Goal: Task Accomplishment & Management: Use online tool/utility

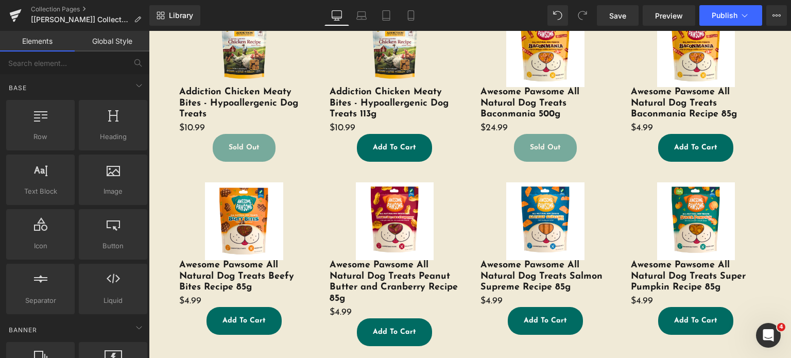
scroll to position [574, 0]
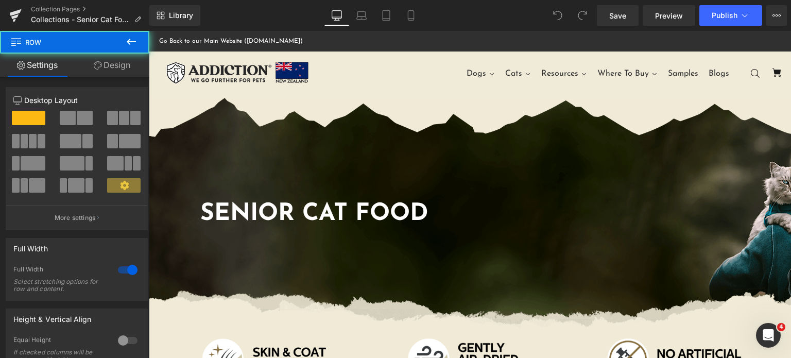
click at [313, 152] on div "SENIOR CAT Food Heading Row" at bounding box center [470, 212] width 642 height 232
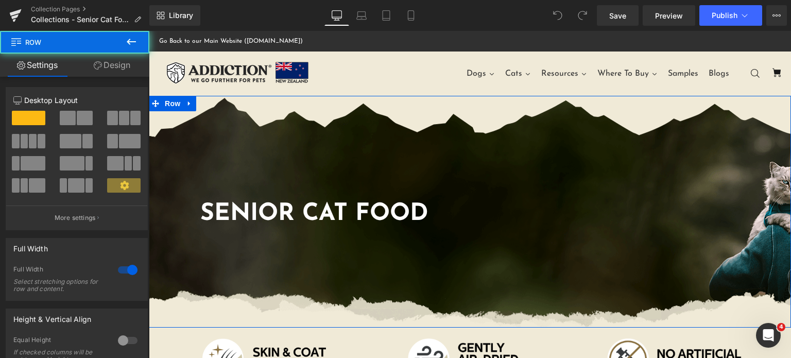
drag, startPoint x: 274, startPoint y: 158, endPoint x: 190, endPoint y: 309, distance: 173.4
click at [274, 158] on div "SENIOR CAT Food Heading Row" at bounding box center [470, 212] width 642 height 232
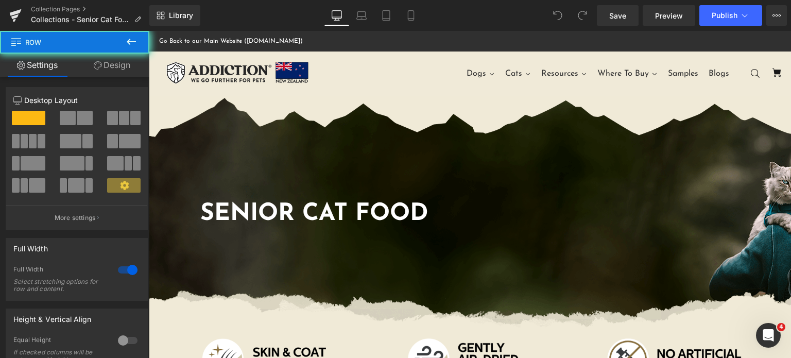
click at [220, 152] on div "SENIOR CAT Food Heading Row" at bounding box center [470, 212] width 642 height 232
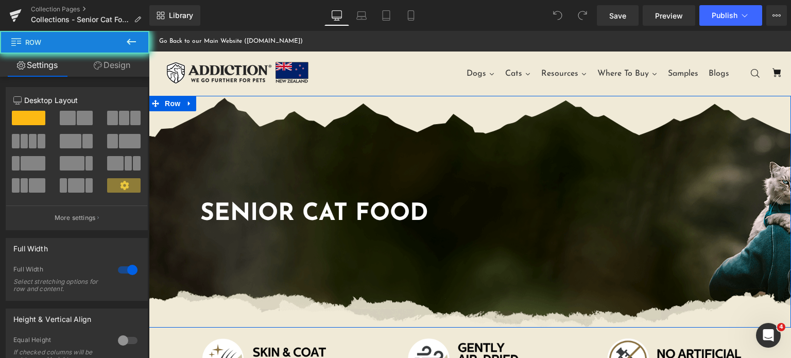
click at [109, 60] on link "Design" at bounding box center [112, 65] width 75 height 23
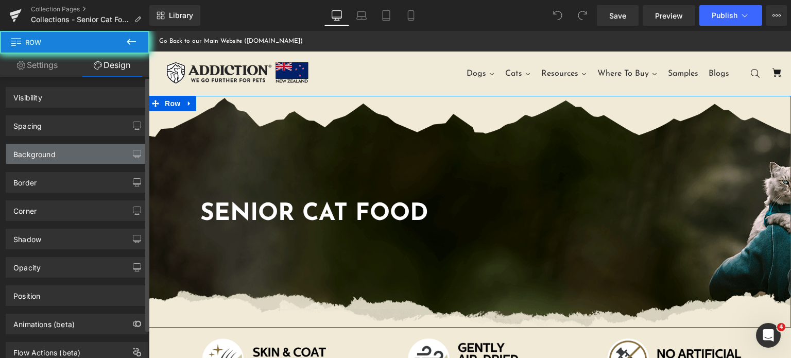
click at [68, 156] on div "Background" at bounding box center [76, 154] width 141 height 20
drag, startPoint x: 68, startPoint y: 156, endPoint x: 78, endPoint y: 162, distance: 12.0
click at [68, 156] on div "Background" at bounding box center [76, 154] width 141 height 20
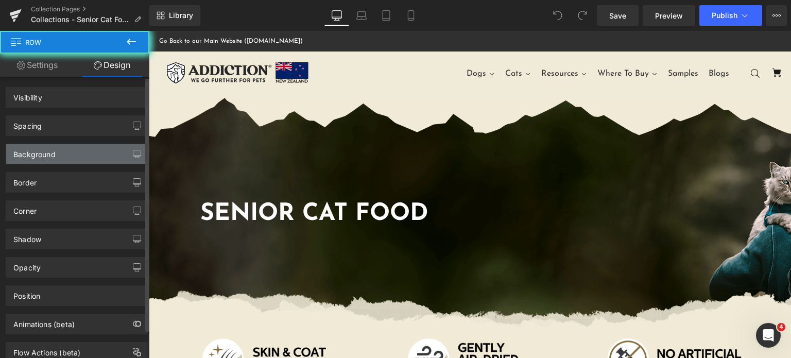
click at [46, 157] on div "Background" at bounding box center [34, 151] width 42 height 14
click at [30, 160] on div "Background" at bounding box center [76, 154] width 141 height 20
click at [39, 156] on div "Background" at bounding box center [34, 151] width 42 height 14
click at [24, 156] on div "Background" at bounding box center [34, 151] width 42 height 14
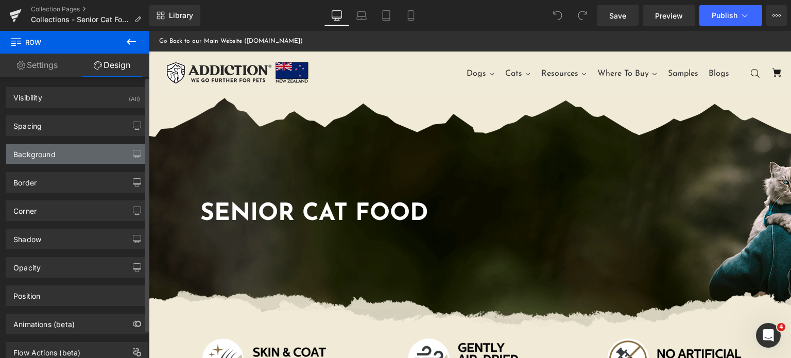
click at [30, 148] on div "Background" at bounding box center [34, 151] width 42 height 14
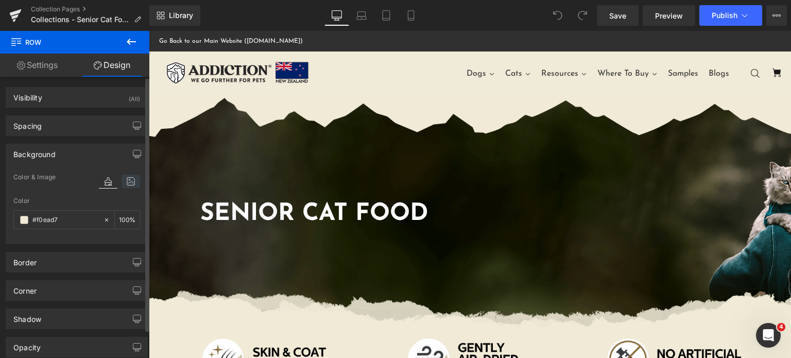
click at [129, 177] on icon at bounding box center [131, 181] width 19 height 13
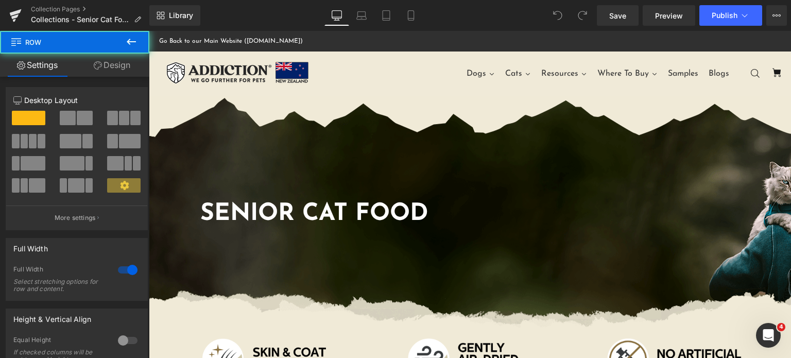
click at [265, 166] on div "SENIOR CAT Food Heading Row" at bounding box center [470, 212] width 642 height 232
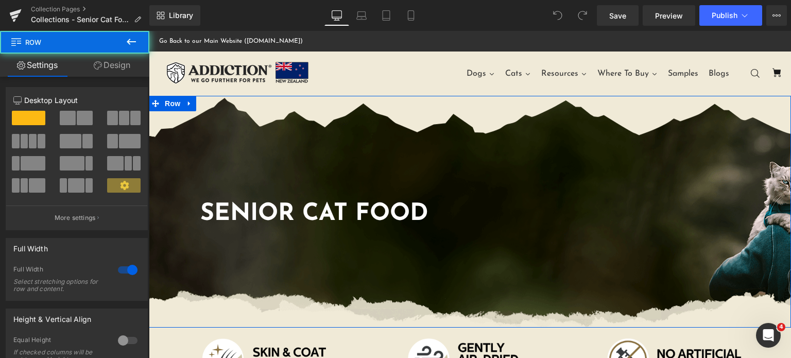
drag, startPoint x: 126, startPoint y: 70, endPoint x: 48, endPoint y: 108, distance: 87.1
click at [126, 70] on link "Design" at bounding box center [112, 65] width 75 height 23
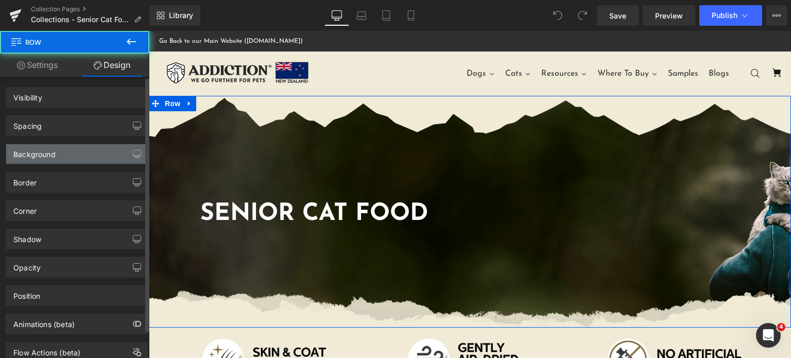
click at [62, 155] on div "Background" at bounding box center [76, 154] width 141 height 20
click at [62, 158] on div "Background" at bounding box center [76, 154] width 141 height 20
click at [33, 162] on div "Background" at bounding box center [76, 154] width 141 height 20
click at [56, 155] on div "Background" at bounding box center [76, 154] width 141 height 20
click at [38, 158] on div "Background" at bounding box center [34, 151] width 42 height 14
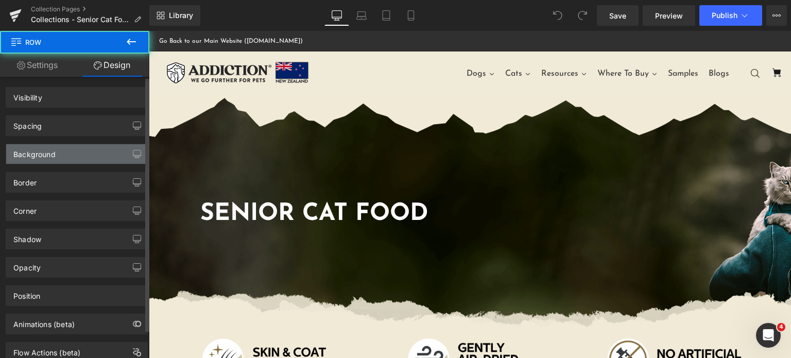
click at [60, 159] on div "Background" at bounding box center [76, 154] width 141 height 20
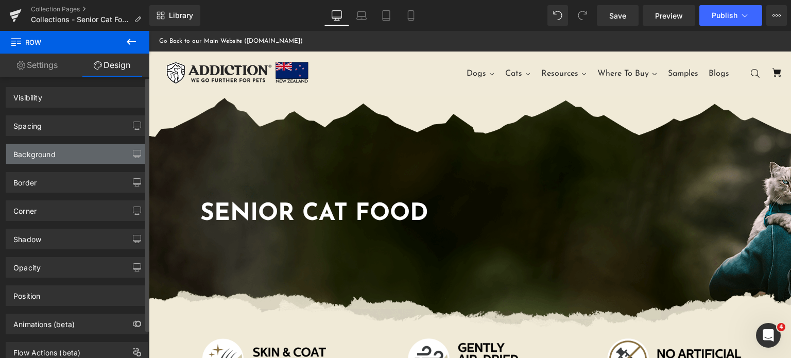
drag, startPoint x: 60, startPoint y: 159, endPoint x: 331, endPoint y: 188, distance: 272.9
click at [60, 159] on div "Background" at bounding box center [76, 154] width 141 height 20
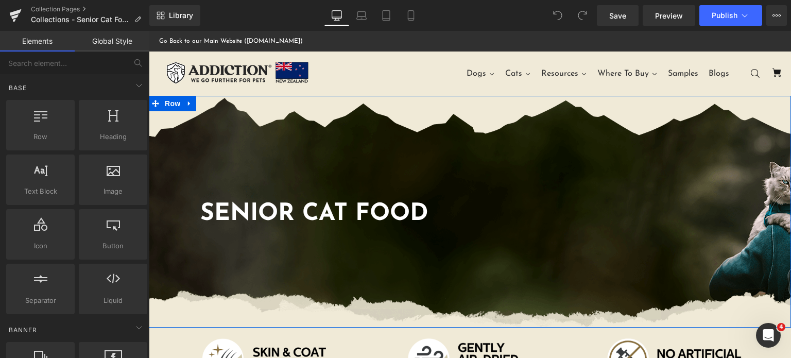
click at [527, 175] on div "SENIOR CAT Food Heading Row" at bounding box center [470, 212] width 642 height 232
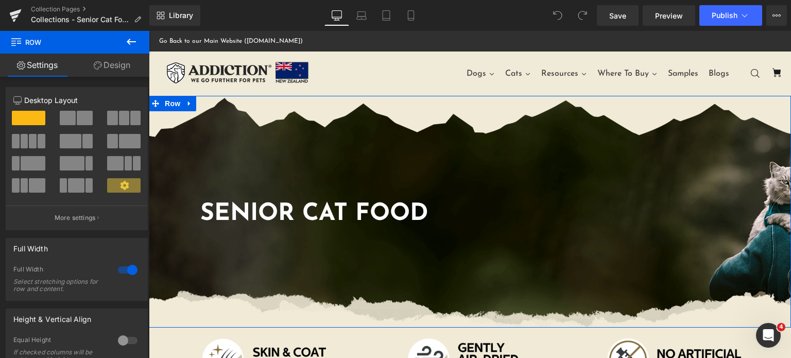
click at [111, 72] on link "Design" at bounding box center [112, 65] width 75 height 23
click at [0, 0] on div "Background" at bounding box center [0, 0] width 0 height 0
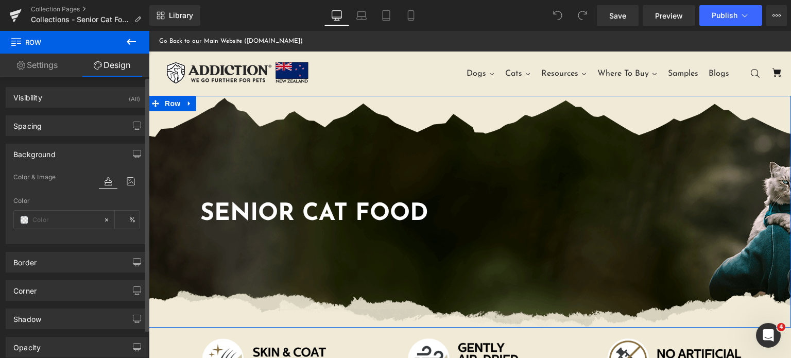
type input "#f0ead7"
type input "100"
click at [124, 184] on icon at bounding box center [131, 181] width 19 height 13
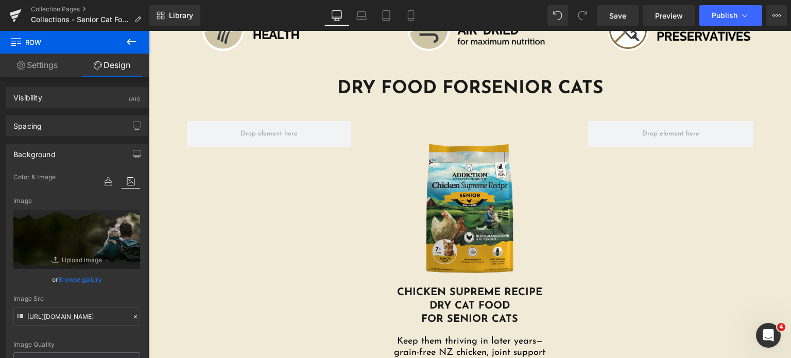
scroll to position [330, 0]
click at [439, 206] on div "Sale Off (P) Image" at bounding box center [470, 208] width 155 height 155
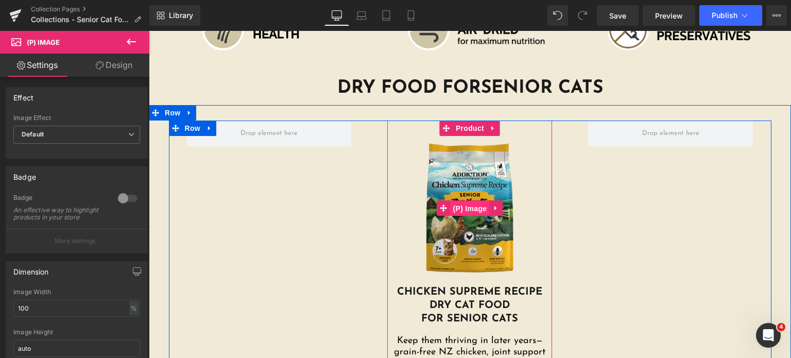
click at [458, 211] on span "(P) Image" at bounding box center [470, 208] width 39 height 15
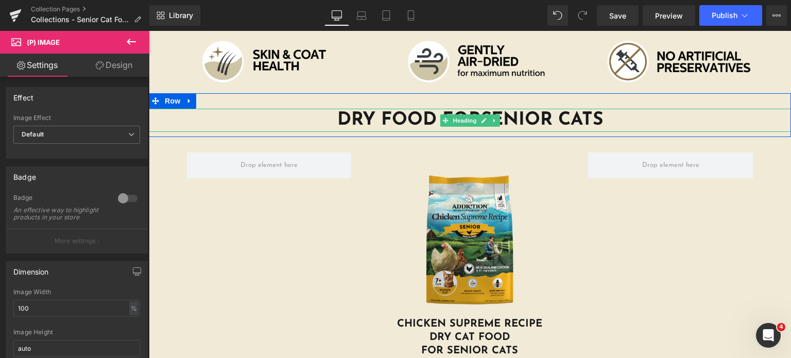
scroll to position [286, 0]
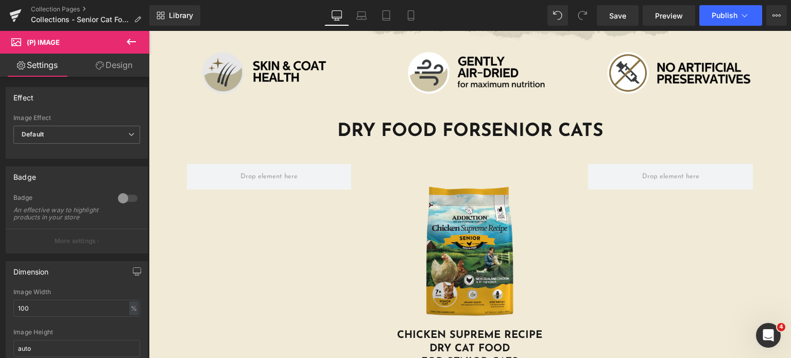
click at [269, 63] on img at bounding box center [264, 73] width 206 height 42
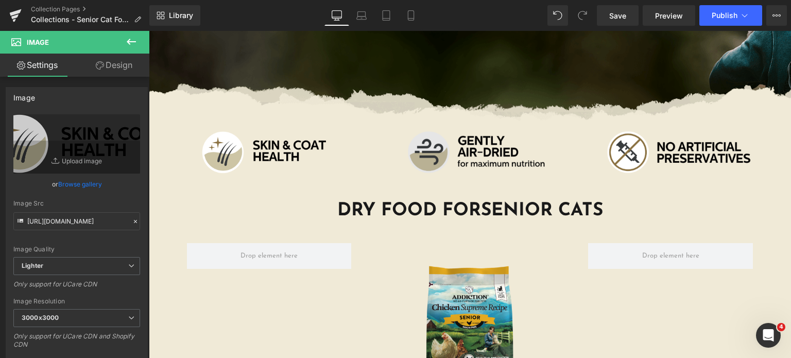
scroll to position [198, 0]
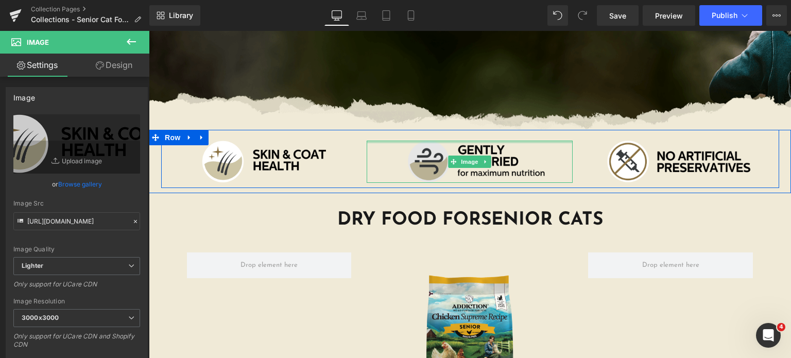
click at [422, 146] on img at bounding box center [470, 162] width 206 height 42
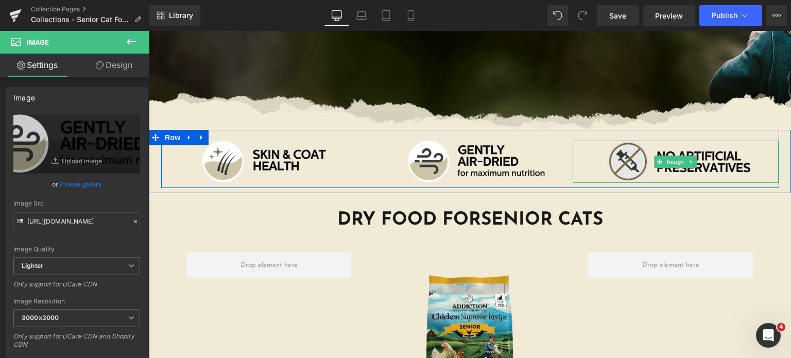
click at [616, 163] on img at bounding box center [676, 162] width 206 height 42
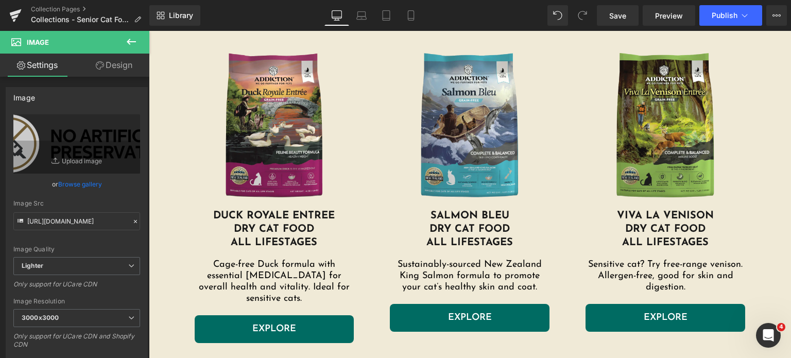
scroll to position [735, 0]
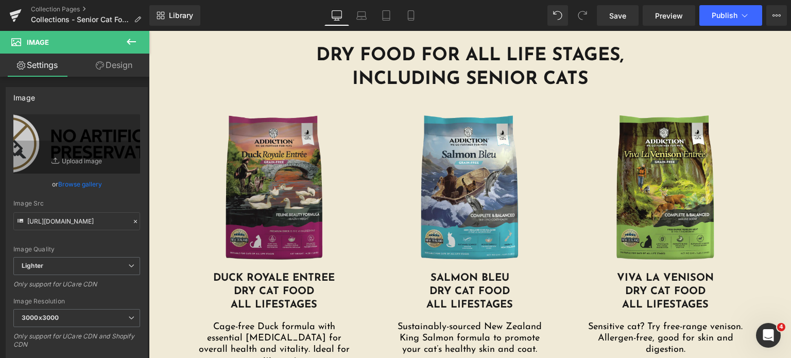
click at [235, 206] on img at bounding box center [275, 189] width 160 height 165
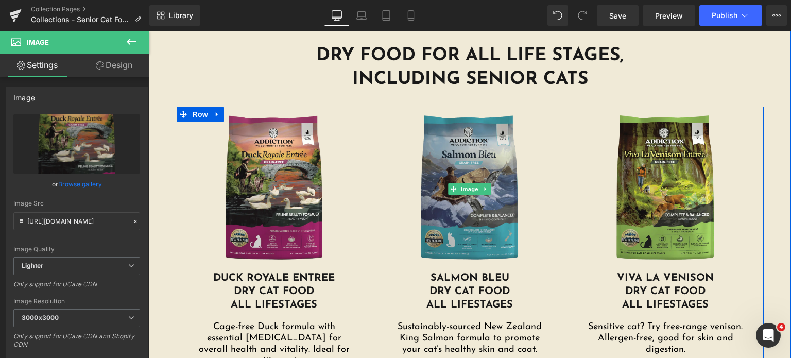
click at [442, 202] on img at bounding box center [470, 189] width 160 height 165
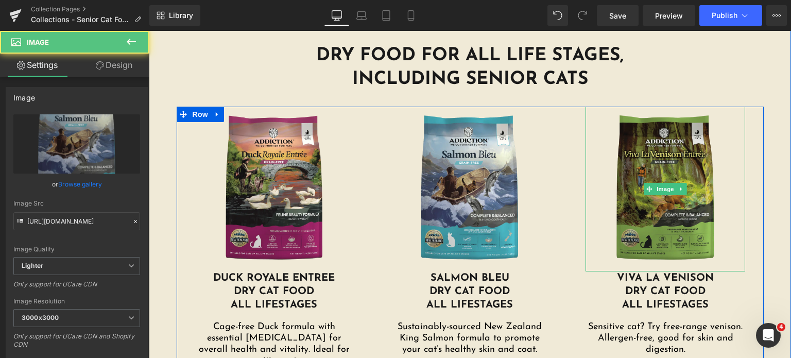
click at [679, 181] on img at bounding box center [666, 189] width 160 height 165
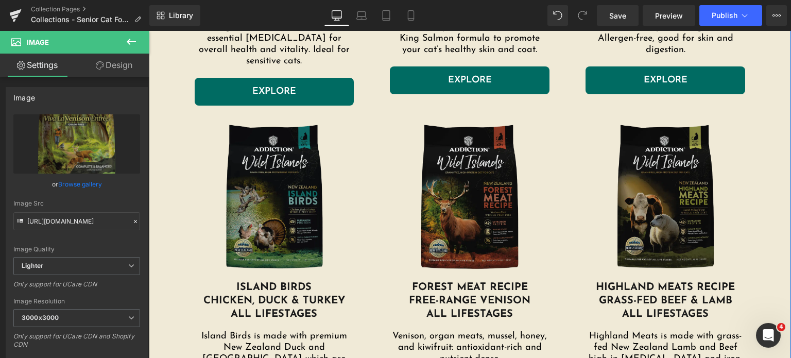
scroll to position [1034, 0]
click at [642, 165] on img at bounding box center [666, 198] width 160 height 165
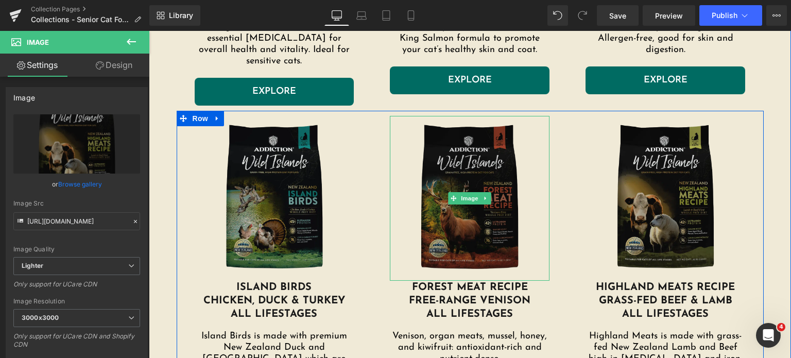
click at [441, 175] on img at bounding box center [470, 198] width 160 height 165
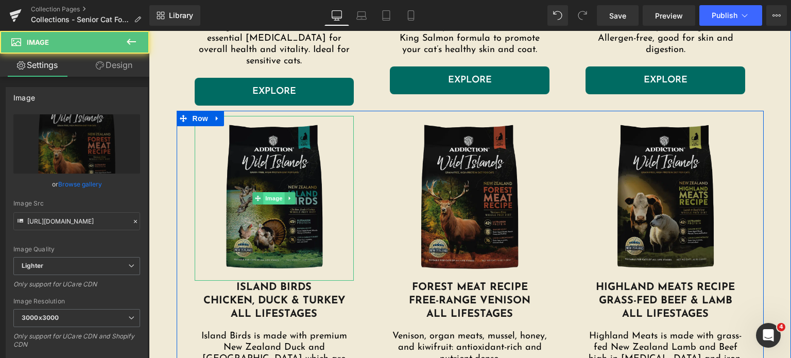
click at [264, 192] on span "Image" at bounding box center [275, 198] width 22 height 12
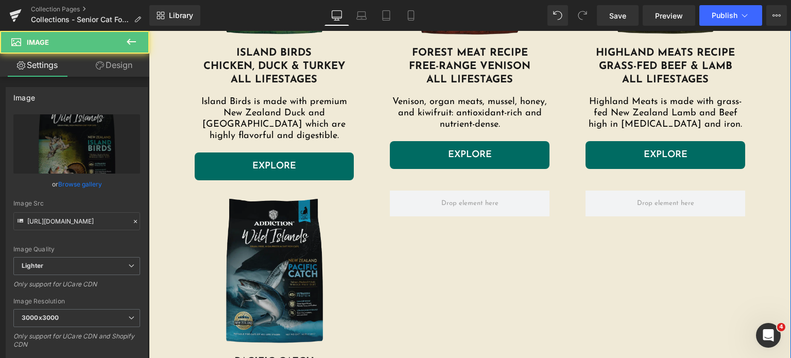
scroll to position [1281, 0]
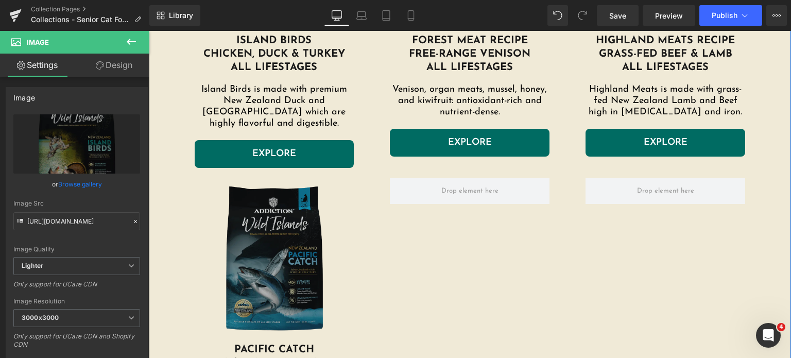
click at [263, 207] on img at bounding box center [275, 260] width 160 height 165
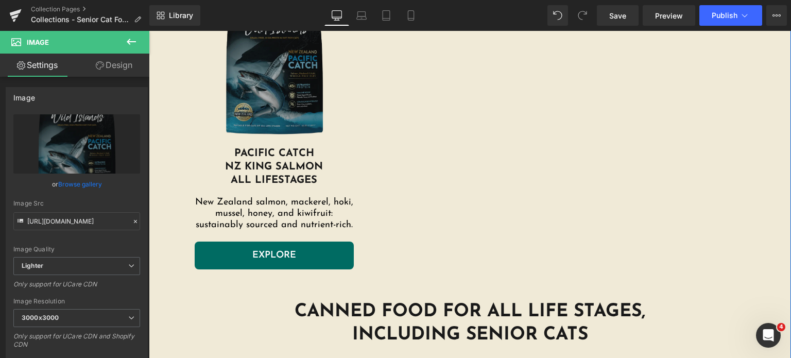
scroll to position [1620, 0]
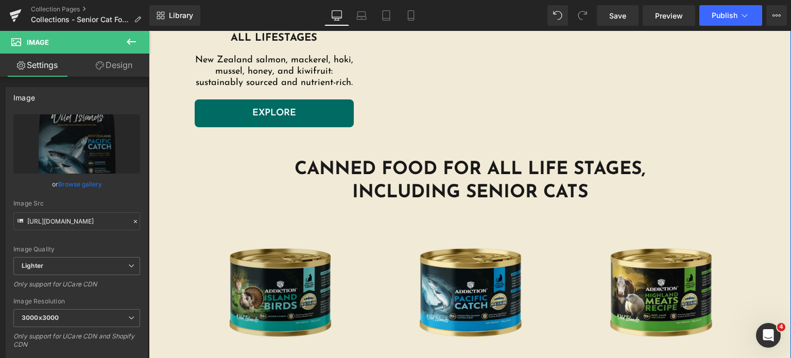
click at [273, 242] on img at bounding box center [279, 292] width 155 height 155
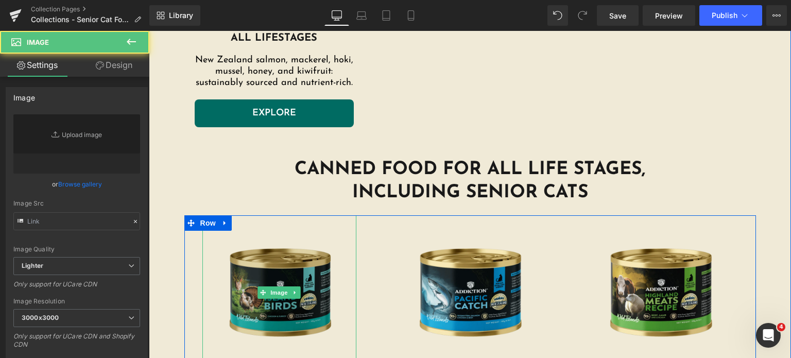
type input "https://ucarecdn.com/9e553fbc-6aa4-40ff-9954-a49383e8de5d/-/format/auto/-/previ…"
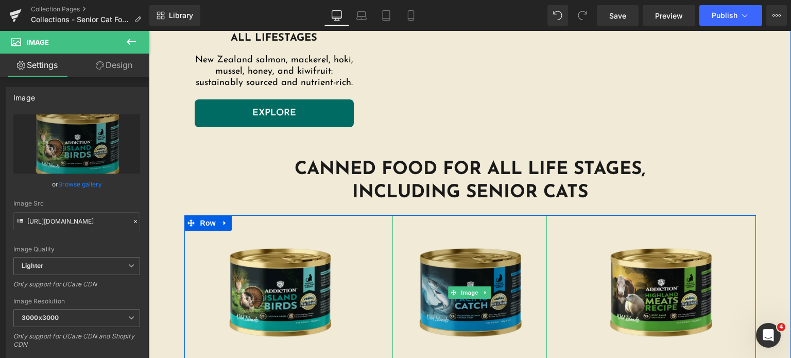
click at [448, 255] on img at bounding box center [470, 292] width 155 height 155
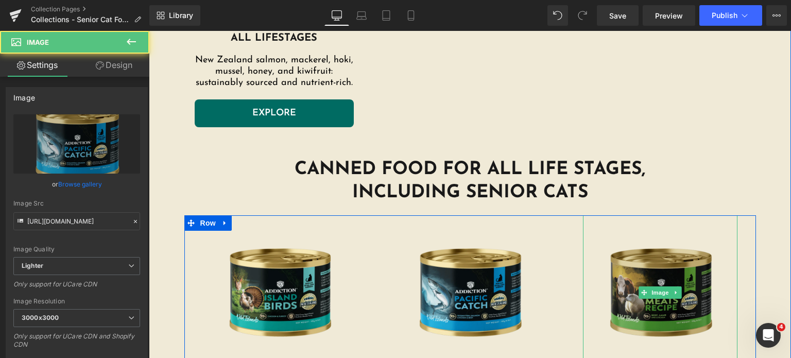
click at [649, 249] on img at bounding box center [660, 292] width 155 height 155
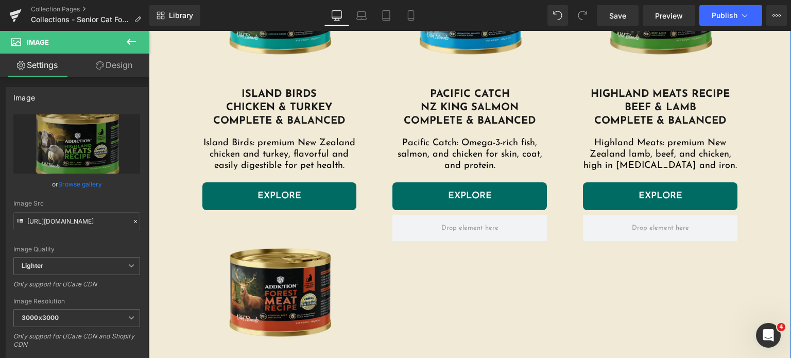
scroll to position [1903, 0]
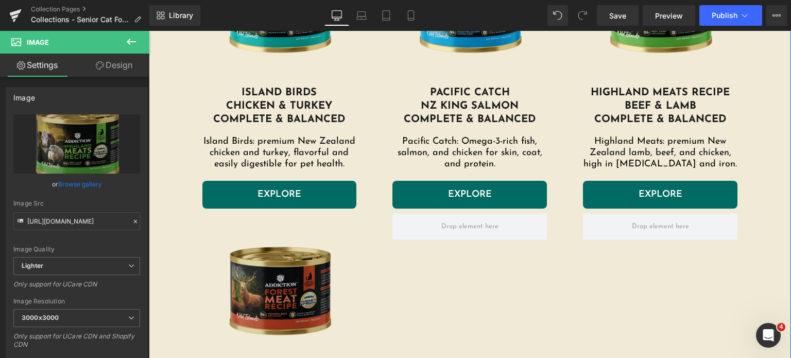
click at [289, 259] on img at bounding box center [279, 291] width 155 height 155
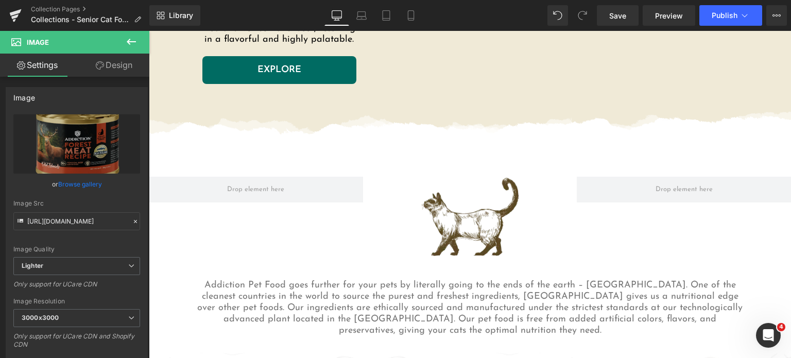
scroll to position [2320, 0]
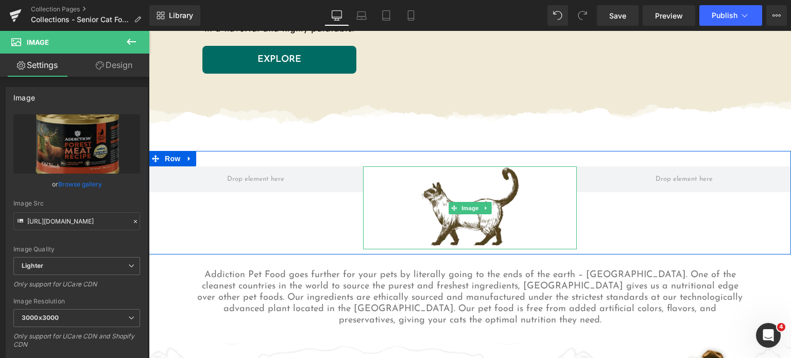
click at [450, 200] on img at bounding box center [470, 207] width 107 height 83
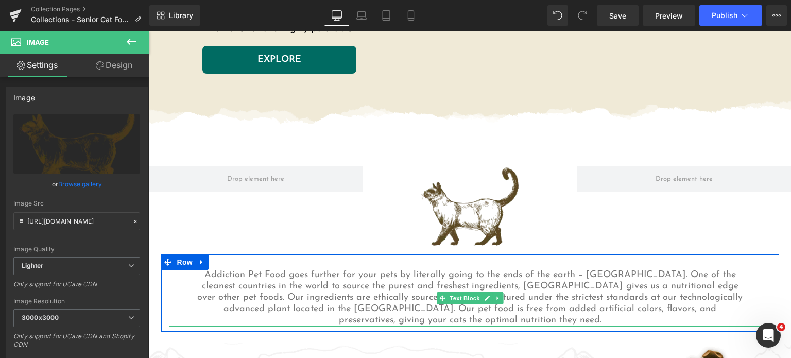
scroll to position [2701, 0]
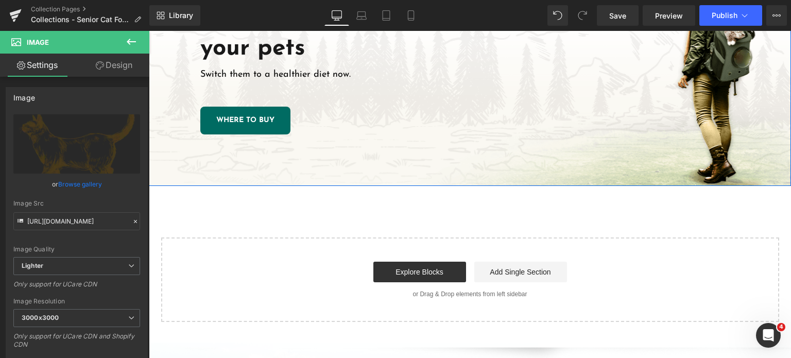
click at [588, 123] on div "Go further for your pets Heading Switch them to a healthier diet now. Text Bloc…" at bounding box center [470, 68] width 642 height 235
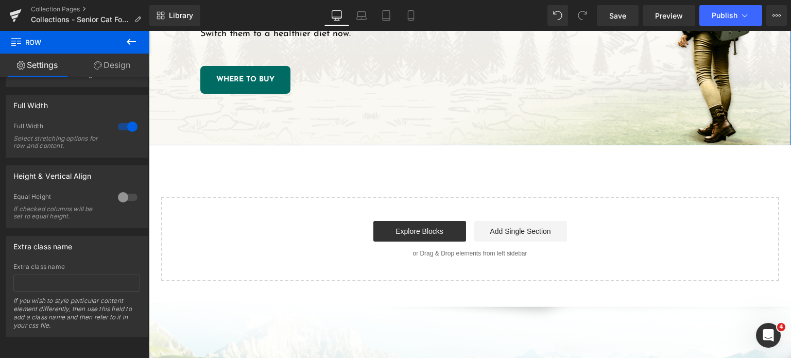
scroll to position [0, 0]
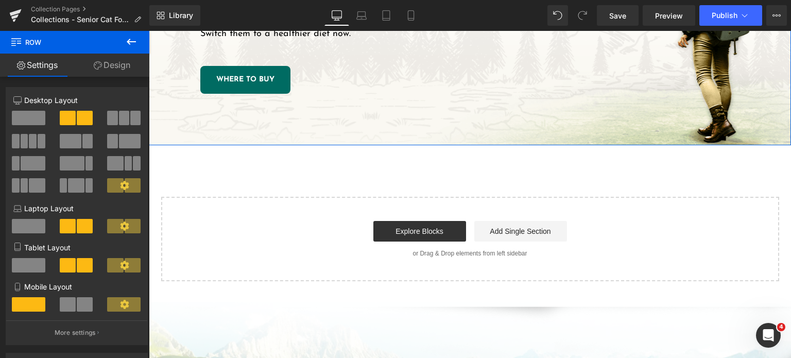
click at [99, 64] on icon at bounding box center [98, 65] width 8 height 8
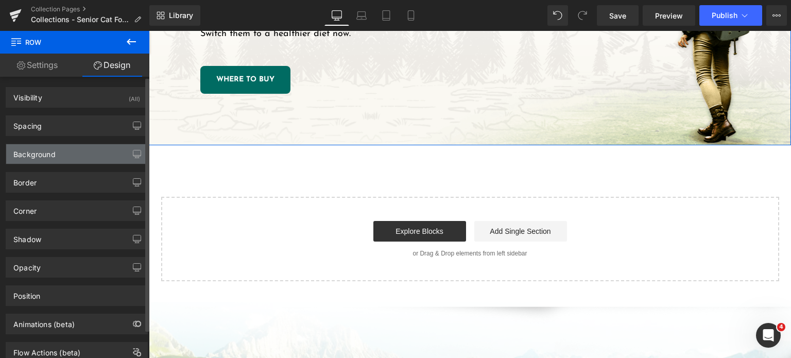
click at [58, 154] on div "Background" at bounding box center [76, 154] width 141 height 20
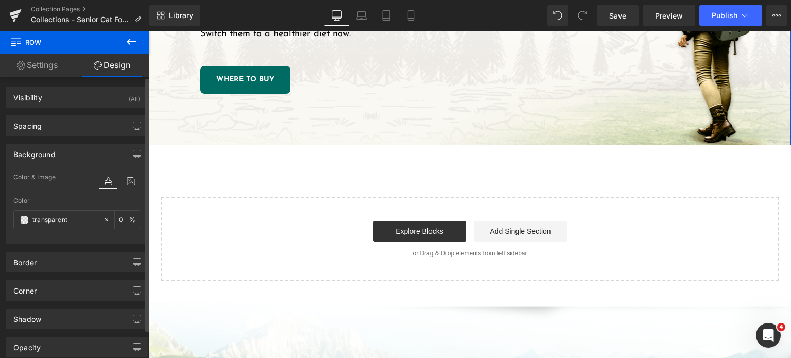
type input "transparent"
type input "0"
type input "https://ucarecdn.com/7f9349a1-fd90-41b7-b9cc-aa99775fef53/-/format/auto/-/previ…"
click at [132, 181] on icon at bounding box center [131, 181] width 19 height 13
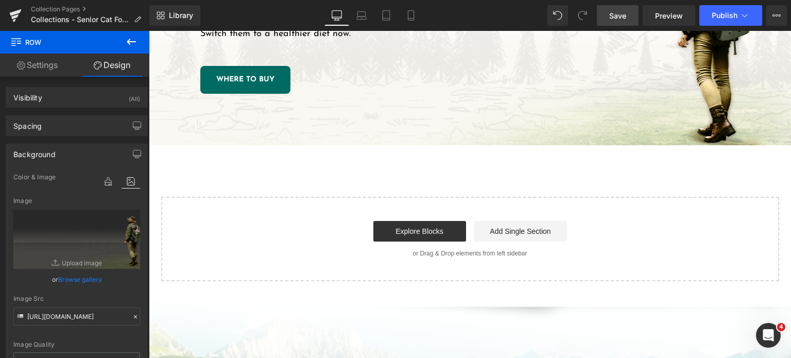
click at [604, 17] on link "Save" at bounding box center [618, 15] width 42 height 21
click at [713, 22] on button "Publish" at bounding box center [731, 15] width 63 height 21
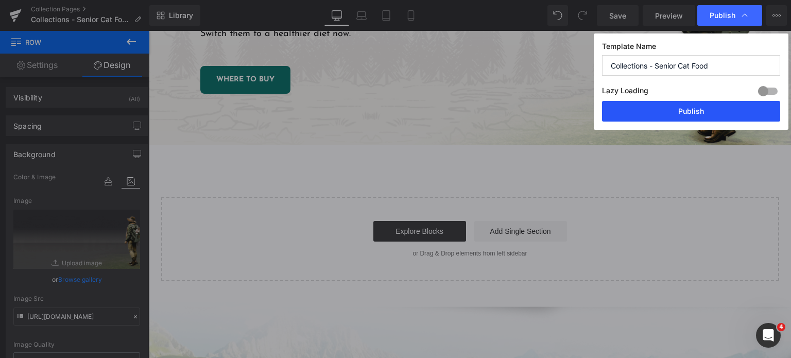
click at [658, 108] on button "Publish" at bounding box center [691, 111] width 178 height 21
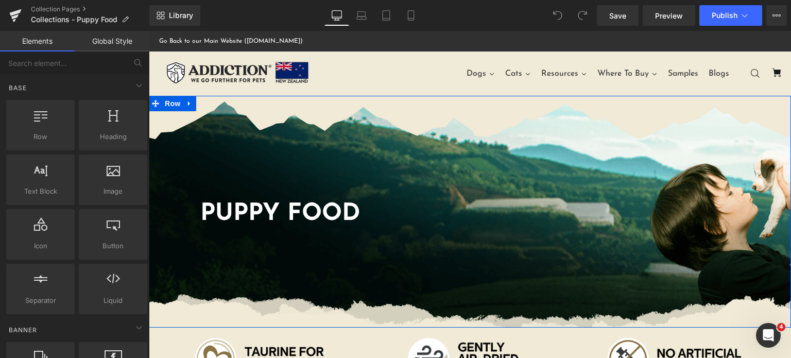
click at [390, 158] on div "PUPPY FOOD Heading Row" at bounding box center [470, 212] width 642 height 232
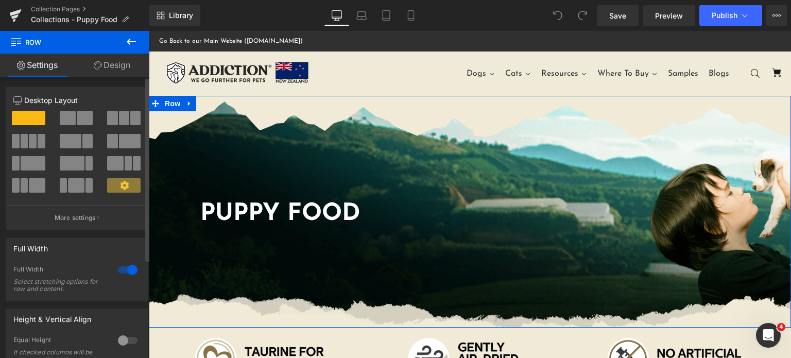
scroll to position [150, 0]
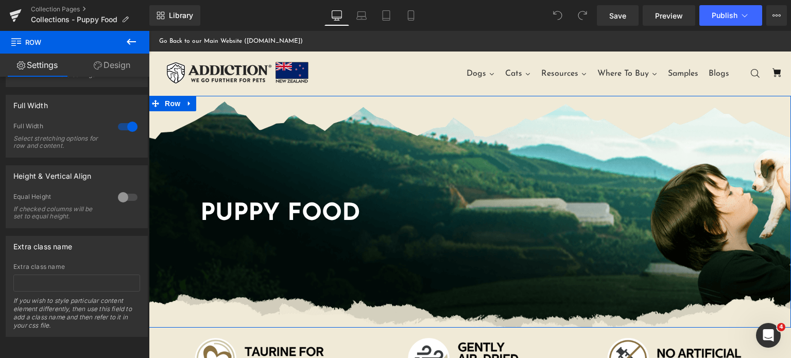
click at [105, 76] on link "Design" at bounding box center [112, 65] width 75 height 23
click at [0, 0] on div "Background" at bounding box center [0, 0] width 0 height 0
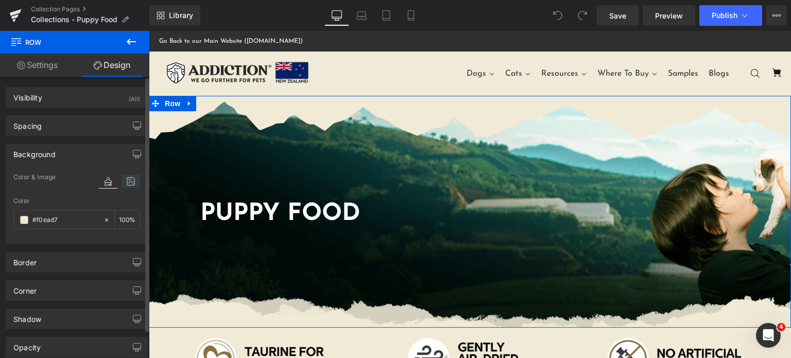
click at [133, 185] on icon at bounding box center [131, 181] width 19 height 13
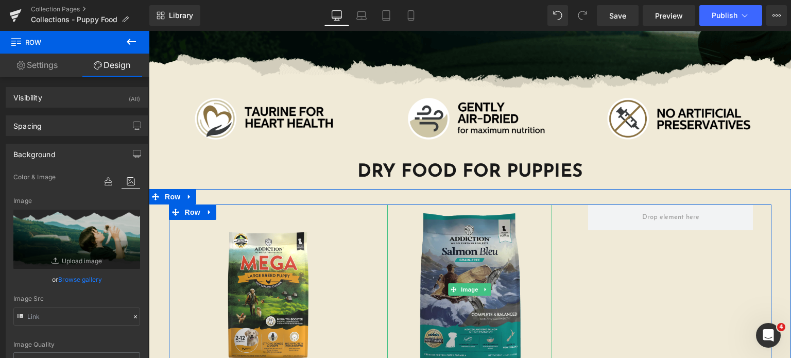
scroll to position [239, 0]
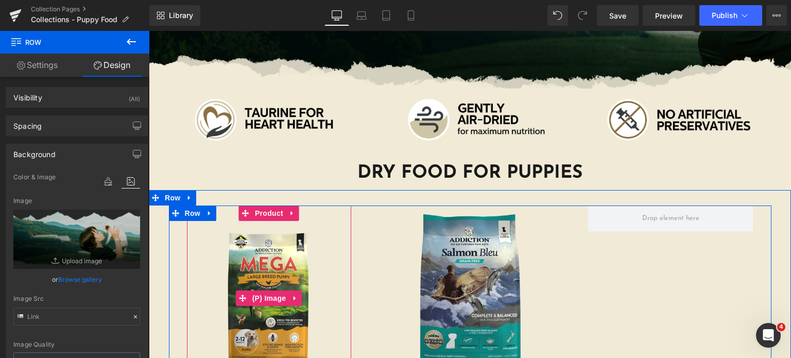
click at [239, 270] on img at bounding box center [269, 298] width 155 height 155
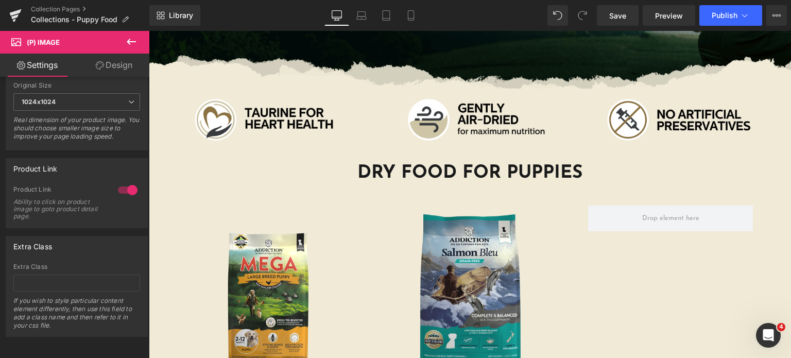
scroll to position [479, 0]
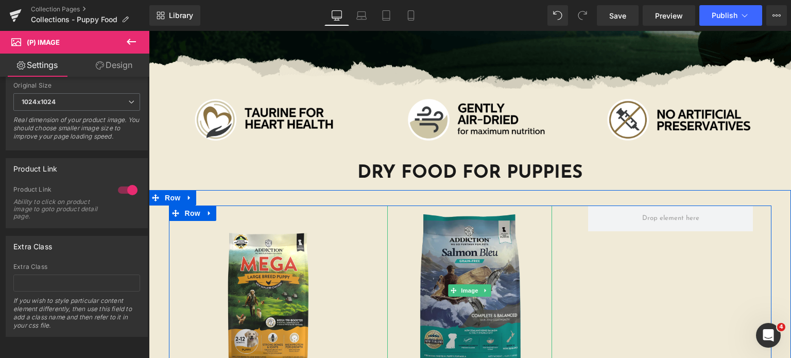
click at [466, 278] on img at bounding box center [469, 291] width 165 height 170
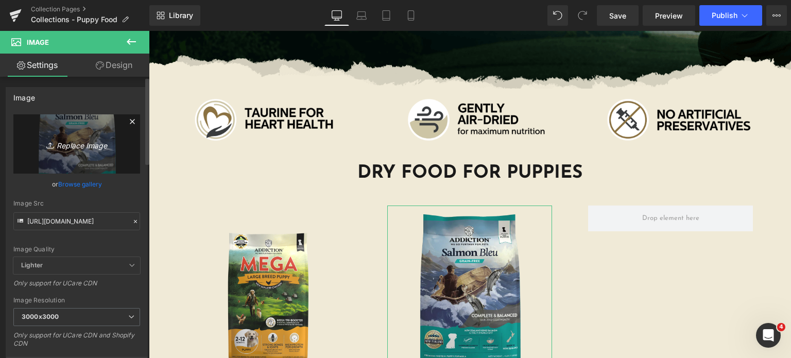
click at [76, 140] on icon "Replace Image" at bounding box center [77, 144] width 82 height 13
type input "C:\fakepath\salmon-bleu-puppy.png.webp"
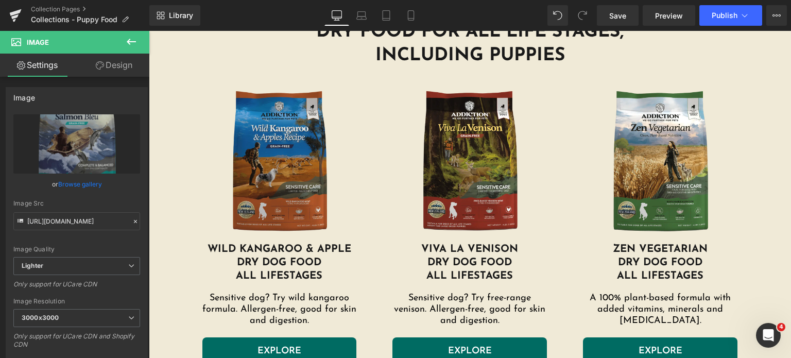
scroll to position [748, 0]
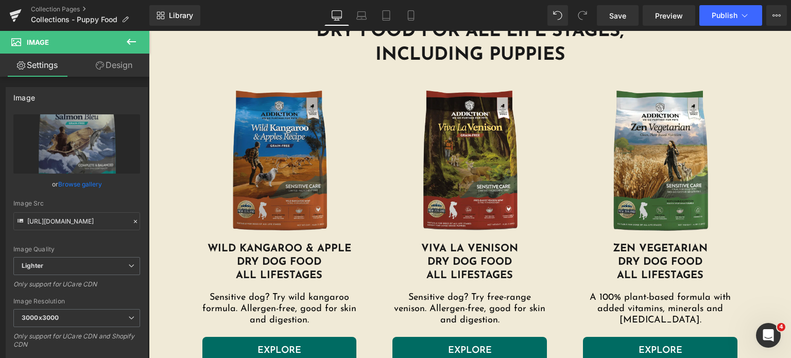
click at [245, 150] on img at bounding box center [279, 162] width 155 height 160
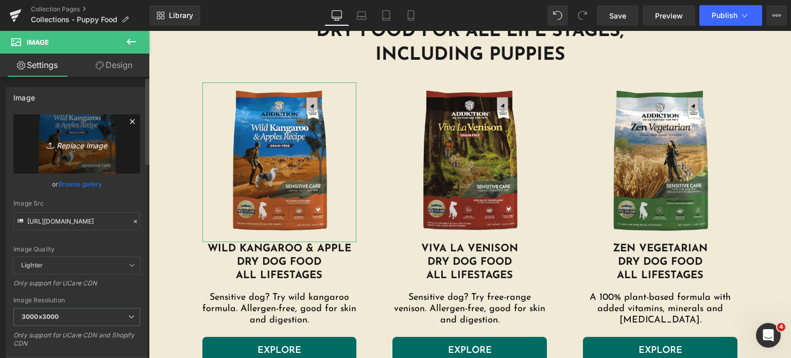
click at [70, 154] on link "Replace Image" at bounding box center [76, 143] width 127 height 59
type input "C:\fakepath\wild-kangaroo-and-apples.png.webp"
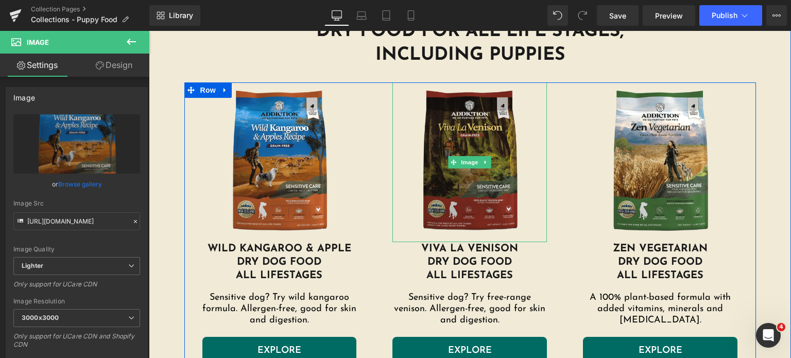
click at [463, 195] on img at bounding box center [470, 162] width 155 height 160
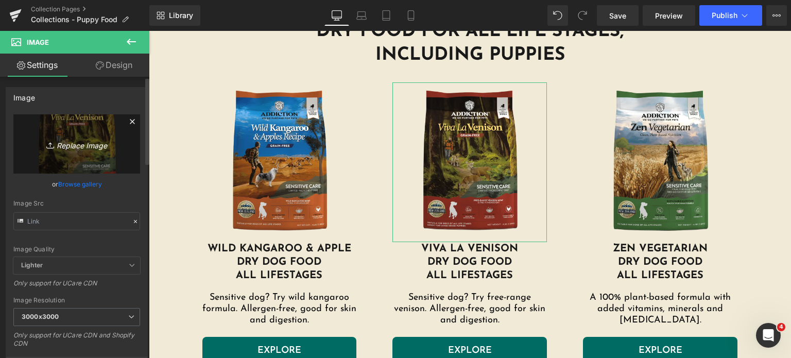
click at [88, 141] on icon "Replace Image" at bounding box center [77, 144] width 82 height 13
type input "C:\fakepath\viva-la-venison-dog.png.webp"
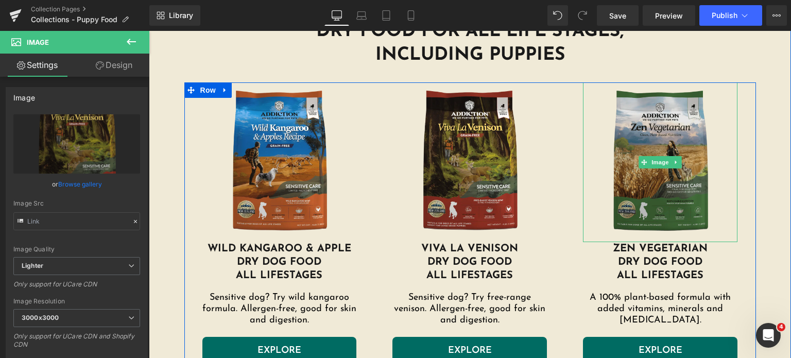
click at [634, 157] on img at bounding box center [660, 162] width 155 height 160
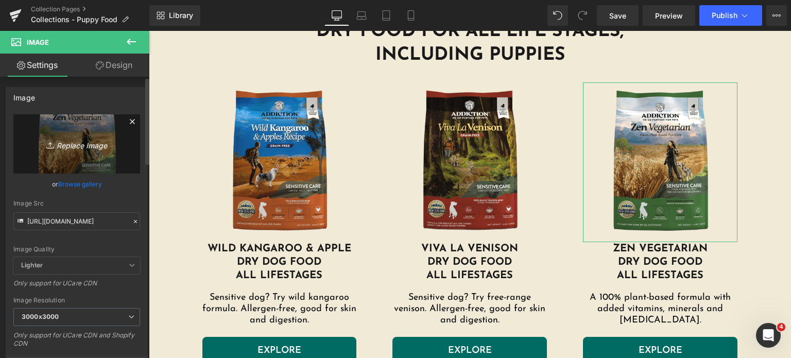
click at [122, 163] on link "Replace Image" at bounding box center [76, 143] width 127 height 59
type input "C:\fakepath\zen-vegetarian.png.webp"
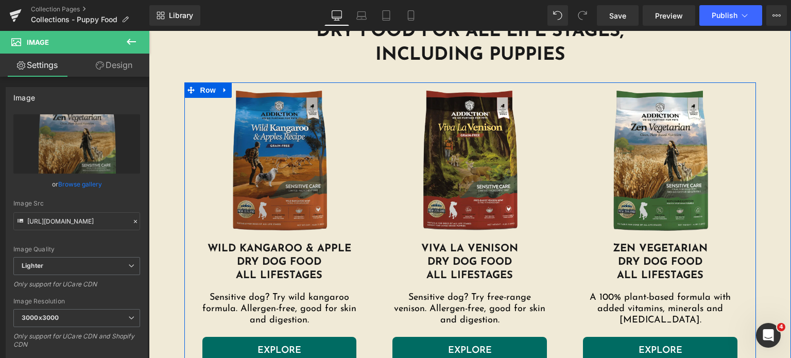
scroll to position [1086, 0]
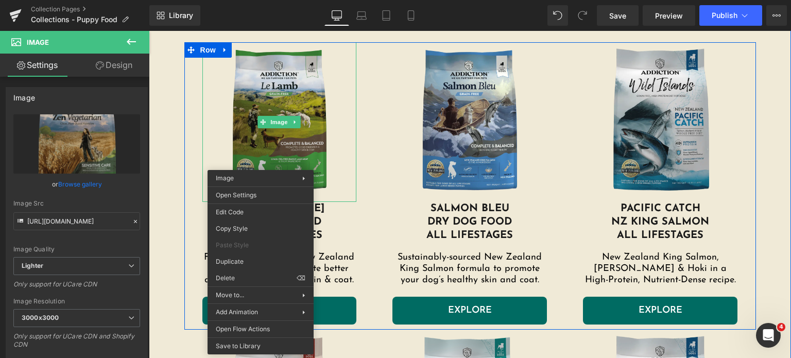
click at [268, 109] on img at bounding box center [279, 122] width 155 height 160
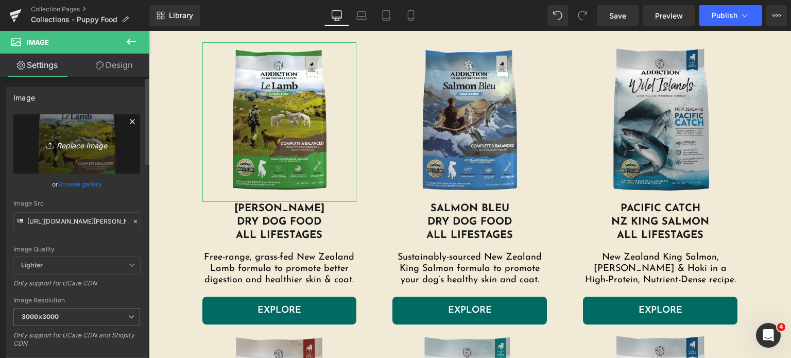
click at [70, 149] on icon "Replace Image" at bounding box center [77, 144] width 82 height 13
type input "C:\fakepath\le-lamb-dog.png.webp"
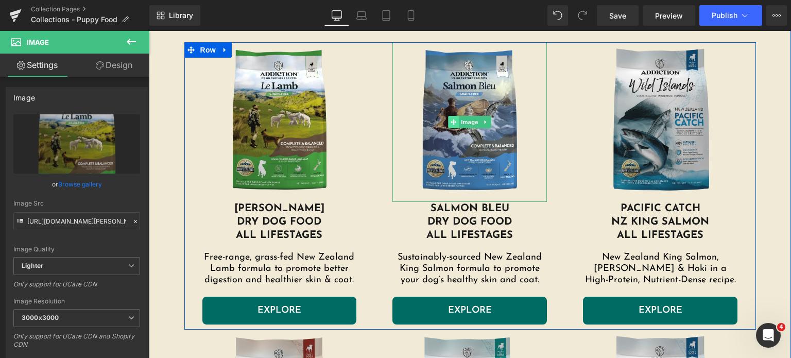
click at [455, 124] on span at bounding box center [454, 122] width 11 height 12
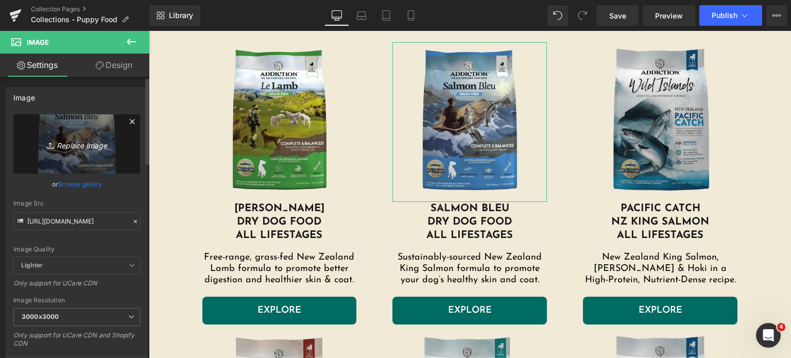
click at [80, 152] on link "Replace Image" at bounding box center [76, 143] width 127 height 59
type input "C:\fakepath\salmon-bleu-dog.png.webp"
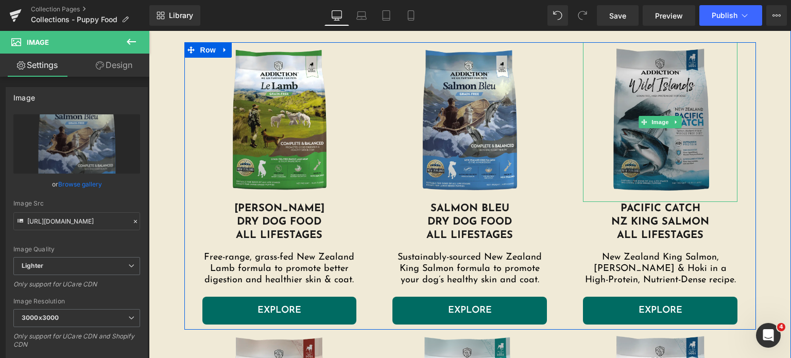
click at [682, 154] on img at bounding box center [660, 122] width 155 height 160
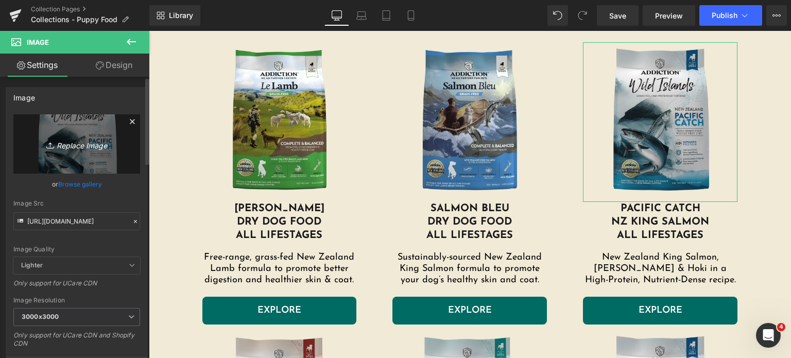
click at [89, 144] on icon "Replace Image" at bounding box center [77, 144] width 82 height 13
type input "C:\fakepath\pacific-catch-dog.png.webp"
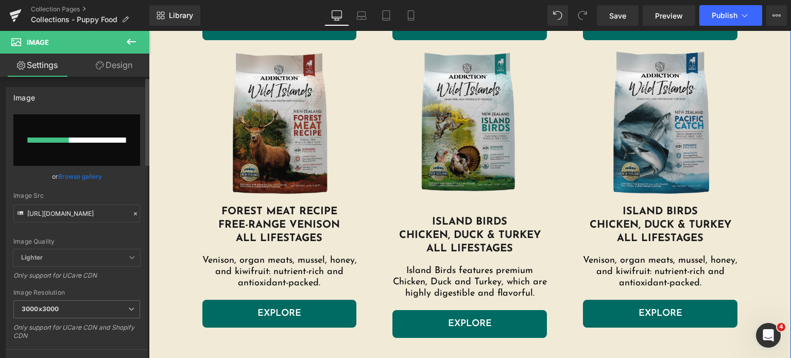
scroll to position [1371, 0]
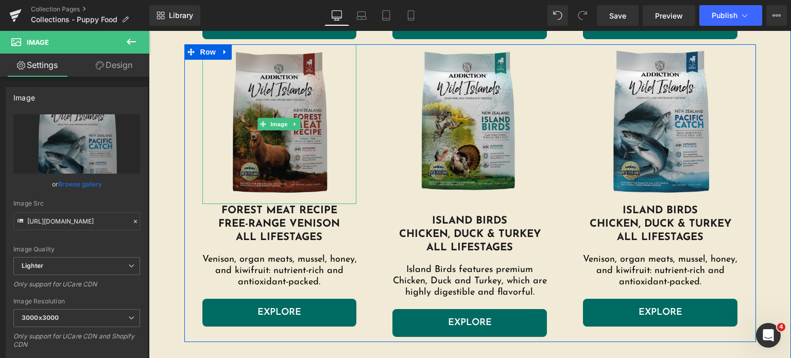
click at [247, 133] on img at bounding box center [279, 124] width 155 height 160
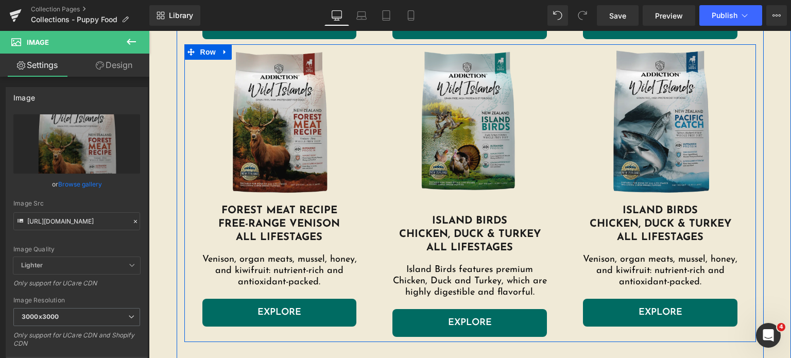
click at [430, 134] on img at bounding box center [470, 121] width 155 height 155
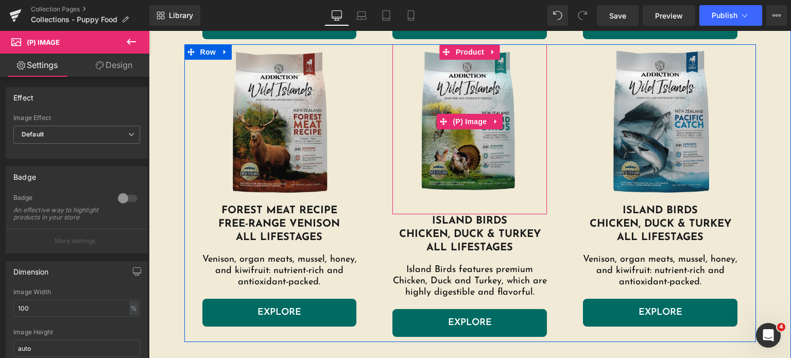
click at [472, 164] on img at bounding box center [470, 121] width 155 height 155
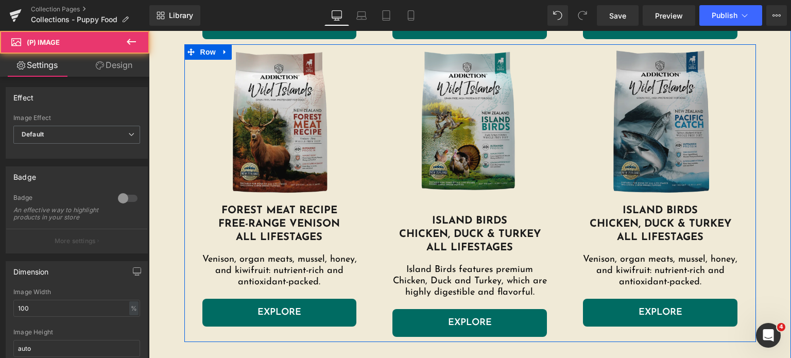
click at [610, 156] on img at bounding box center [660, 124] width 155 height 160
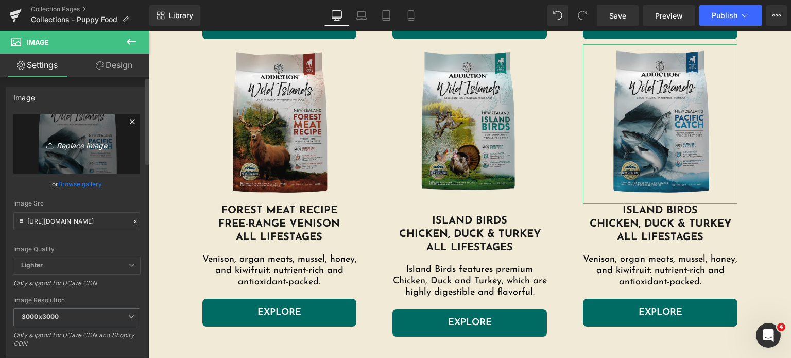
click at [76, 149] on icon "Replace Image" at bounding box center [77, 144] width 82 height 13
type input "C:\fakepath\pacific-catch-dog.png.webp"
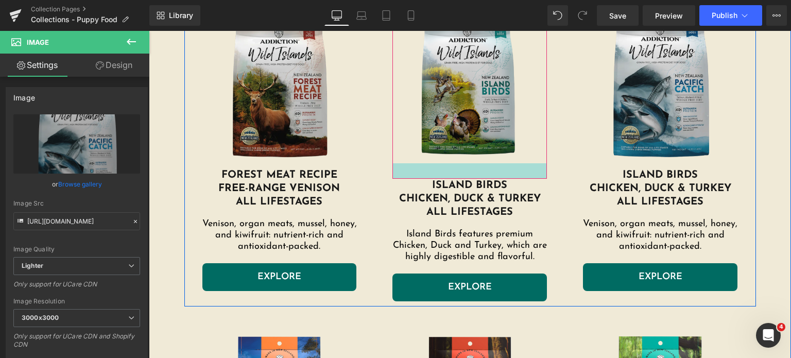
scroll to position [1401, 0]
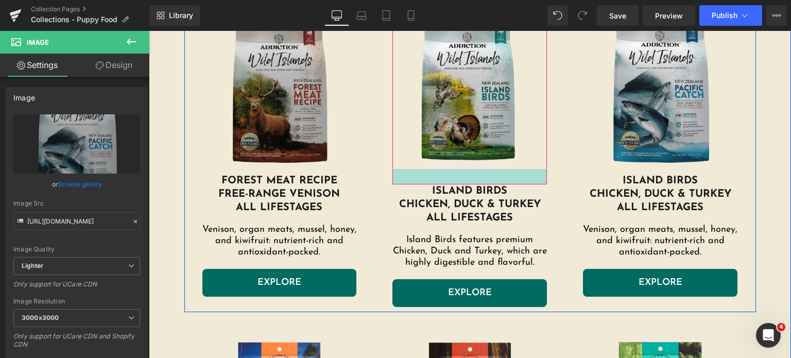
click at [454, 177] on div at bounding box center [470, 176] width 155 height 15
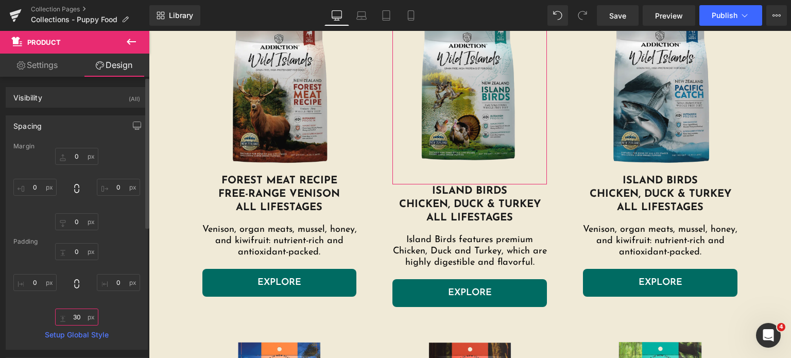
click at [86, 317] on input "30" at bounding box center [76, 317] width 43 height 17
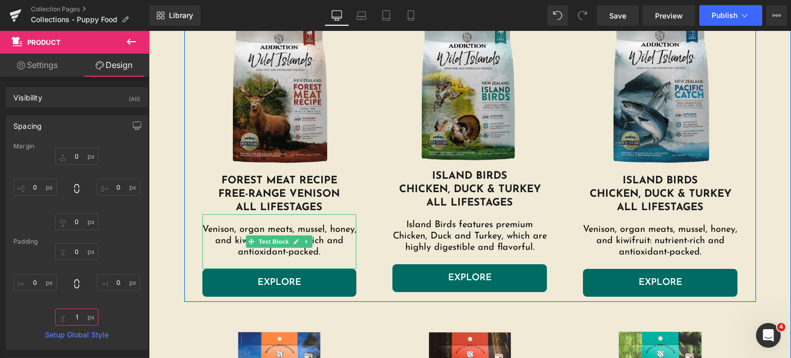
type input "10"
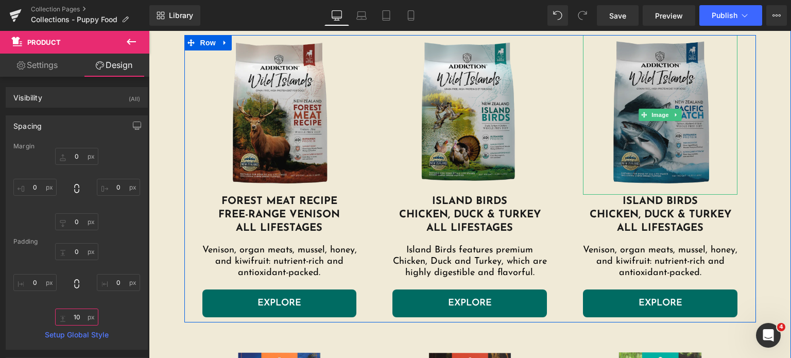
scroll to position [1382, 0]
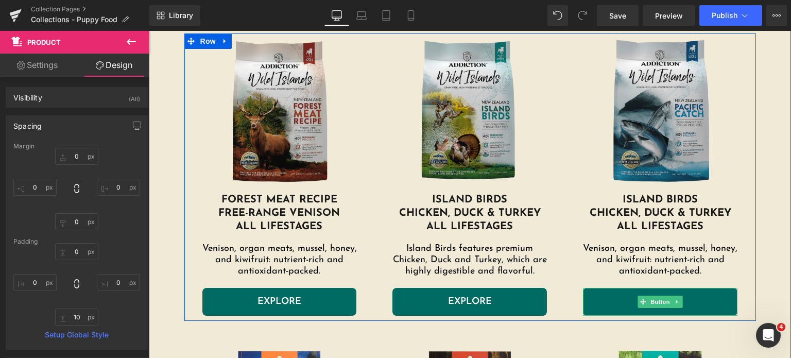
click at [618, 293] on link "EXPLORE" at bounding box center [660, 302] width 155 height 28
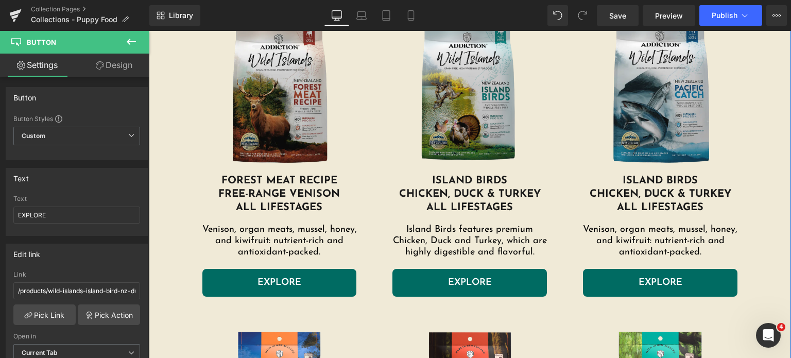
scroll to position [1397, 0]
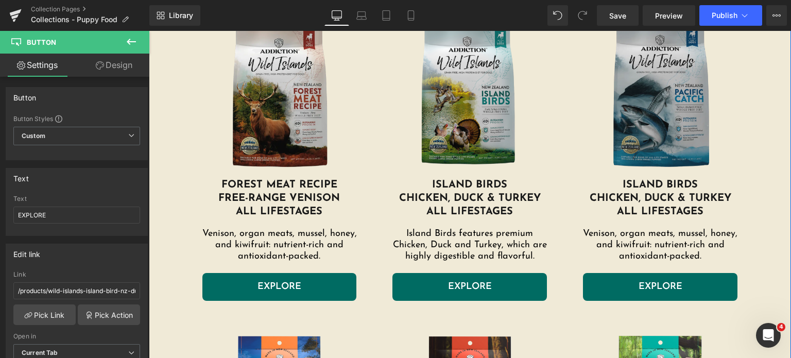
click at [685, 135] on img at bounding box center [660, 99] width 155 height 160
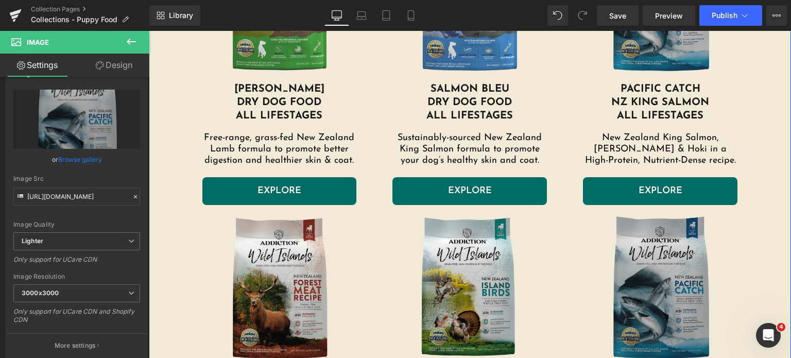
scroll to position [1265, 0]
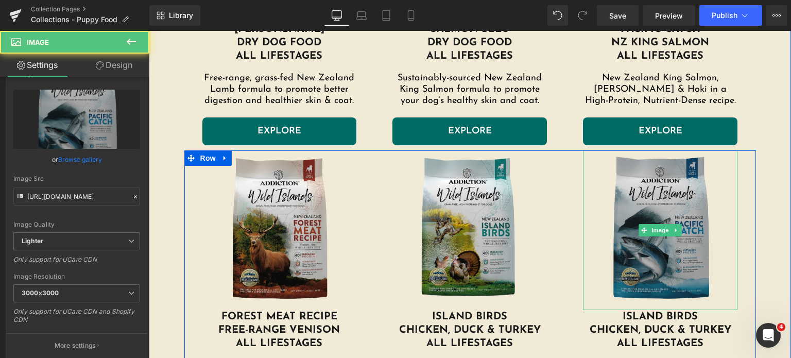
click at [651, 223] on img at bounding box center [660, 230] width 155 height 160
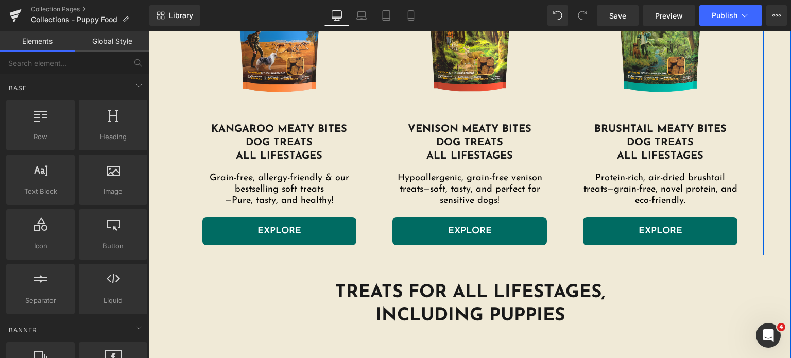
scroll to position [1756, 0]
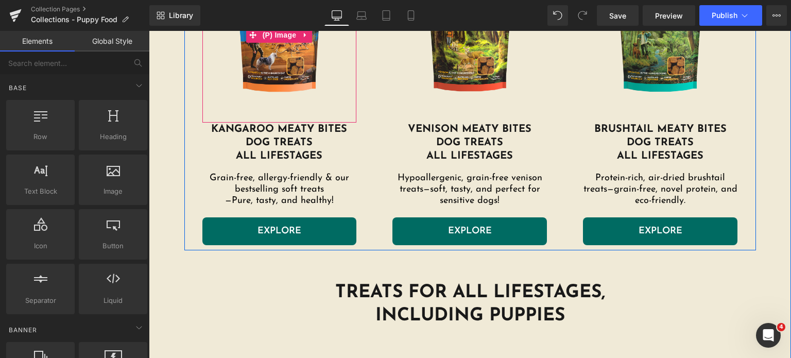
click at [235, 71] on img at bounding box center [280, 35] width 144 height 144
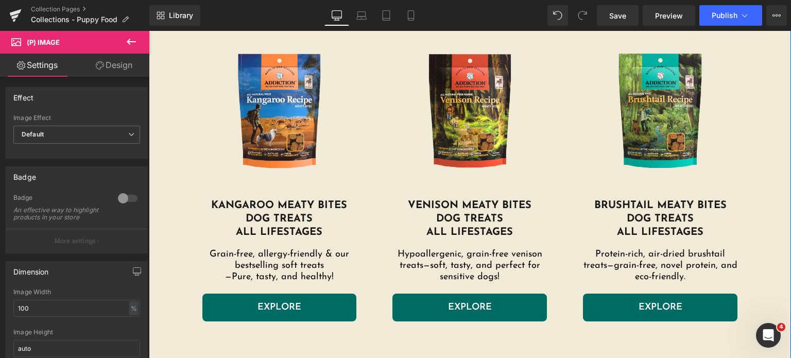
scroll to position [1660, 0]
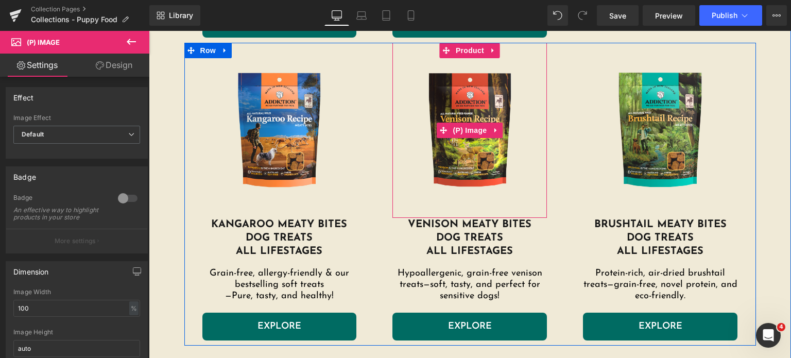
click at [468, 142] on img at bounding box center [470, 130] width 144 height 144
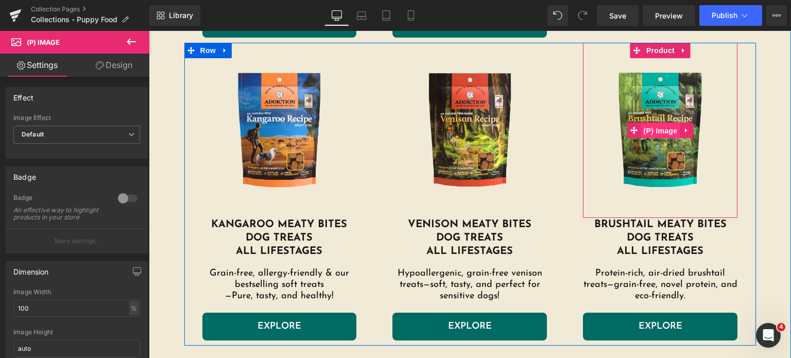
click at [653, 130] on span "(P) Image" at bounding box center [660, 130] width 39 height 15
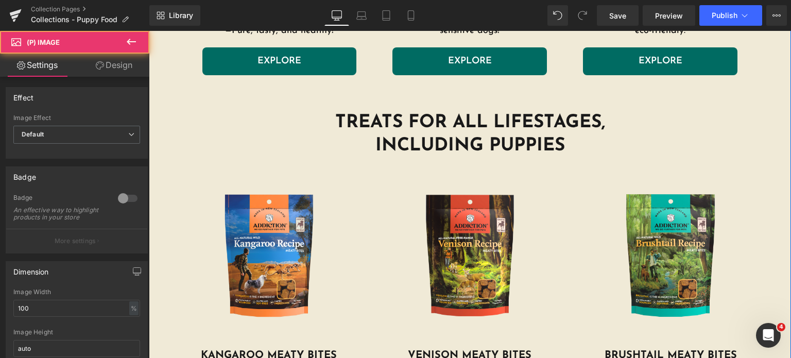
scroll to position [1962, 0]
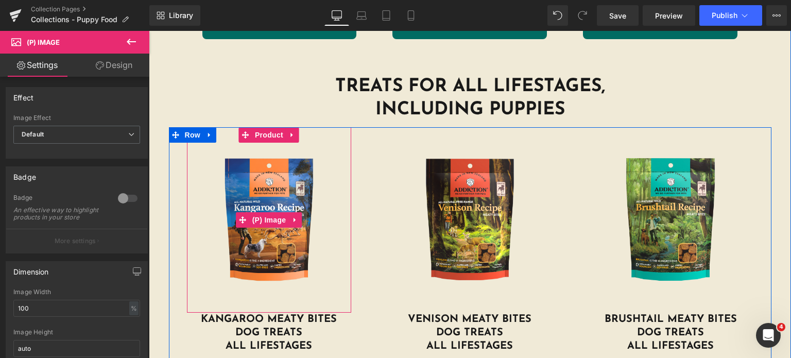
click at [260, 191] on img at bounding box center [269, 220] width 155 height 155
click at [264, 213] on span "(P) Image" at bounding box center [269, 220] width 39 height 15
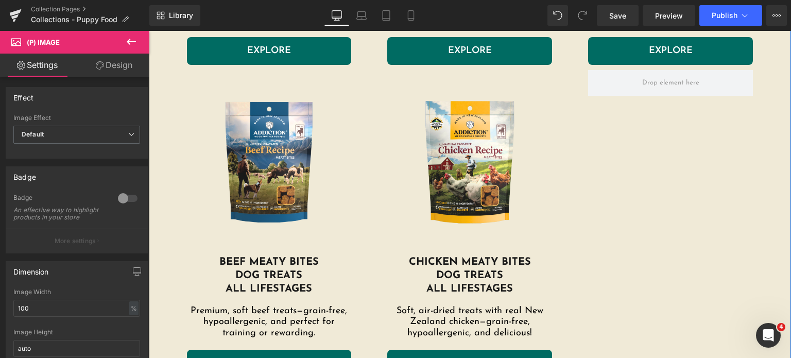
scroll to position [2368, 0]
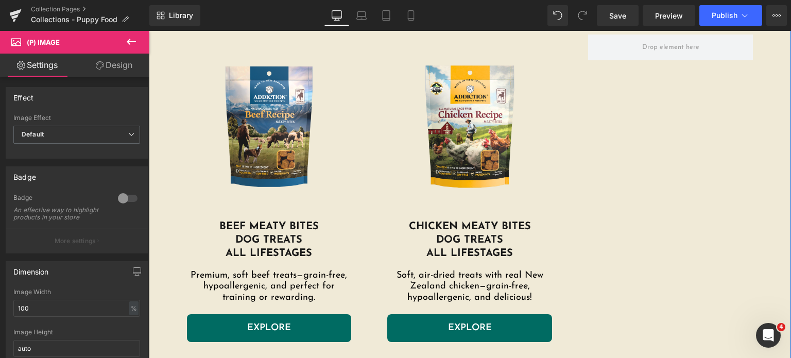
click at [454, 154] on img at bounding box center [470, 127] width 155 height 155
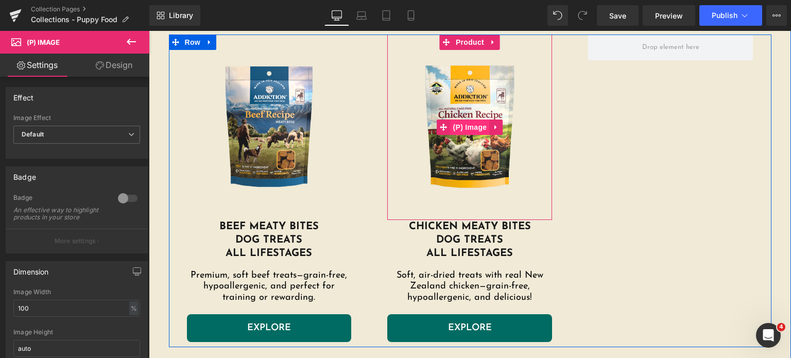
click at [454, 122] on span "(P) Image" at bounding box center [470, 127] width 39 height 15
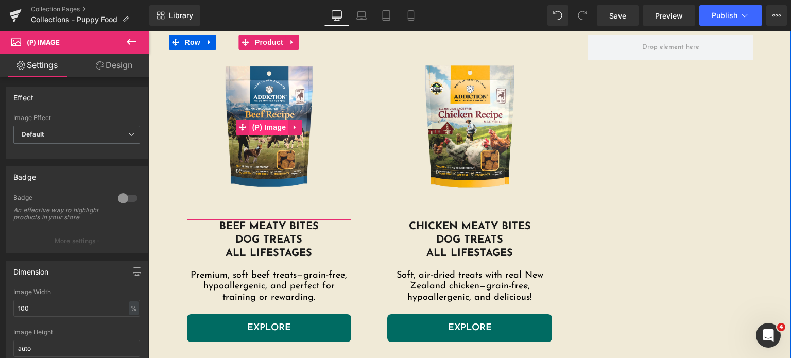
click at [262, 130] on span "(P) Image" at bounding box center [269, 127] width 39 height 15
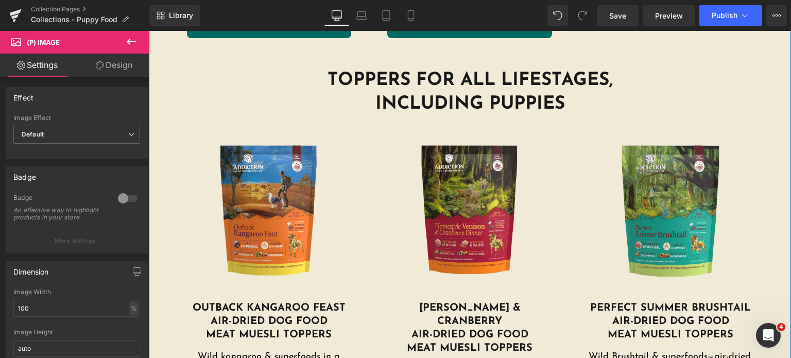
scroll to position [2670, 0]
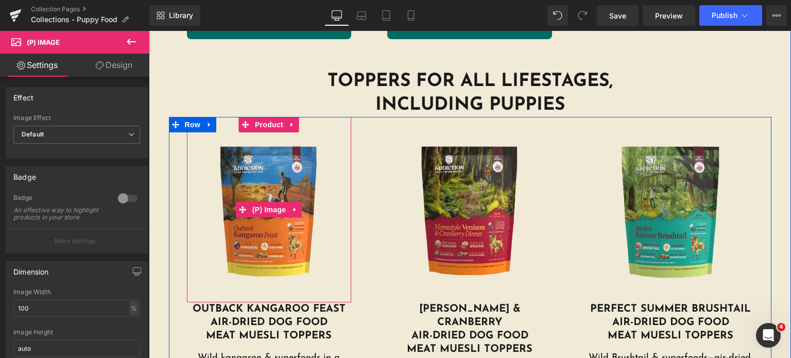
click at [271, 246] on img at bounding box center [269, 209] width 155 height 155
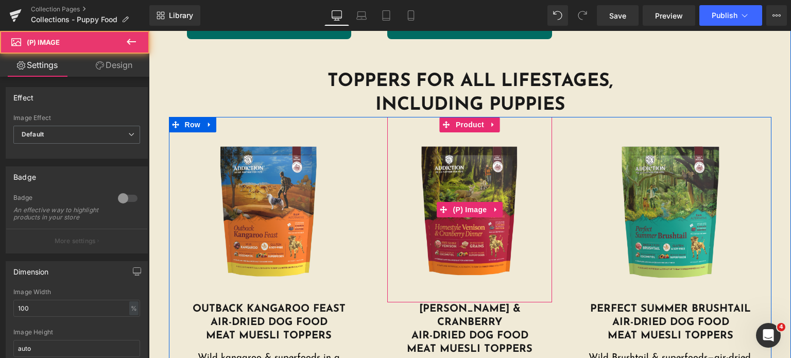
click at [468, 234] on img at bounding box center [470, 209] width 155 height 155
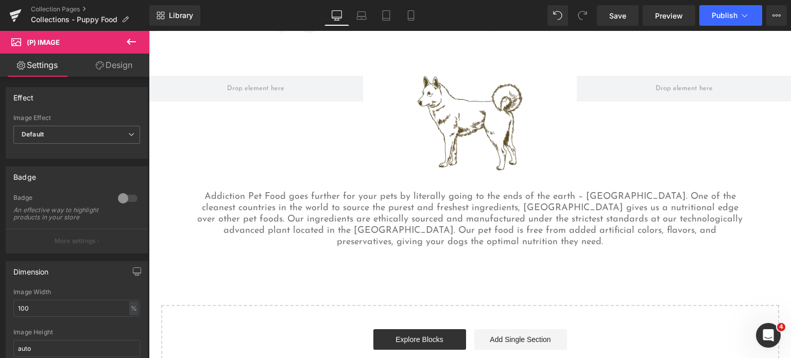
scroll to position [3433, 0]
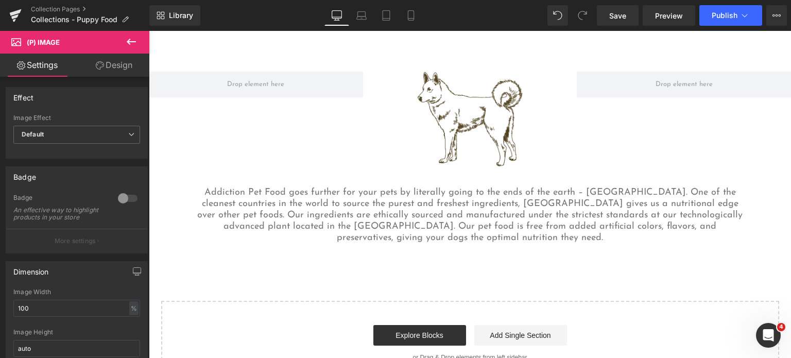
click at [481, 119] on div "Image" at bounding box center [470, 119] width 214 height 95
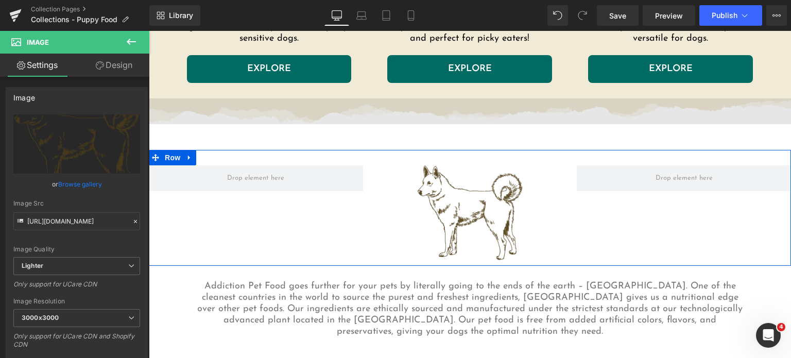
scroll to position [3338, 0]
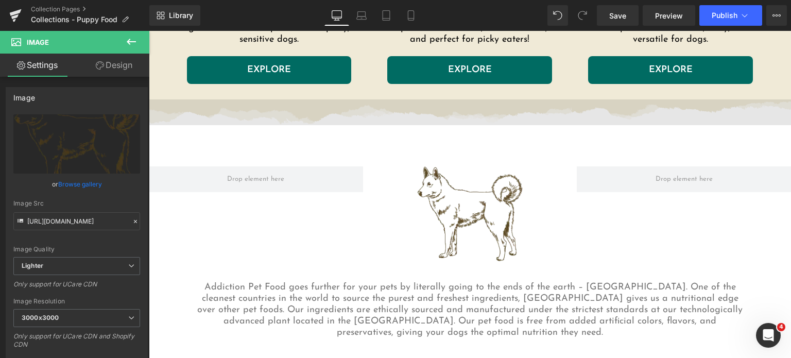
click at [230, 99] on img at bounding box center [470, 112] width 642 height 26
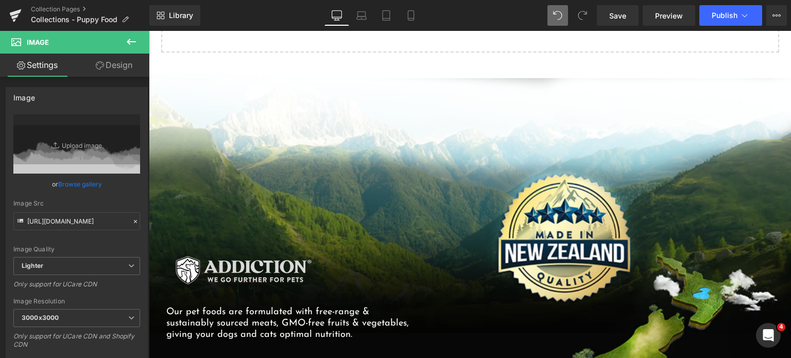
scroll to position [3767, 0]
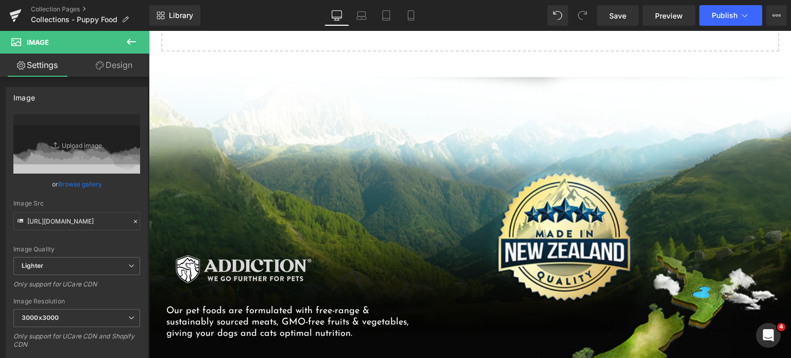
click at [637, 4] on div "Library Desktop Desktop Laptop Tablet Mobile Save Preview Publish Scheduled Vie…" at bounding box center [470, 15] width 642 height 31
click at [610, 23] on link "Save" at bounding box center [618, 15] width 42 height 21
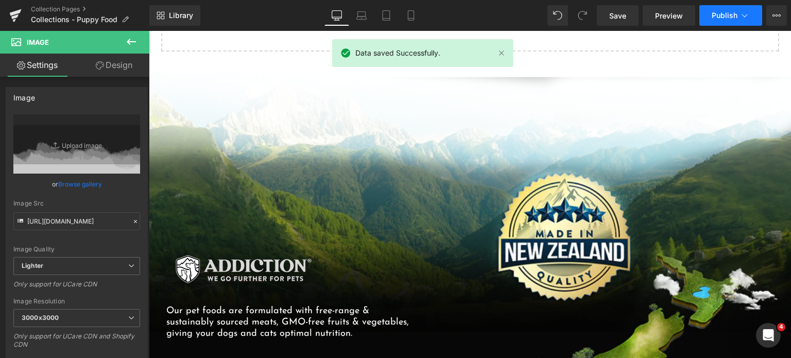
click at [731, 16] on span "Publish" at bounding box center [725, 15] width 26 height 8
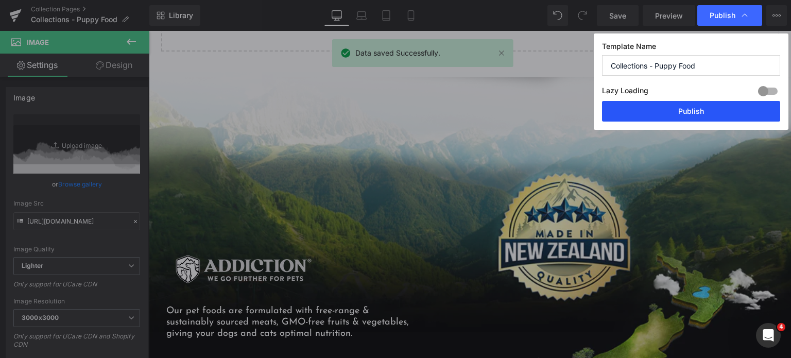
click at [626, 109] on button "Publish" at bounding box center [691, 111] width 178 height 21
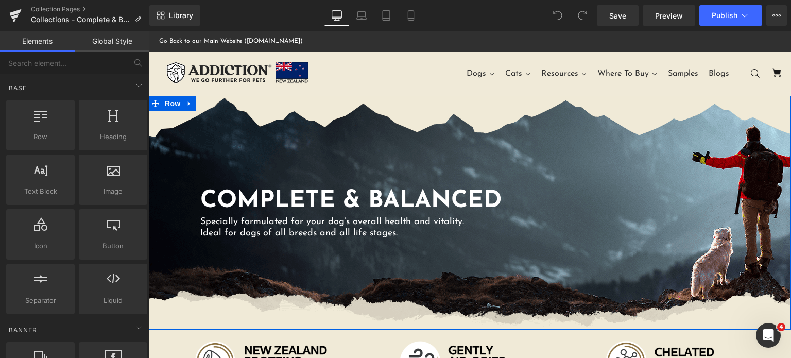
click at [348, 145] on div "COMPLETE & BALANCED Heading Specially formulated for your dog’s overall health …" at bounding box center [470, 213] width 642 height 234
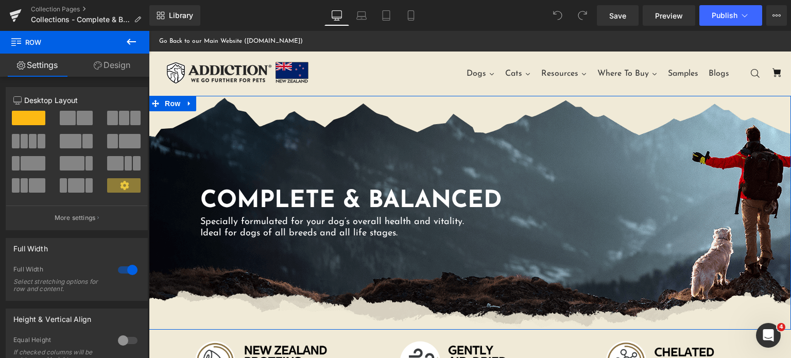
click at [97, 74] on link "Design" at bounding box center [112, 65] width 75 height 23
click at [0, 0] on div "Background" at bounding box center [0, 0] width 0 height 0
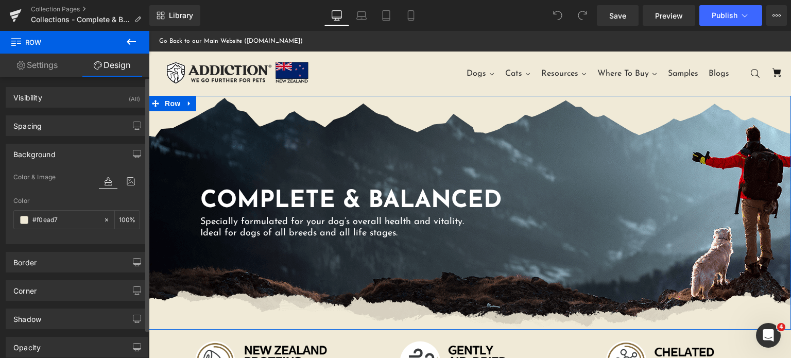
type input "#f0ead7"
type input "100"
click at [117, 173] on div at bounding box center [119, 181] width 41 height 28
click at [127, 179] on icon at bounding box center [131, 181] width 19 height 13
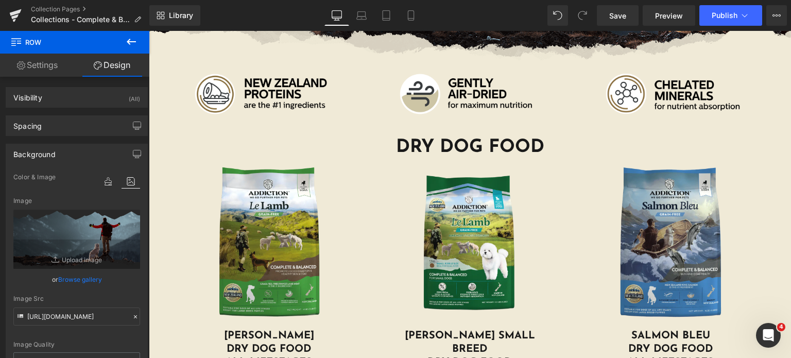
scroll to position [239, 0]
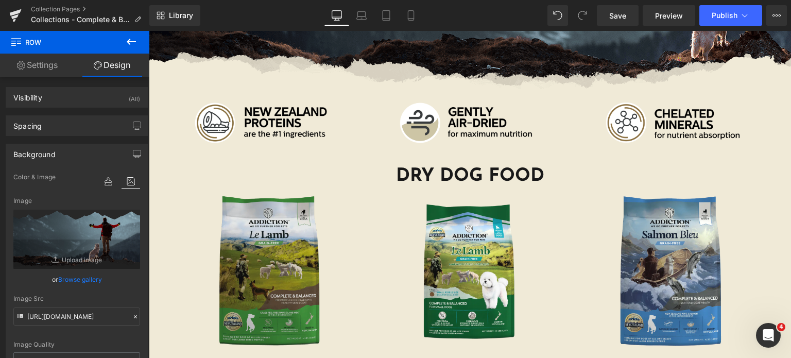
click at [264, 246] on img at bounding box center [269, 273] width 165 height 170
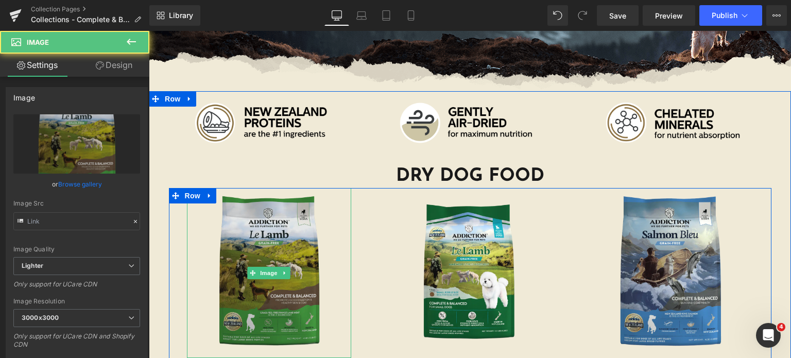
type input "[URL][DOMAIN_NAME][PERSON_NAME]"
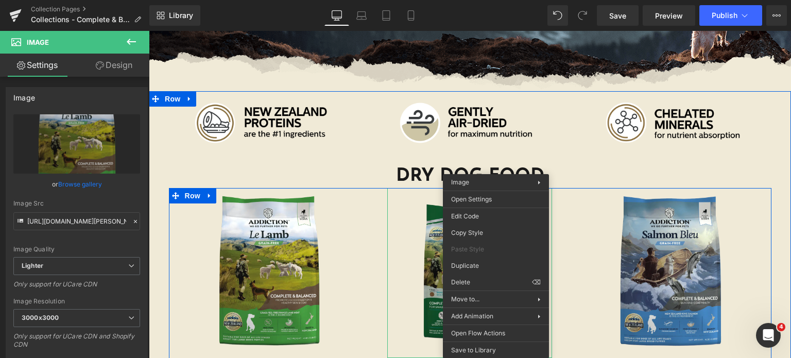
click at [404, 214] on img at bounding box center [469, 273] width 165 height 170
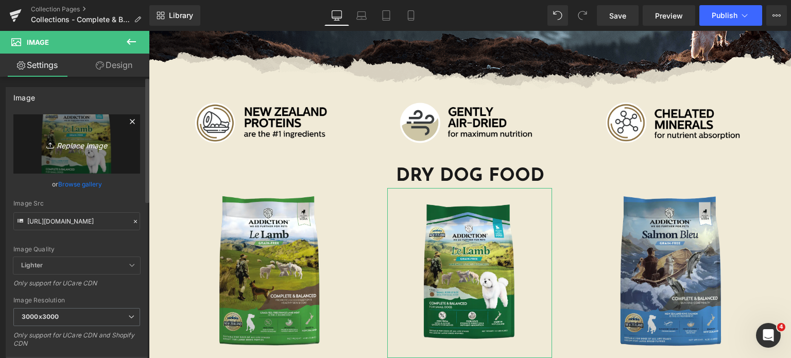
click at [86, 158] on link "Replace Image" at bounding box center [76, 143] width 127 height 59
type input "C:\fakepath\llsd-product-img-1-1080x1080.png (1).webp"
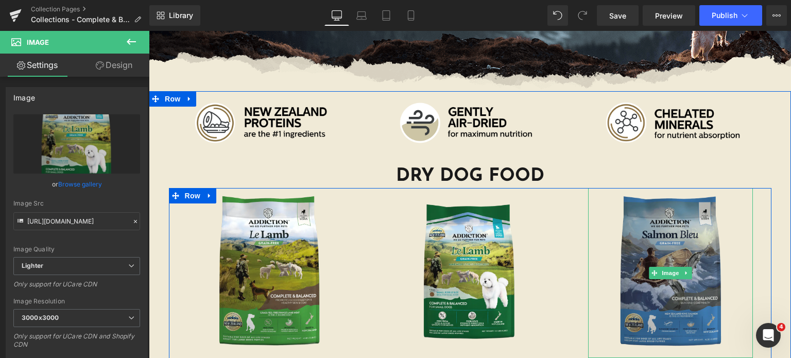
type input "[URL][DOMAIN_NAME]"
click at [657, 222] on img at bounding box center [670, 273] width 165 height 170
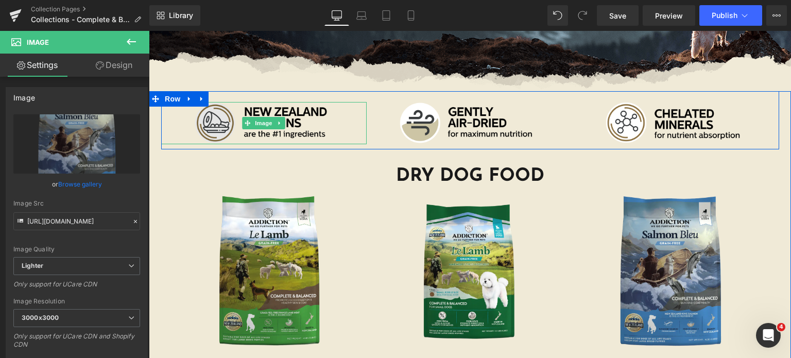
click at [225, 133] on img at bounding box center [264, 123] width 206 height 42
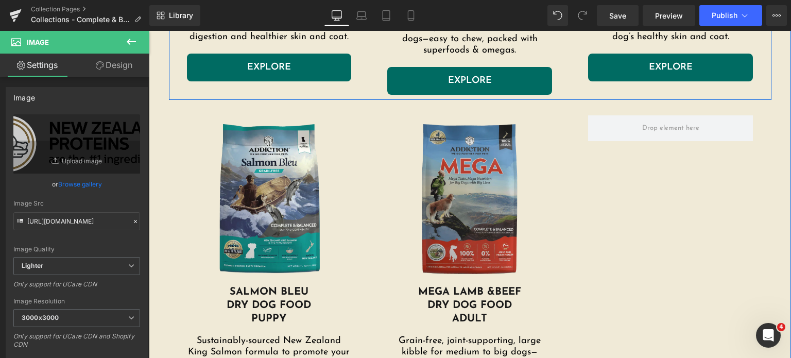
scroll to position [642, 0]
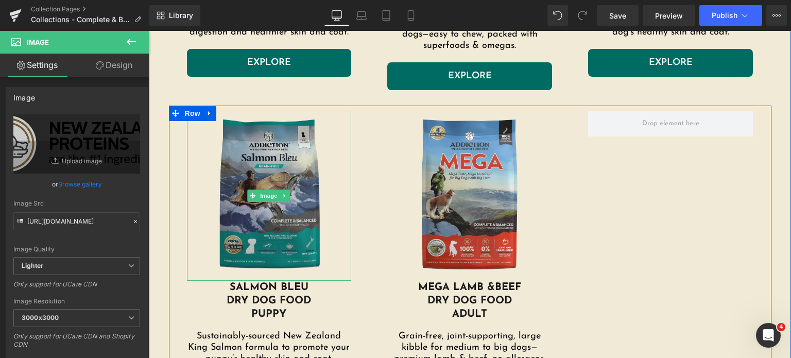
click at [286, 197] on img at bounding box center [269, 196] width 165 height 170
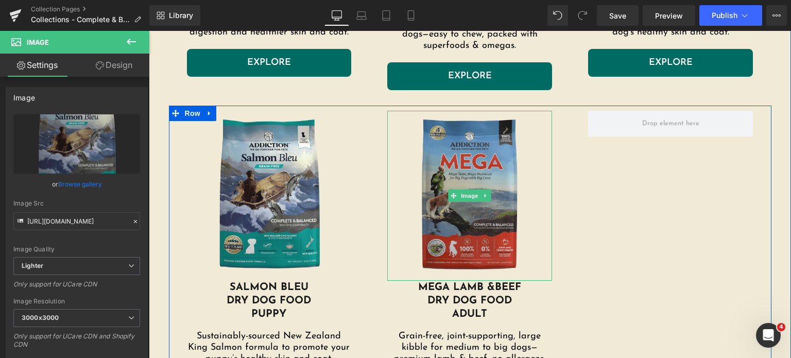
click at [470, 160] on img at bounding box center [469, 196] width 165 height 170
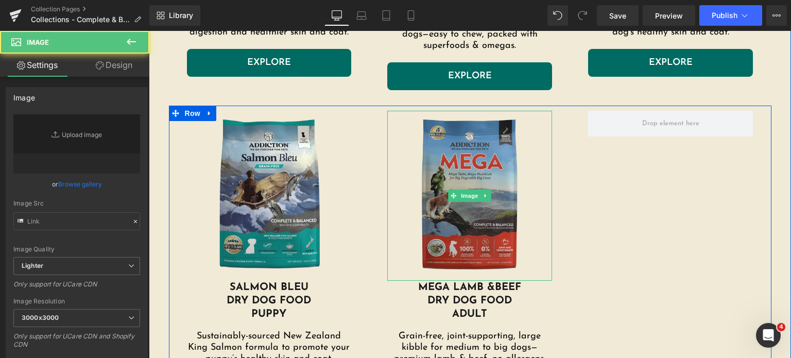
type input "https://ucarecdn.com/ac16f703-74c7-46ae-b11d-3c27a384e942/-/format/auto/-/previ…"
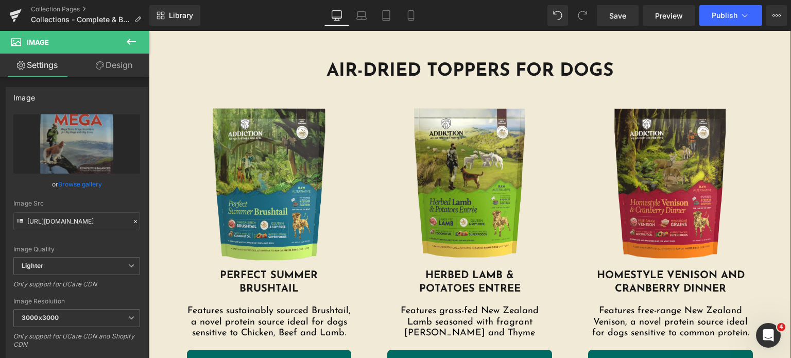
scroll to position [1067, 0]
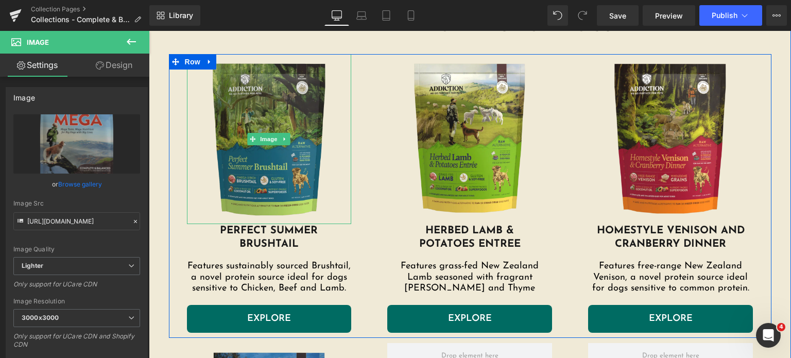
click at [244, 113] on img at bounding box center [269, 139] width 165 height 170
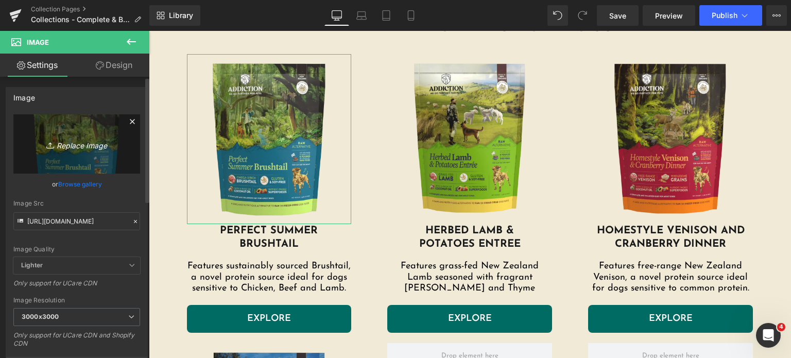
click at [74, 146] on icon "Replace Image" at bounding box center [77, 144] width 82 height 13
type input "C:\fakepath\perfect-summer-brushtail.png.webp"
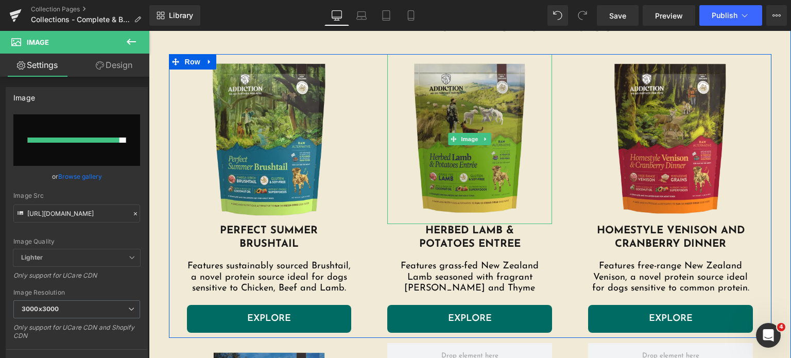
type input "https://ucarecdn.com/e4dbb876-0a9a-45d5-80c5-81532e8389d3/-/format/auto/-/previ…"
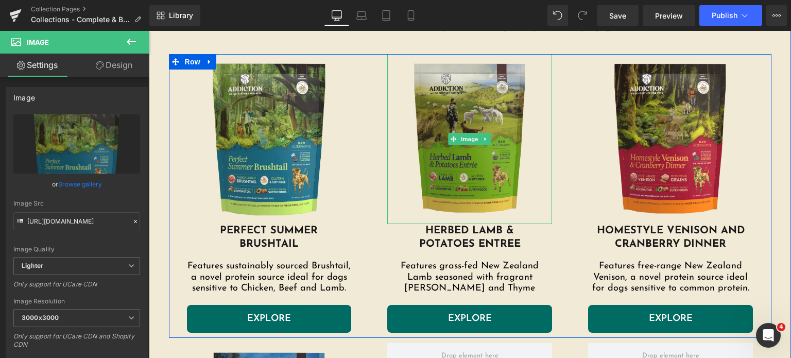
click at [448, 140] on img at bounding box center [469, 139] width 165 height 170
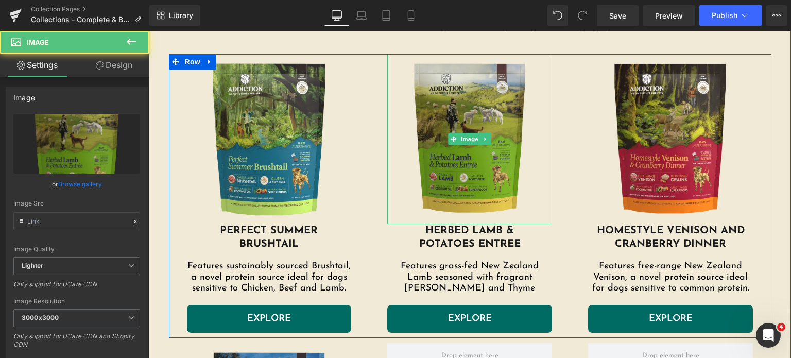
type input "https://ucarecdn.com/95600016-db26-484f-bc61-9d44b07c9410/-/format/auto/-/previ…"
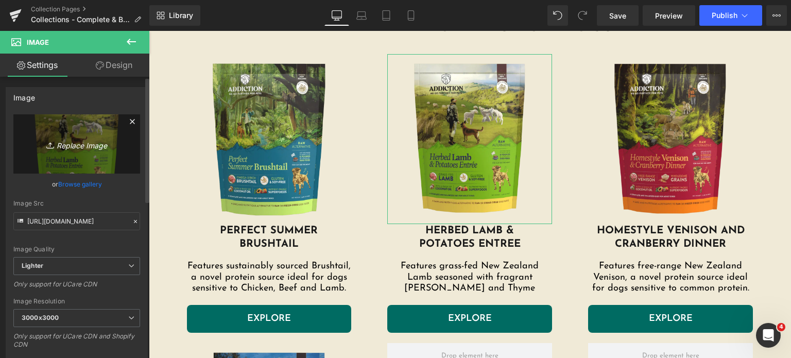
click at [83, 143] on icon "Replace Image" at bounding box center [77, 144] width 82 height 13
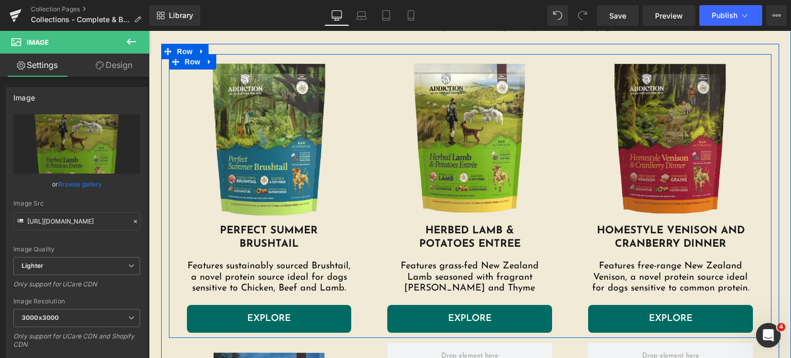
click at [637, 92] on img at bounding box center [670, 139] width 165 height 170
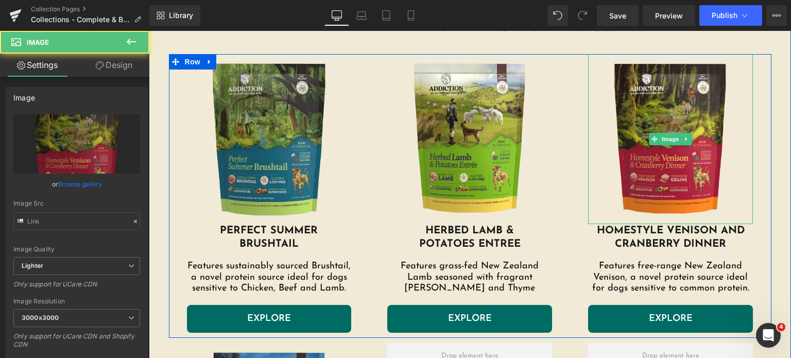
type input "https://ucarecdn.com/d252952e-944f-4262-838c-4a840a21aca0/-/format/auto/-/previ…"
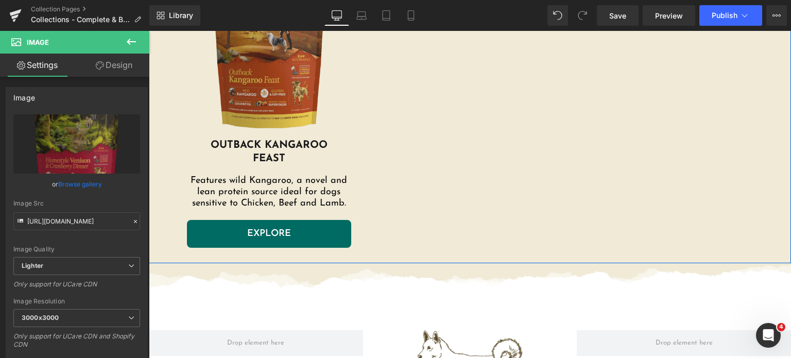
scroll to position [1442, 0]
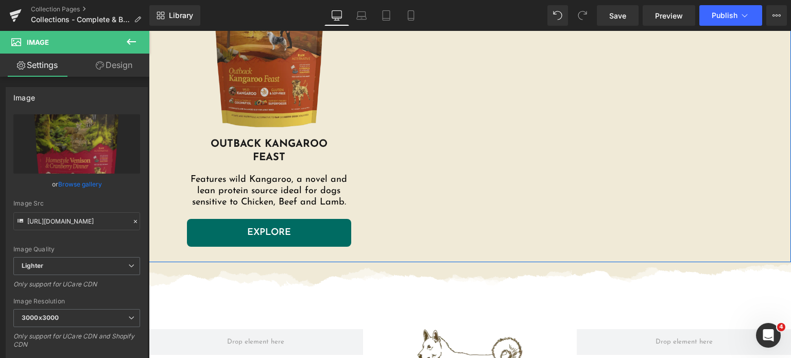
click at [253, 77] on img at bounding box center [269, 53] width 165 height 170
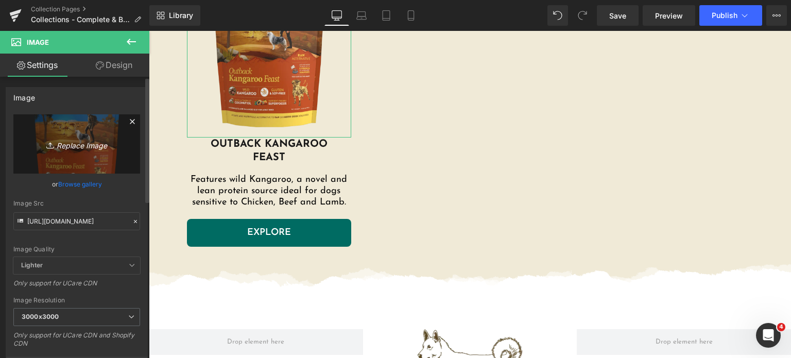
click at [73, 129] on link "Replace Image" at bounding box center [76, 143] width 127 height 59
type input "C:\fakepath\outback-kangaroo-feast.png.webp"
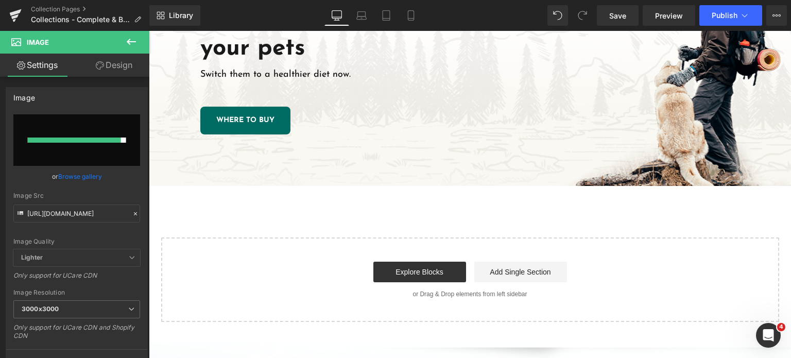
scroll to position [2000, 0]
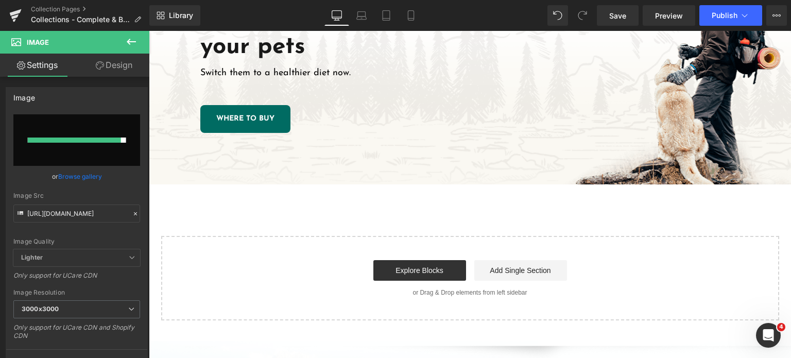
type input "https://ucarecdn.com/e2607cce-a0c1-4146-ba98-f59f02460f95/-/format/auto/-/previ…"
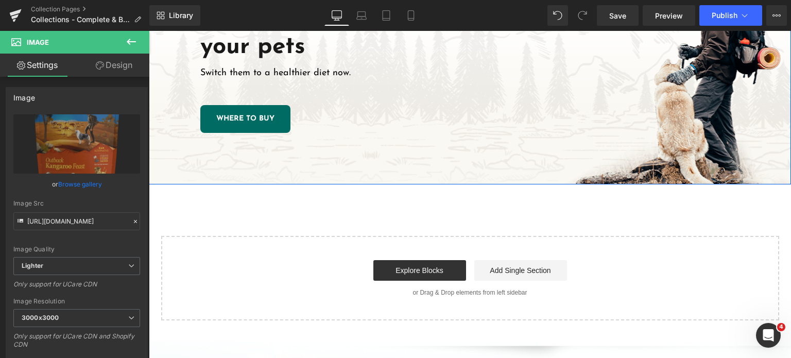
click at [441, 151] on div "Go further for your pets Heading Switch them to a healthier diet now. Text Bloc…" at bounding box center [470, 67] width 642 height 235
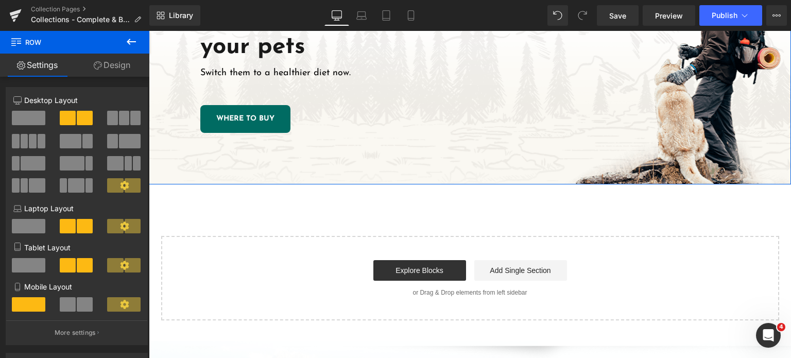
click at [116, 59] on link "Design" at bounding box center [112, 65] width 75 height 23
click at [0, 0] on div "Background" at bounding box center [0, 0] width 0 height 0
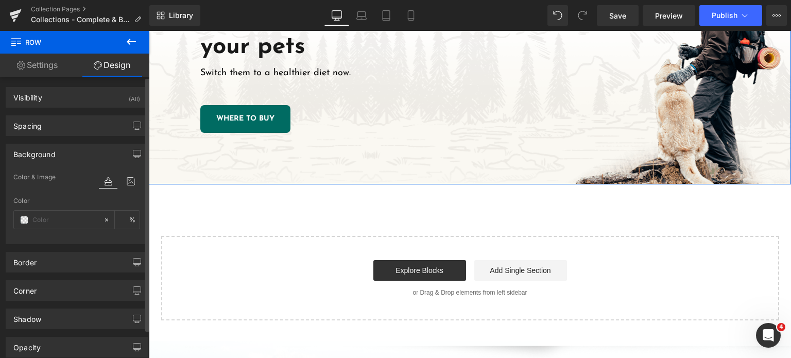
type input "transparent"
type input "0"
click at [128, 184] on icon at bounding box center [131, 181] width 19 height 13
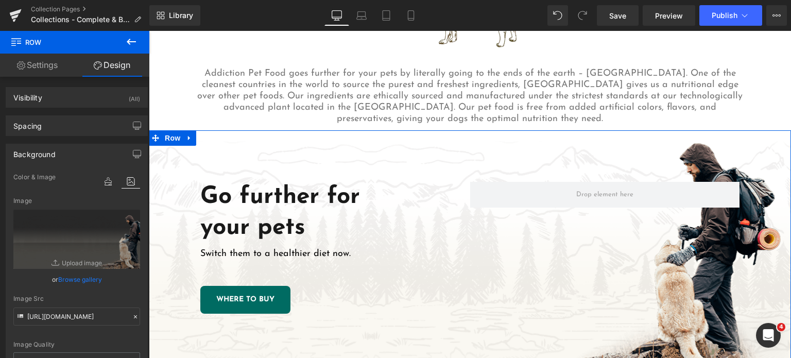
scroll to position [1818, 0]
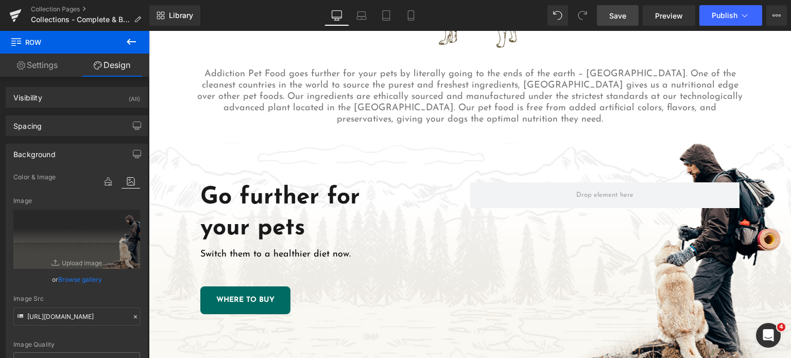
click at [611, 19] on span "Save" at bounding box center [617, 15] width 17 height 11
click at [735, 19] on span "Publish" at bounding box center [725, 15] width 26 height 8
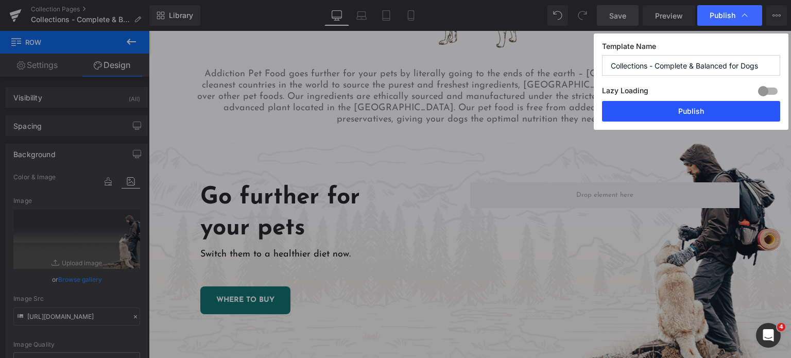
click at [685, 106] on button "Publish" at bounding box center [691, 111] width 178 height 21
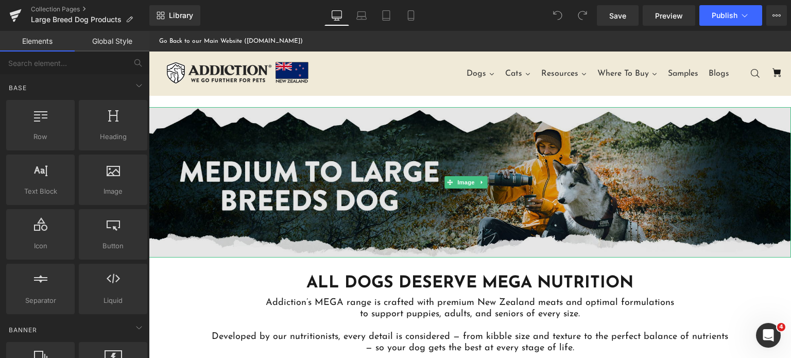
click at [552, 137] on img at bounding box center [470, 182] width 642 height 150
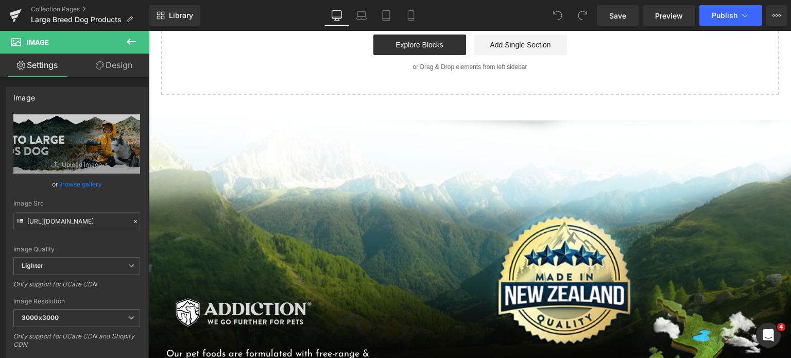
scroll to position [1844, 0]
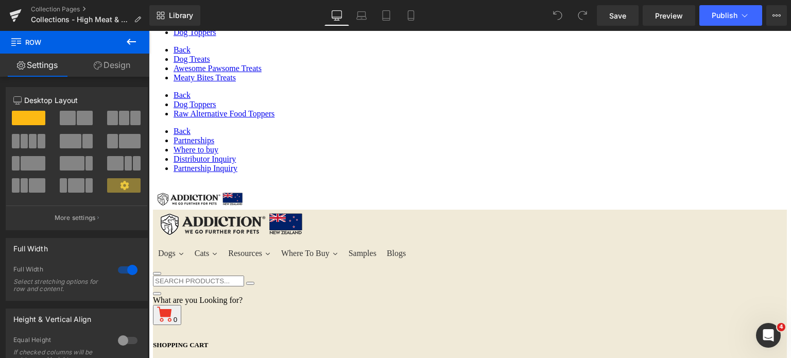
scroll to position [637, 0]
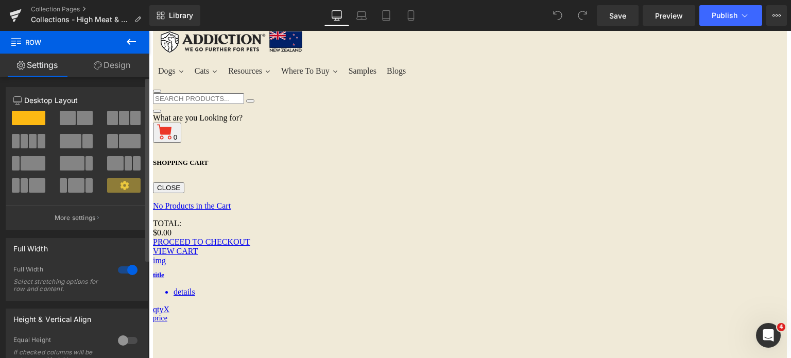
click at [105, 81] on div "Column Size Customizer 12 Desktop Layout Laptop Layout Tablet Layout Mobile Lay…" at bounding box center [77, 154] width 154 height 151
click at [107, 75] on link "Design" at bounding box center [112, 65] width 75 height 23
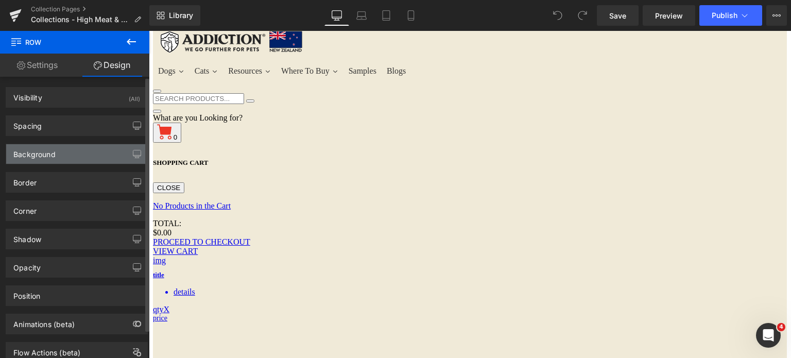
click at [54, 154] on div "Background" at bounding box center [34, 151] width 42 height 14
type input "#f0ead7"
type input "100"
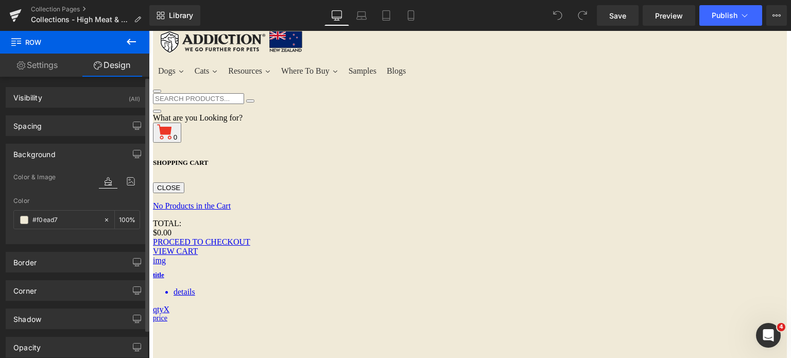
type input "https://ucarecdn.com/ac76db56-8e36-4862-b448-be0403f1d7be/-/format/auto/-/previ…"
click at [126, 180] on icon at bounding box center [131, 181] width 19 height 13
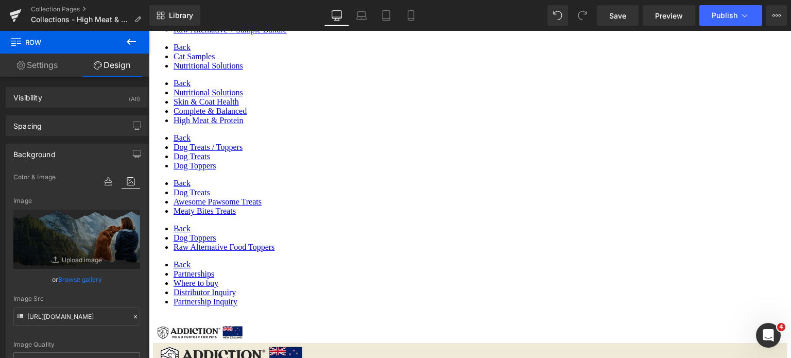
scroll to position [327, 0]
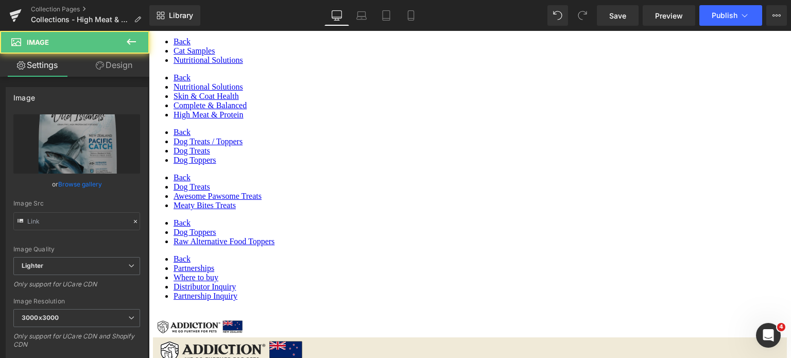
type input "https://ucarecdn.com/173be5f8-e7c7-49f9-b9c8-9eec27da628f/-/format/auto/-/previ…"
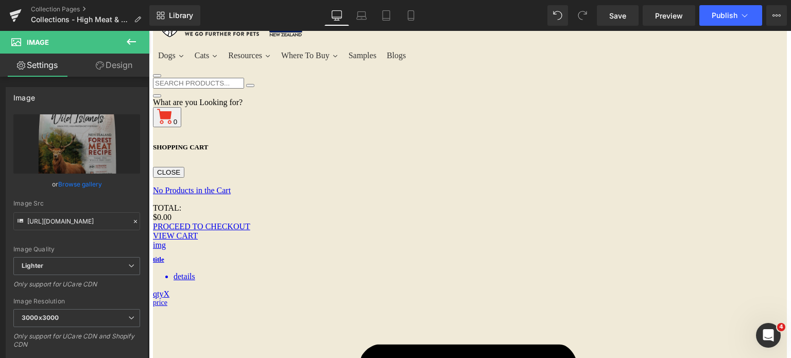
scroll to position [661, 0]
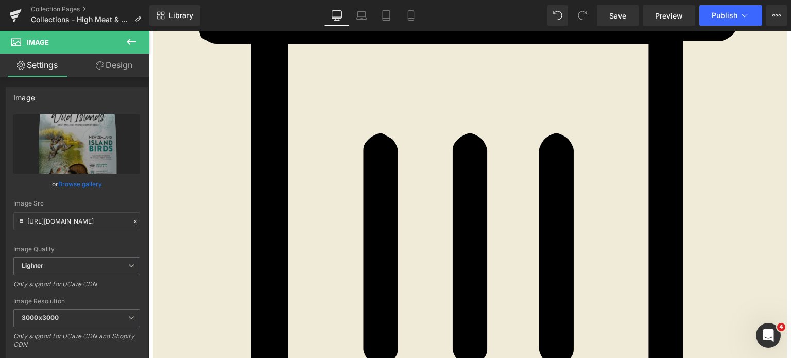
scroll to position [1082, 0]
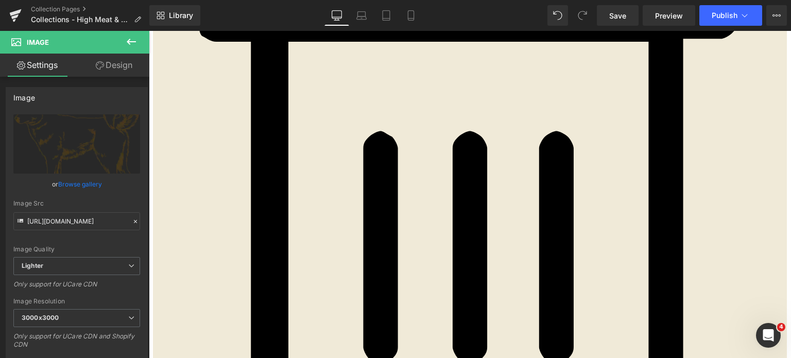
scroll to position [1445, 0]
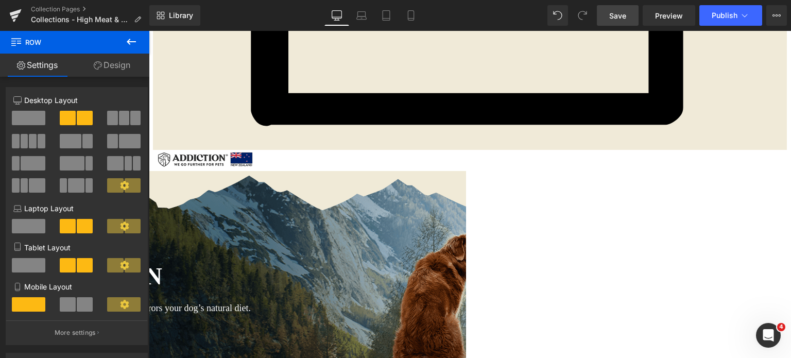
click at [622, 11] on span "Save" at bounding box center [617, 15] width 17 height 11
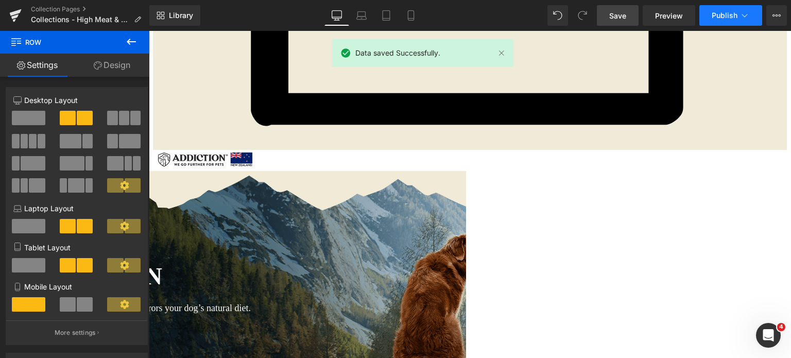
click at [719, 19] on span "Publish" at bounding box center [725, 15] width 26 height 8
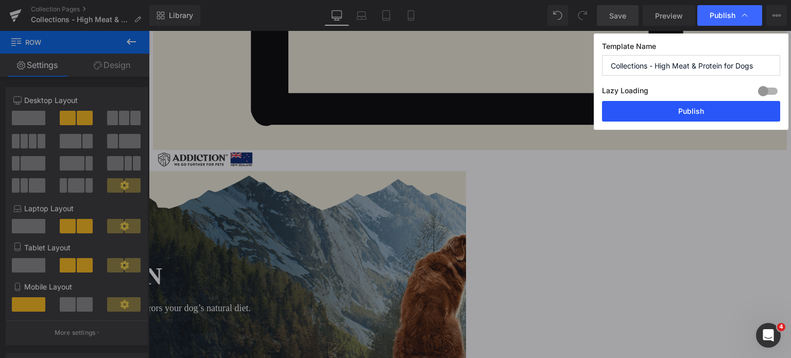
click at [668, 113] on button "Publish" at bounding box center [691, 111] width 178 height 21
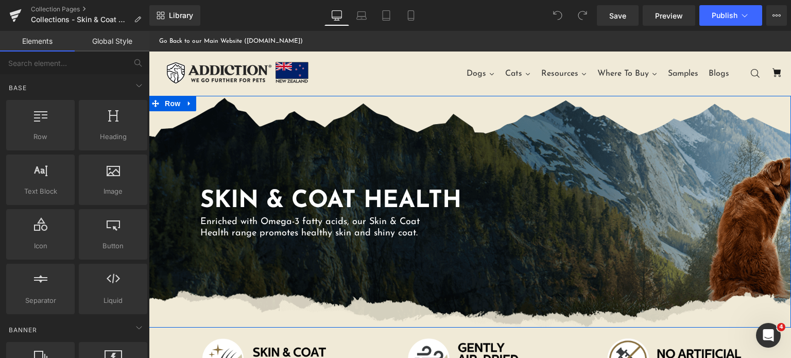
click at [519, 175] on div "SKIN & COAT HEALTH Heading Enriched with Omega-3 fatty acids, our Skin & Coat H…" at bounding box center [470, 212] width 642 height 232
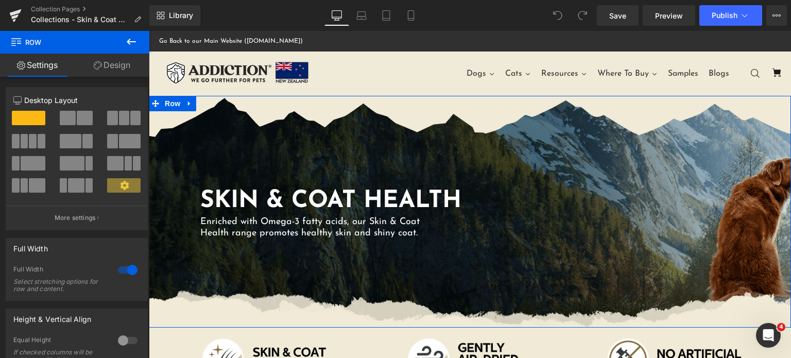
click at [114, 72] on link "Design" at bounding box center [112, 65] width 75 height 23
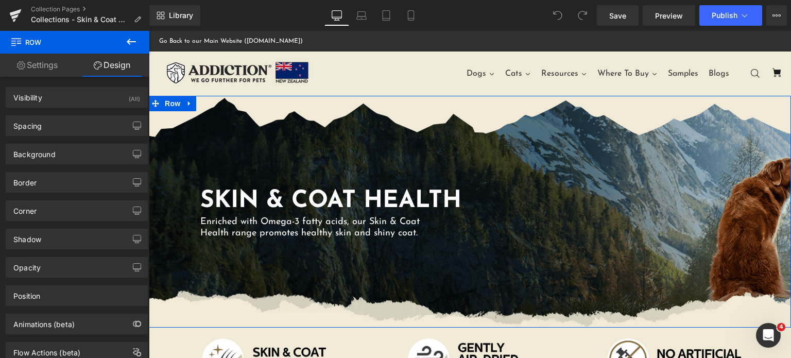
type input "[URL][DOMAIN_NAME]"
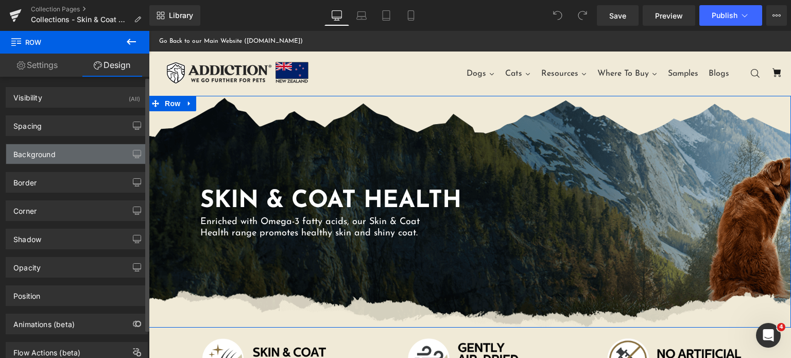
click at [41, 156] on div "Background" at bounding box center [34, 151] width 42 height 14
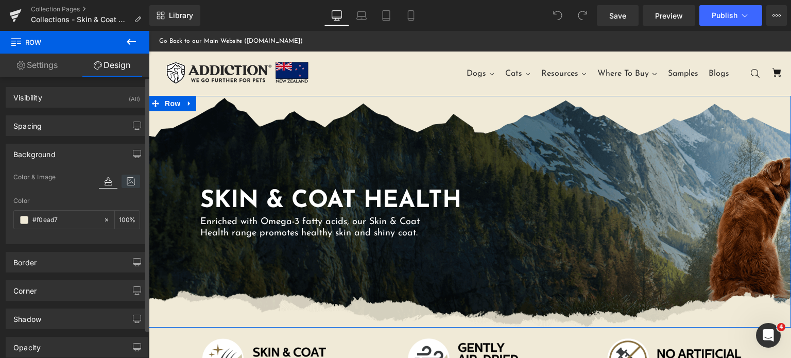
click at [134, 182] on icon at bounding box center [131, 181] width 19 height 13
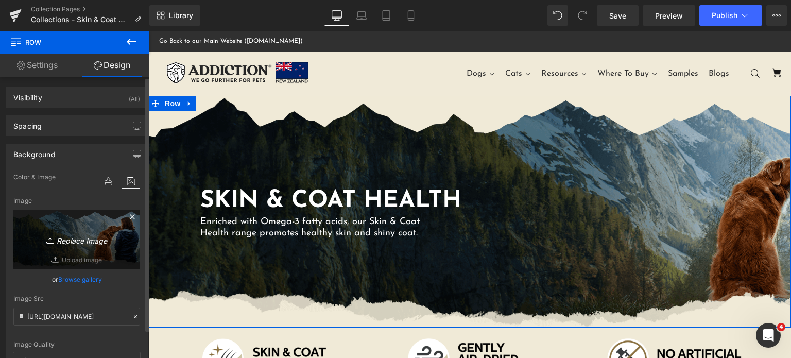
click at [84, 249] on link "Replace Image" at bounding box center [76, 239] width 127 height 59
click at [63, 234] on icon "Replace Image" at bounding box center [77, 239] width 82 height 13
type input "C:\fakepath\skin-coat-dog-seamless.png"
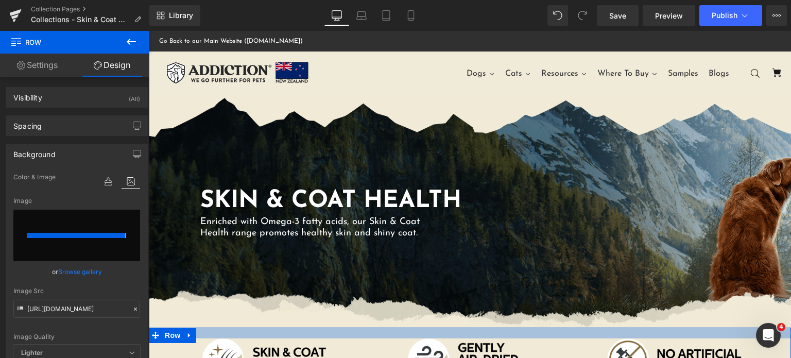
type input "[URL][DOMAIN_NAME]"
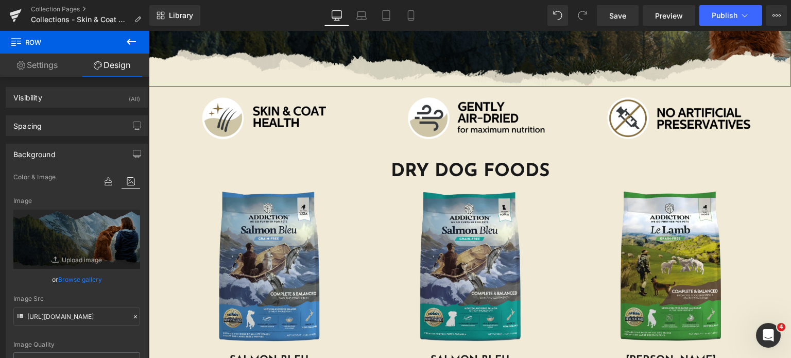
scroll to position [375, 0]
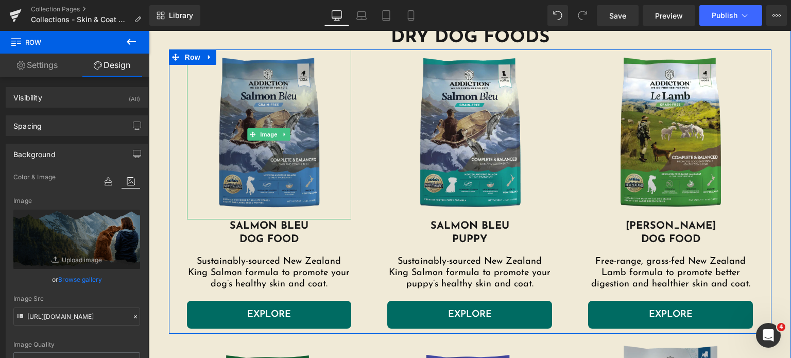
click at [299, 185] on img at bounding box center [269, 134] width 165 height 170
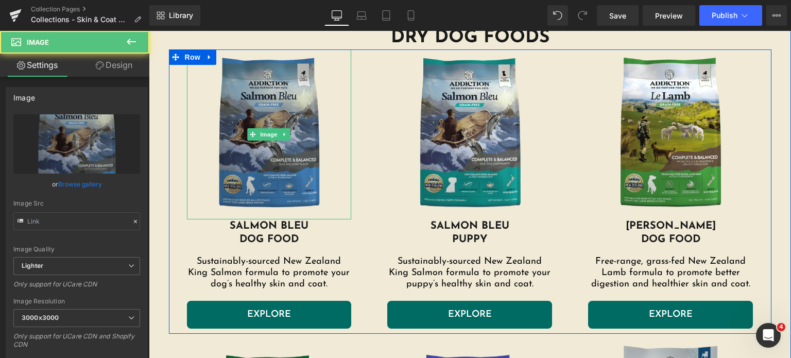
type input "[URL][DOMAIN_NAME]"
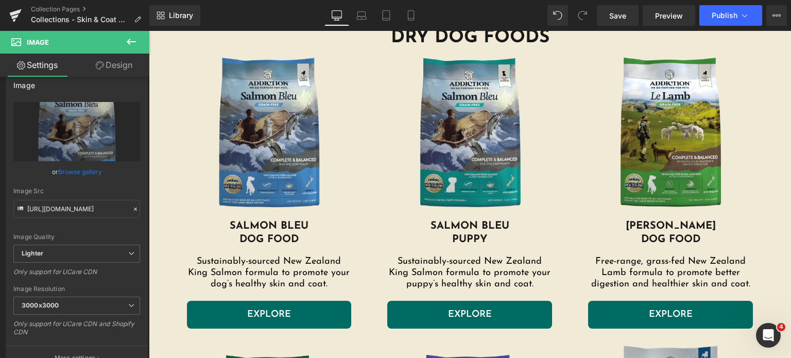
scroll to position [12, 0]
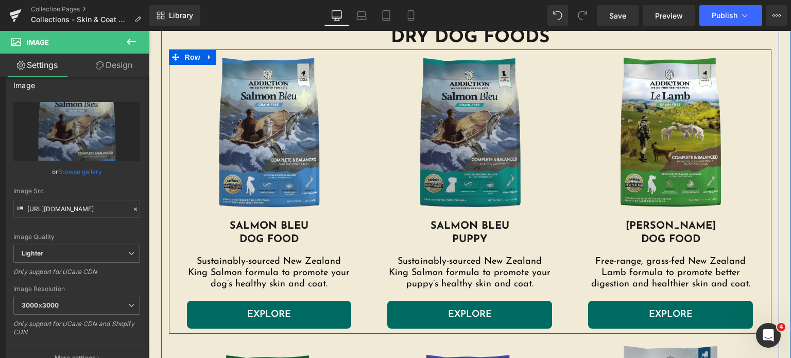
click at [427, 150] on img at bounding box center [469, 134] width 165 height 170
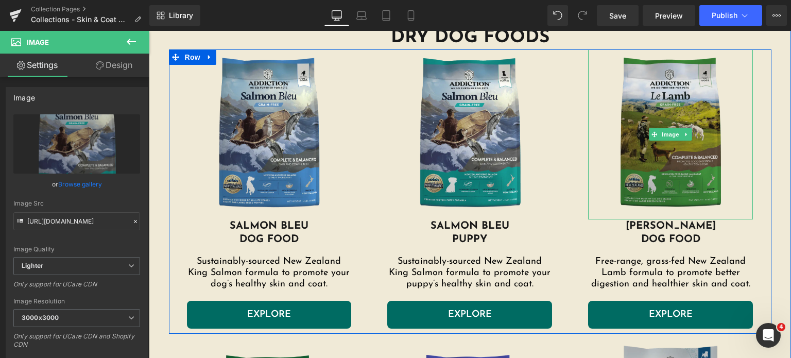
click at [704, 137] on img at bounding box center [670, 134] width 165 height 170
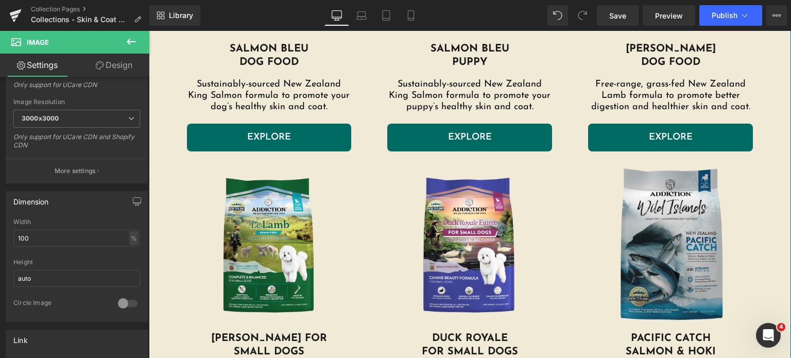
scroll to position [557, 0]
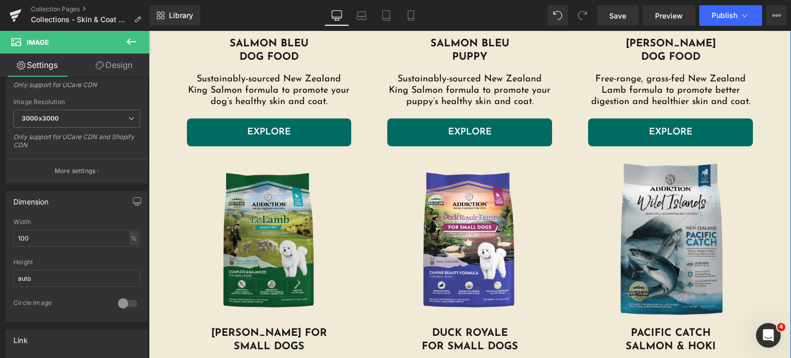
click at [243, 242] on img at bounding box center [269, 242] width 165 height 170
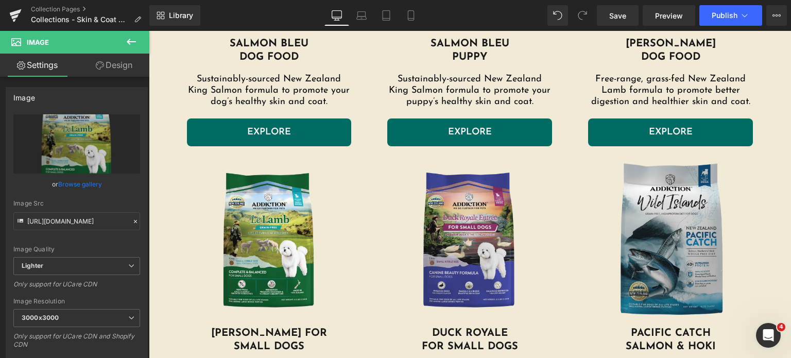
click at [456, 214] on img at bounding box center [469, 242] width 165 height 170
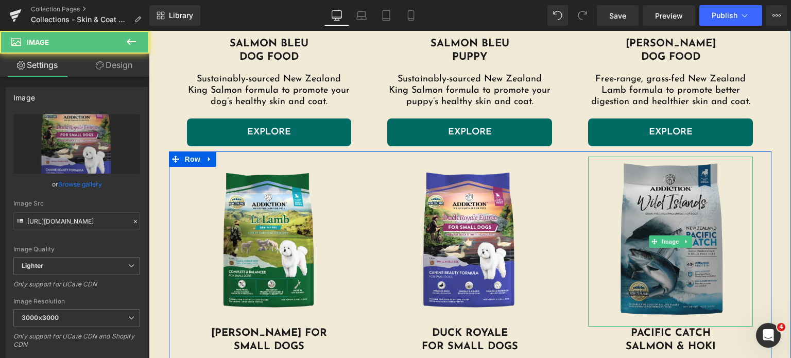
click at [612, 224] on img at bounding box center [670, 242] width 165 height 170
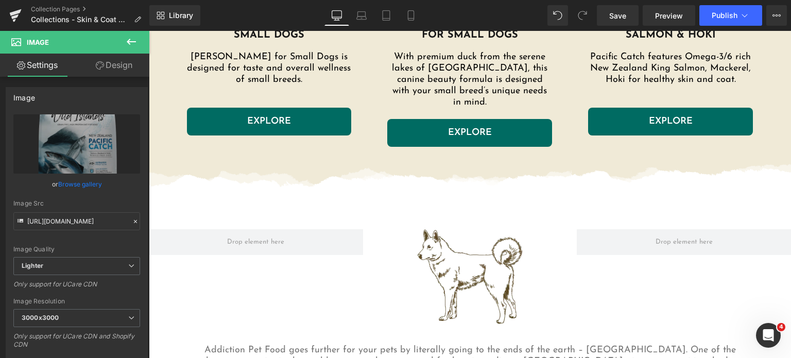
scroll to position [870, 0]
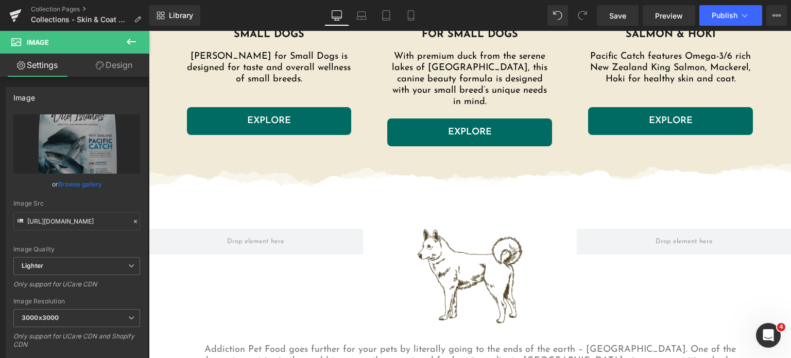
click at [454, 243] on img at bounding box center [470, 276] width 107 height 95
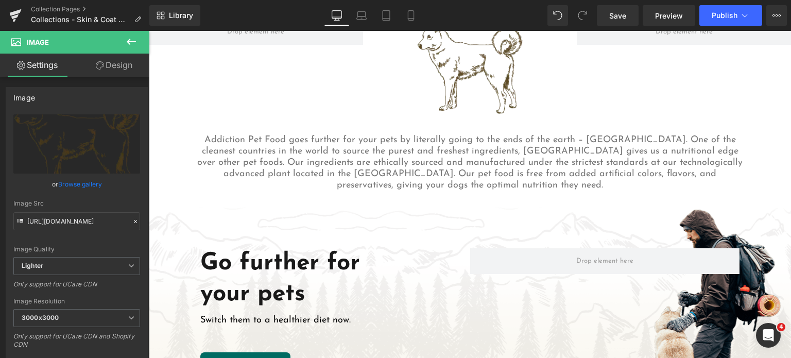
scroll to position [1168, 0]
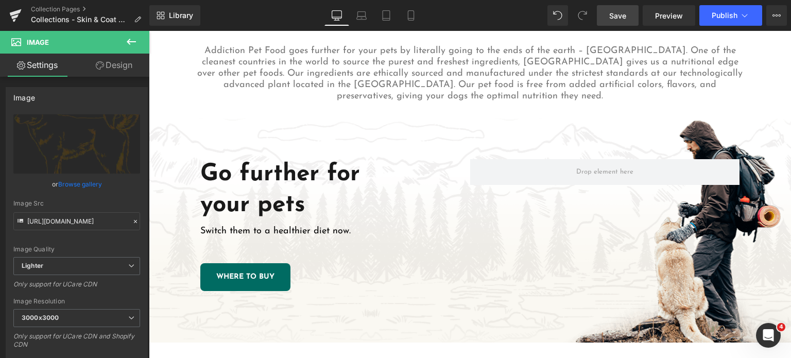
click at [623, 8] on link "Save" at bounding box center [618, 15] width 42 height 21
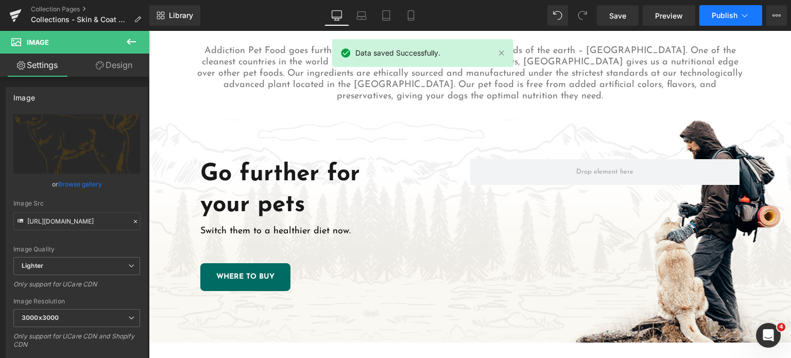
click at [734, 23] on button "Publish" at bounding box center [731, 15] width 63 height 21
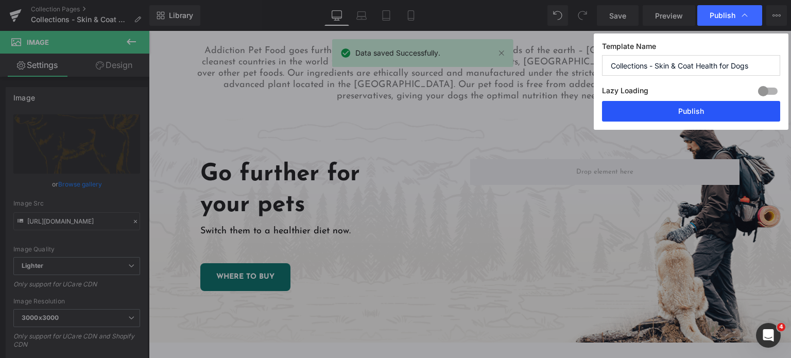
click at [680, 108] on button "Publish" at bounding box center [691, 111] width 178 height 21
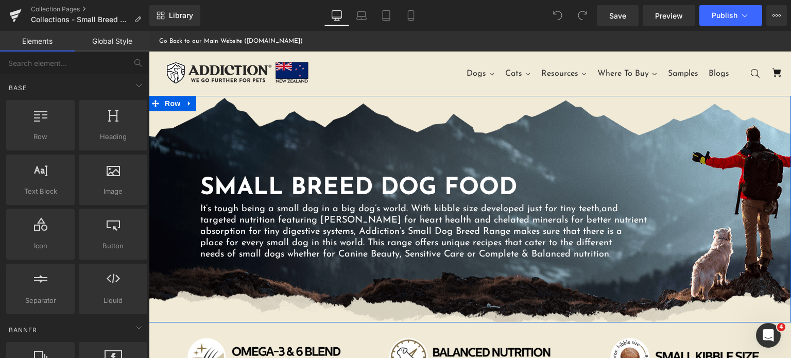
click at [595, 164] on div "SMALL BREED DOG FOOD Heading It’s tough being a small dog in a big dog’s world.…" at bounding box center [470, 209] width 642 height 227
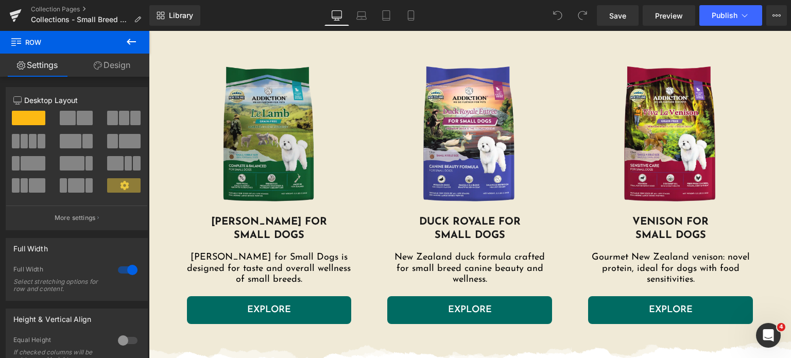
scroll to position [354, 0]
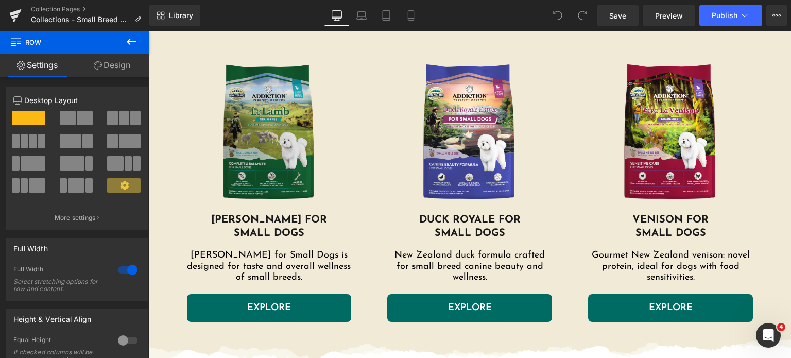
click at [253, 165] on img at bounding box center [269, 130] width 165 height 165
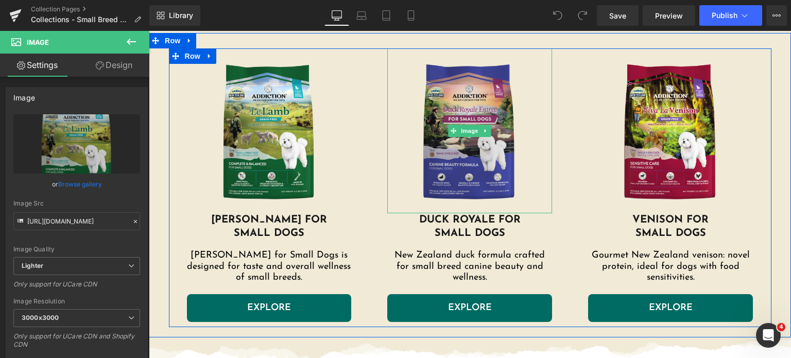
click at [472, 145] on img at bounding box center [469, 130] width 165 height 165
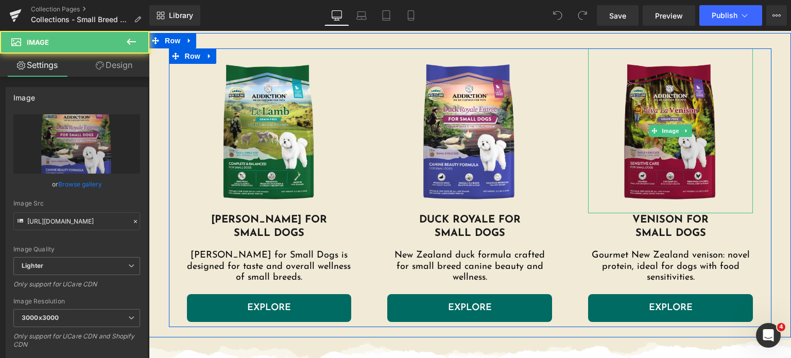
click at [671, 142] on img at bounding box center [670, 130] width 165 height 165
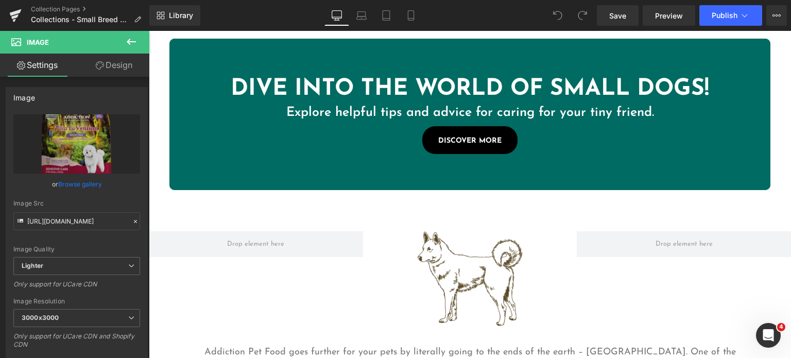
scroll to position [735, 0]
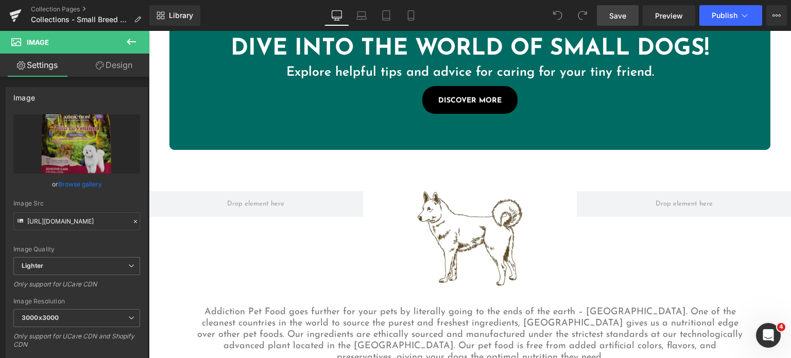
click at [617, 15] on span "Save" at bounding box center [617, 15] width 17 height 11
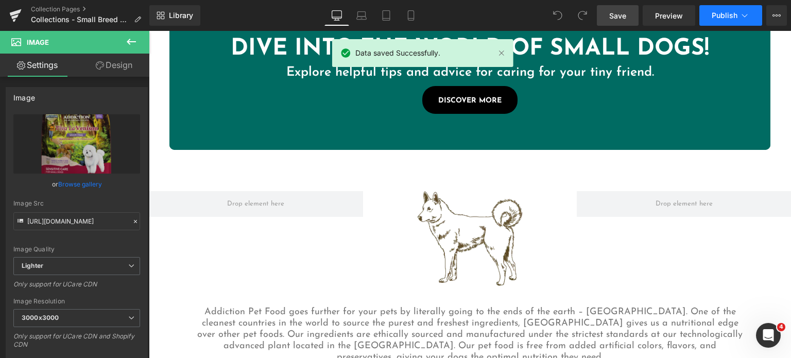
click at [723, 18] on span "Publish" at bounding box center [725, 15] width 26 height 8
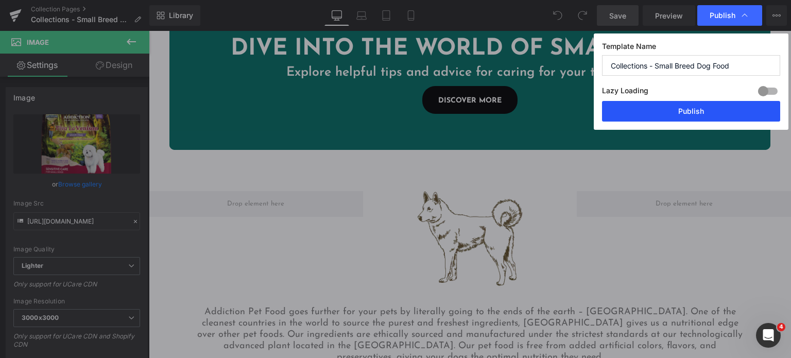
click at [646, 116] on button "Publish" at bounding box center [691, 111] width 178 height 21
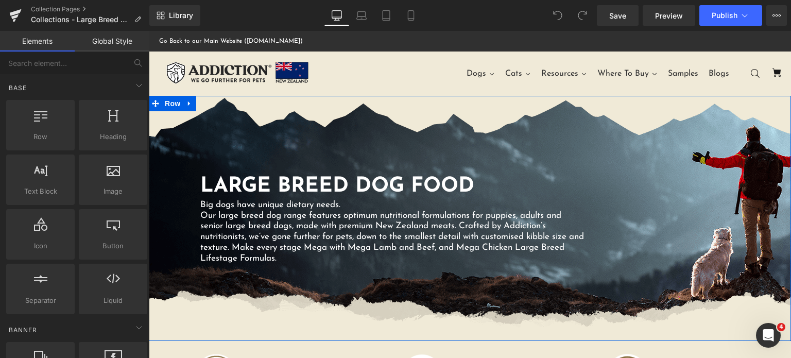
click at [465, 156] on div "Large Breed Dog Food Heading Big dogs have unique dietary needs. Our large bree…" at bounding box center [470, 218] width 642 height 245
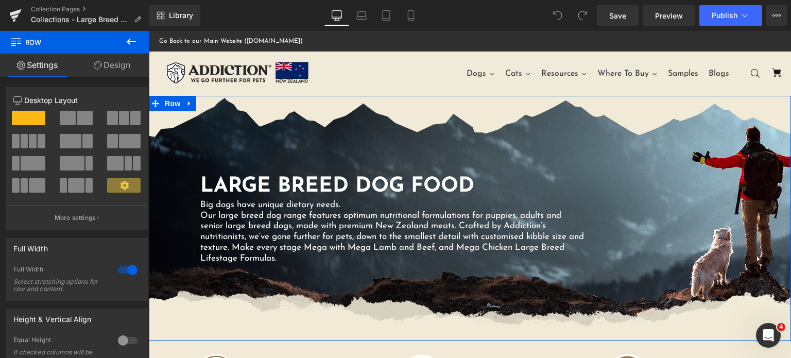
click at [102, 72] on link "Design" at bounding box center [112, 65] width 75 height 23
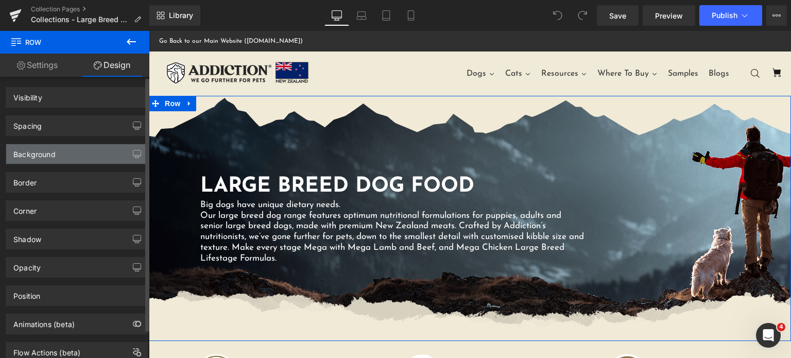
click at [68, 155] on div "Background" at bounding box center [76, 154] width 141 height 20
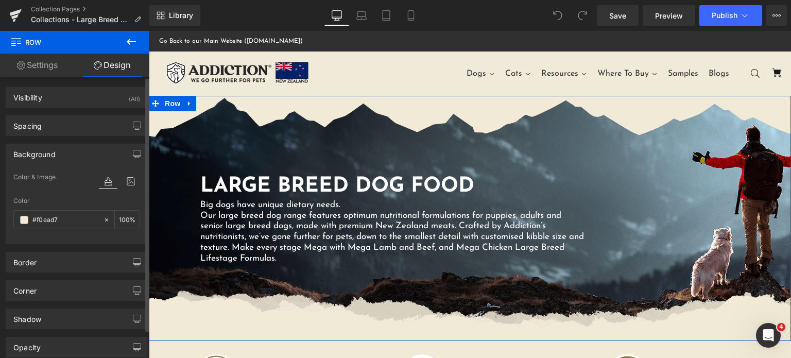
type input "#f0ead7"
type input "100"
click at [128, 181] on icon at bounding box center [131, 181] width 19 height 13
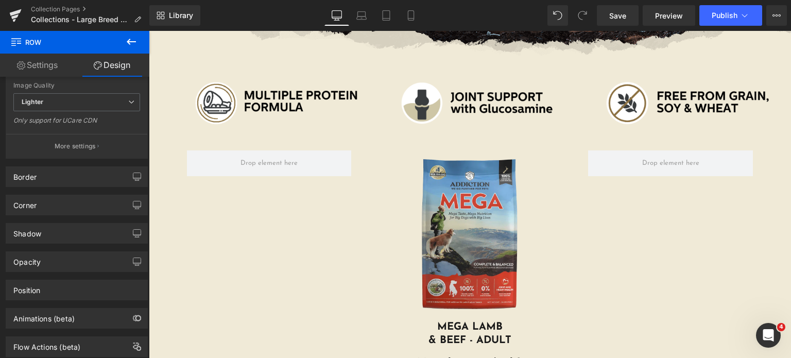
scroll to position [294, 0]
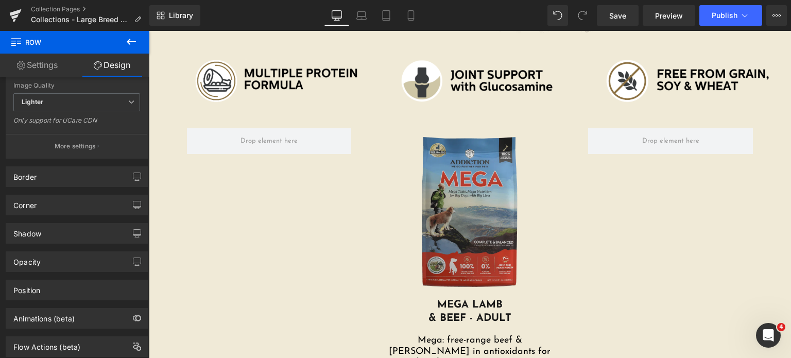
click at [433, 183] on img at bounding box center [469, 213] width 165 height 170
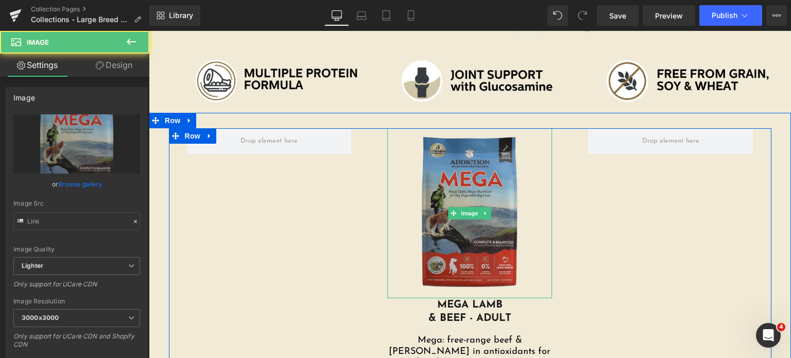
type input "https://ucarecdn.com/9dcfddca-ca23-4431-b14c-95427e40e04a/-/format/auto/-/previ…"
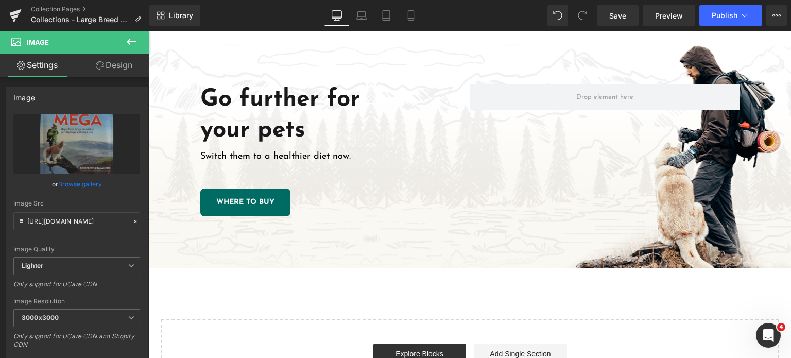
scroll to position [1072, 0]
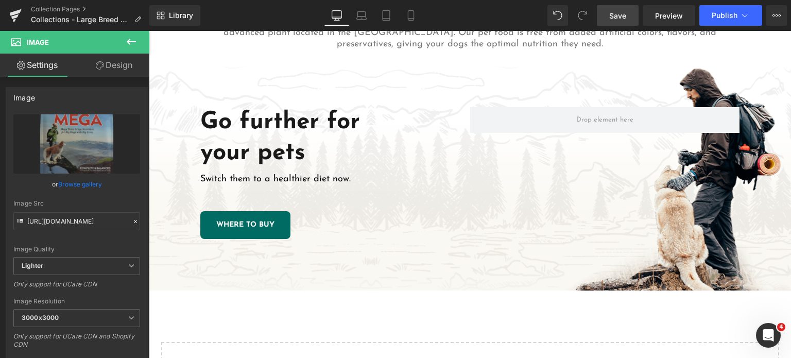
click at [608, 22] on link "Save" at bounding box center [618, 15] width 42 height 21
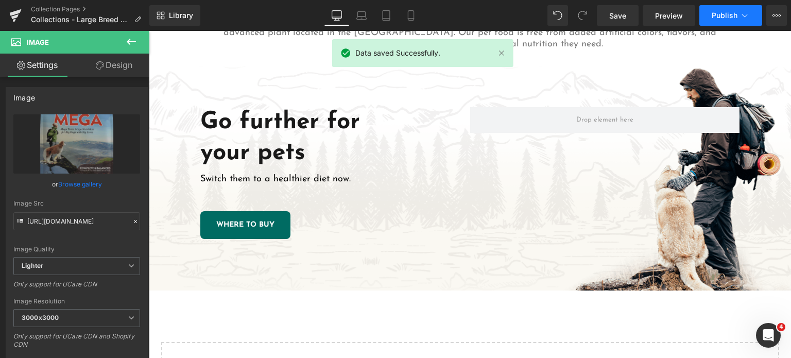
click at [725, 20] on button "Publish" at bounding box center [731, 15] width 63 height 21
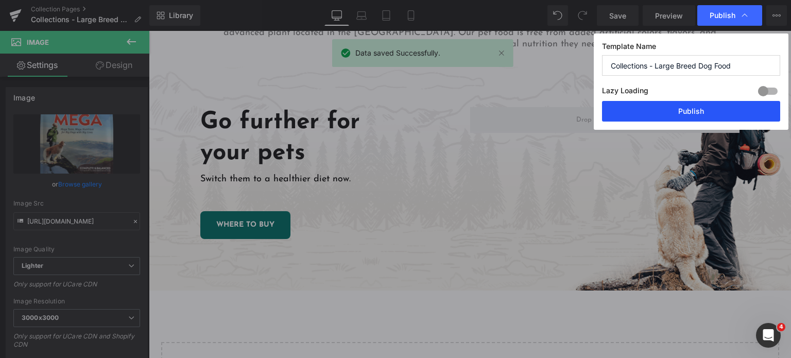
click at [694, 109] on button "Publish" at bounding box center [691, 111] width 178 height 21
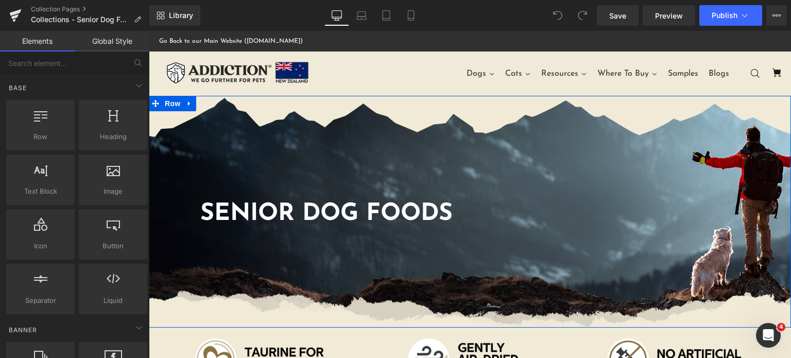
click at [362, 135] on div "Senior Dog foods Heading Row" at bounding box center [470, 212] width 642 height 232
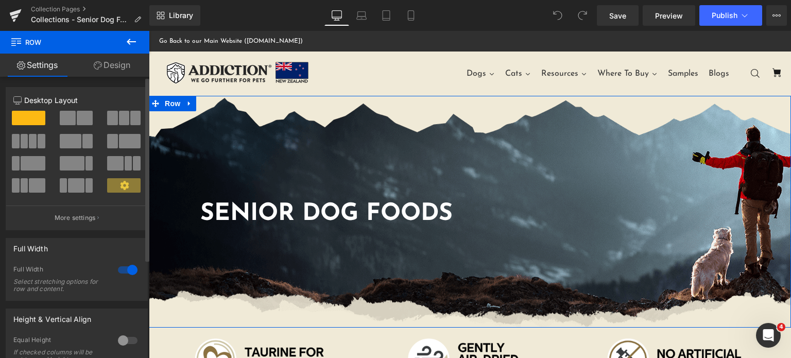
click at [123, 80] on div "Column Size Customizer 12 Desktop Layout Laptop Layout Tablet Layout Mobile Lay…" at bounding box center [77, 154] width 154 height 151
click at [105, 65] on link "Design" at bounding box center [112, 65] width 75 height 23
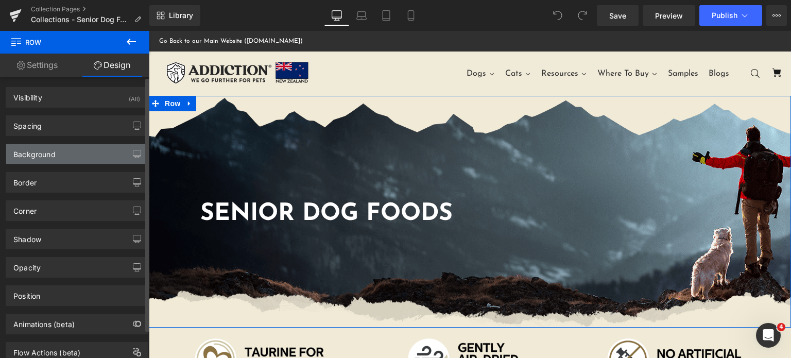
click at [55, 151] on div "Background" at bounding box center [34, 151] width 42 height 14
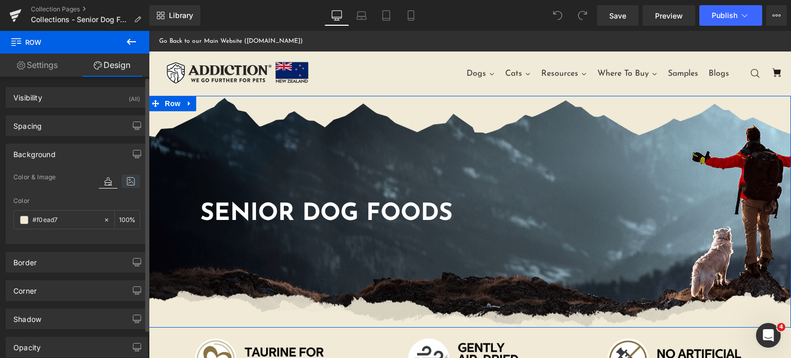
click at [126, 183] on icon at bounding box center [131, 181] width 19 height 13
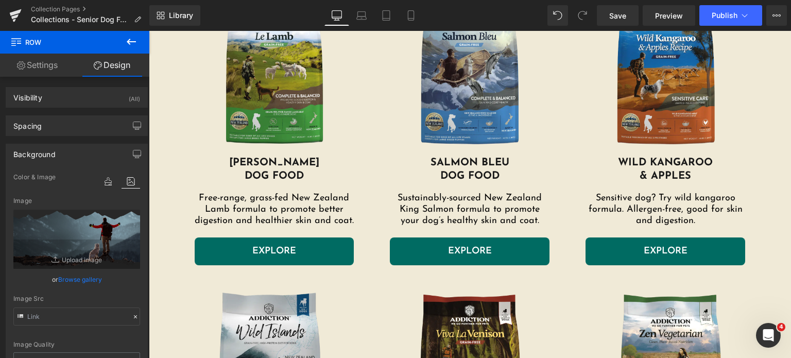
scroll to position [449, 0]
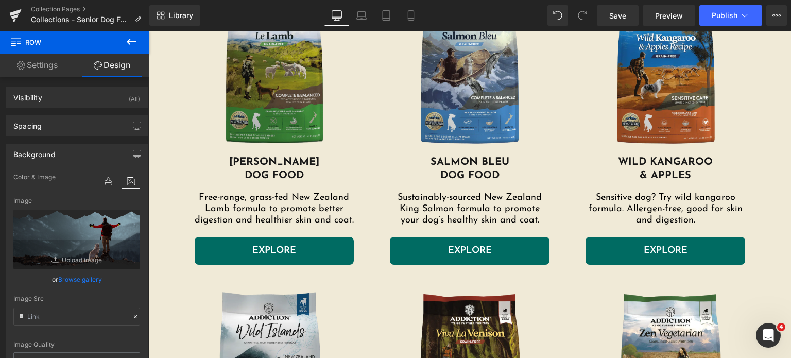
click at [276, 125] on img at bounding box center [275, 73] width 160 height 165
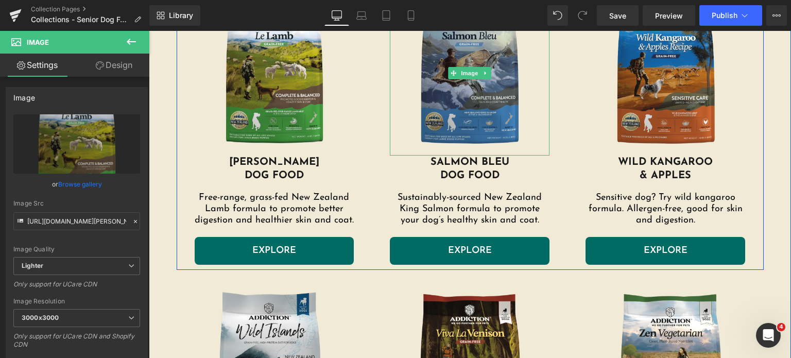
click at [491, 98] on img at bounding box center [470, 73] width 160 height 165
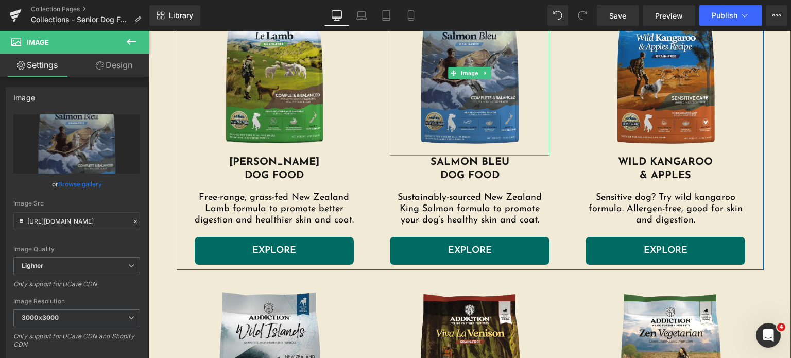
click at [469, 81] on img at bounding box center [470, 73] width 160 height 165
click at [468, 80] on img at bounding box center [470, 73] width 160 height 165
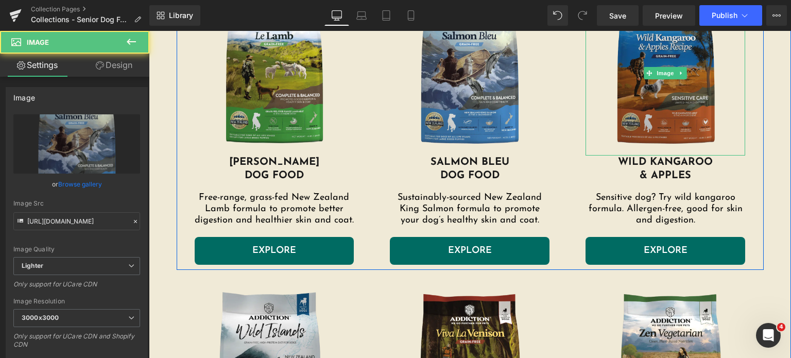
click at [617, 83] on img at bounding box center [666, 73] width 160 height 165
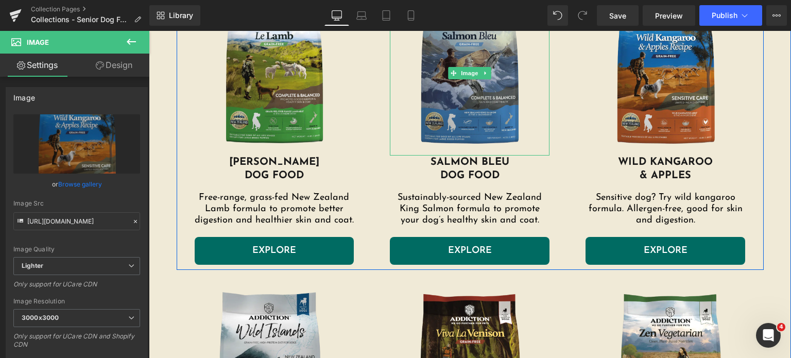
click at [461, 111] on img at bounding box center [470, 73] width 160 height 165
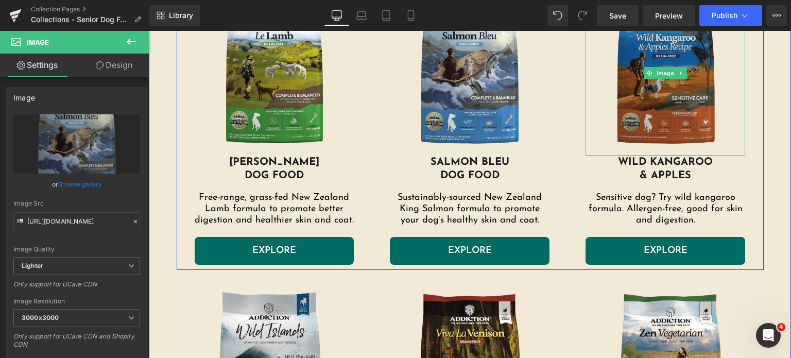
click at [661, 103] on img at bounding box center [666, 73] width 160 height 165
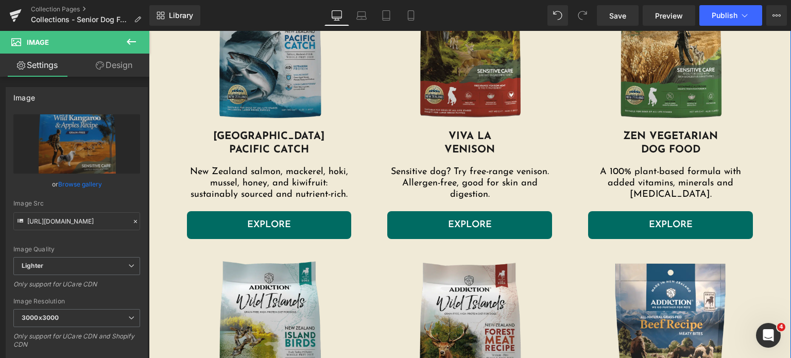
scroll to position [775, 0]
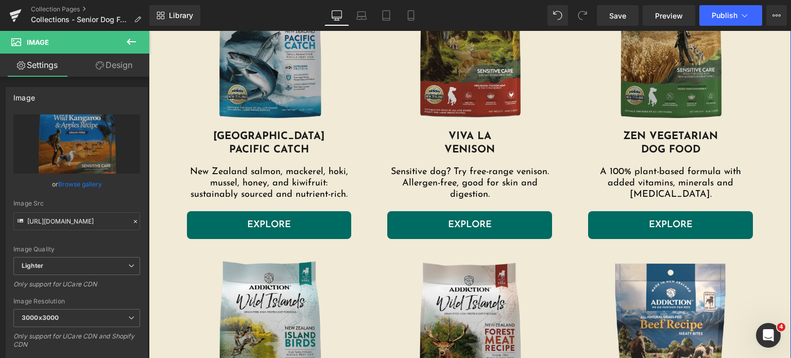
click at [629, 84] on img at bounding box center [670, 45] width 165 height 170
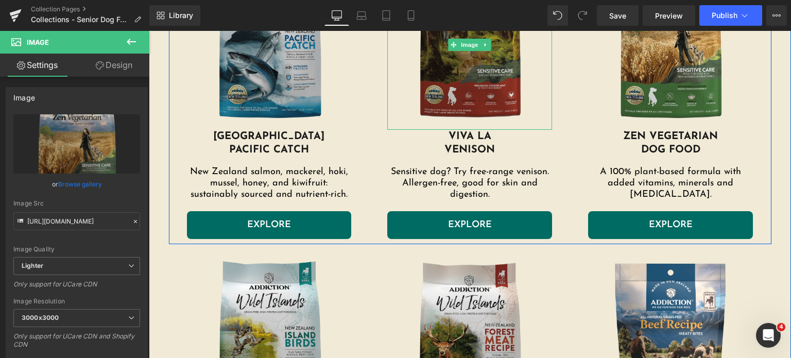
click at [481, 76] on img at bounding box center [469, 45] width 165 height 170
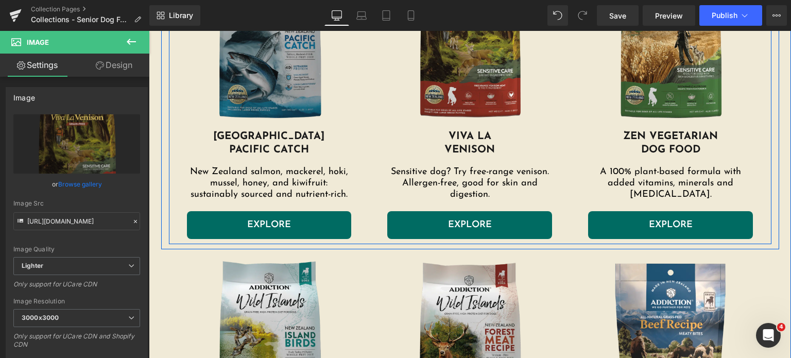
click at [195, 83] on img at bounding box center [269, 45] width 165 height 170
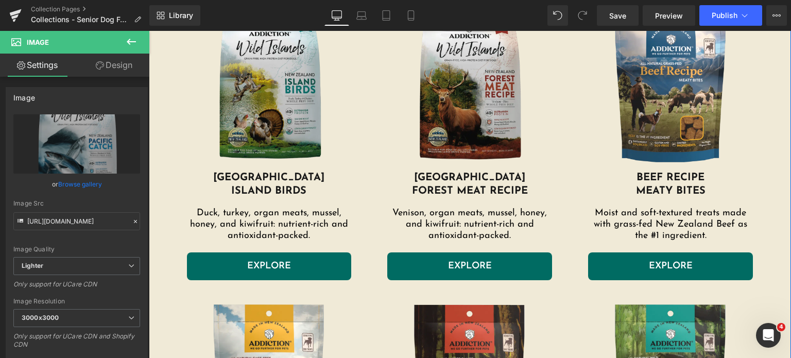
scroll to position [1048, 0]
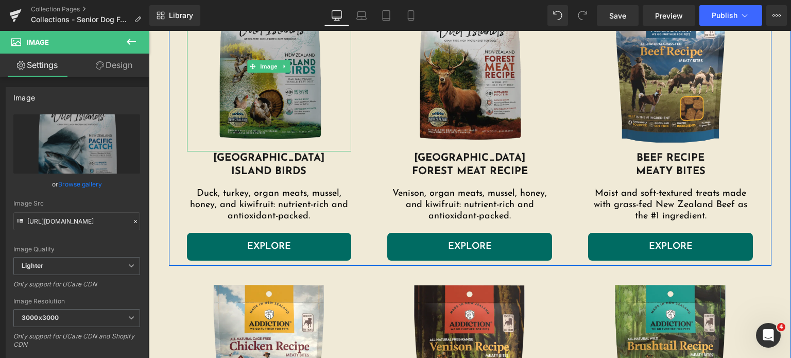
click at [305, 115] on img at bounding box center [269, 66] width 165 height 170
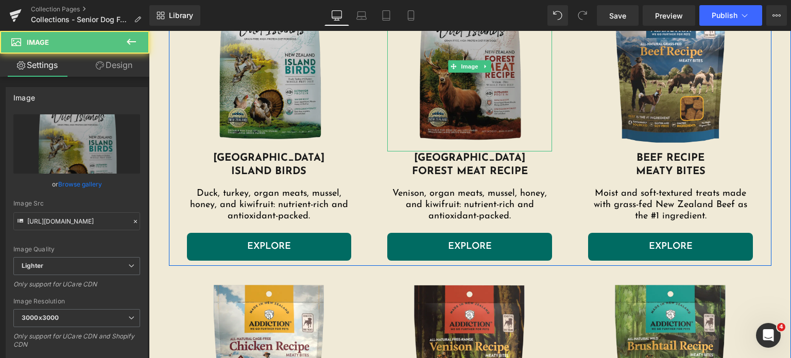
click at [448, 111] on img at bounding box center [469, 66] width 165 height 170
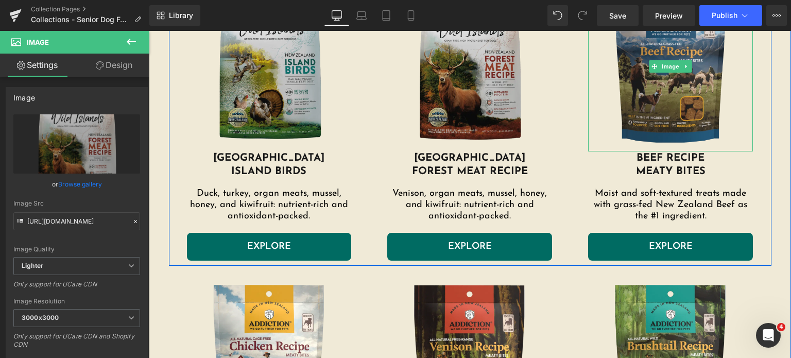
click at [649, 98] on img at bounding box center [670, 66] width 165 height 170
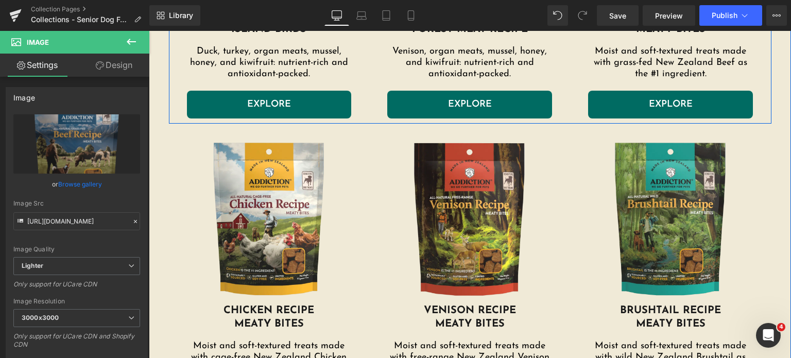
scroll to position [1191, 0]
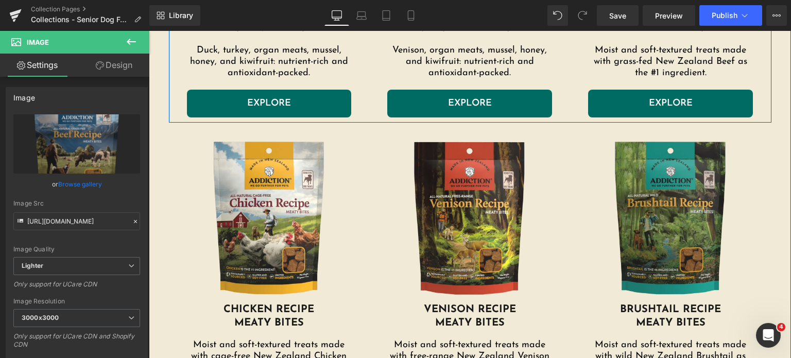
click at [623, 163] on img at bounding box center [670, 218] width 165 height 170
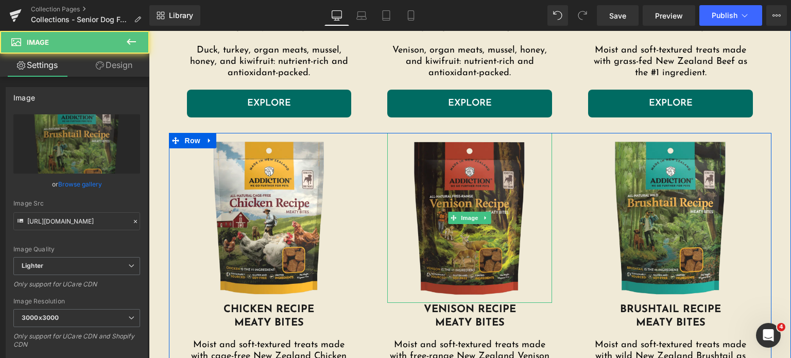
click at [488, 188] on img at bounding box center [469, 218] width 165 height 170
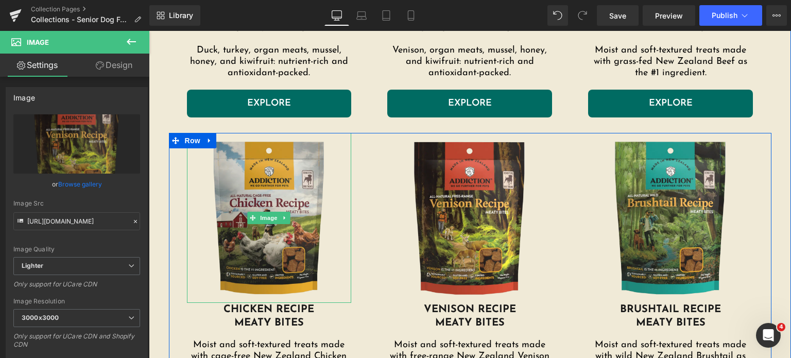
click at [293, 184] on img at bounding box center [269, 218] width 165 height 170
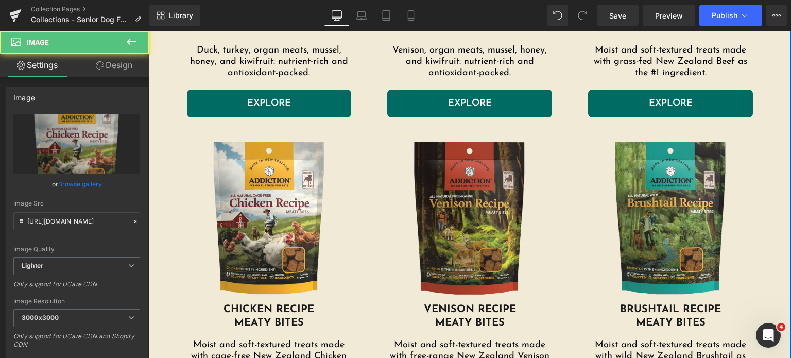
scroll to position [1665, 0]
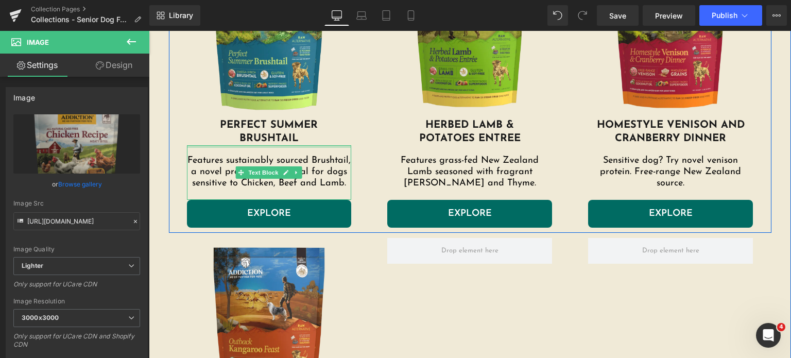
click at [300, 122] on h1 "Perfect Summer" at bounding box center [269, 124] width 165 height 13
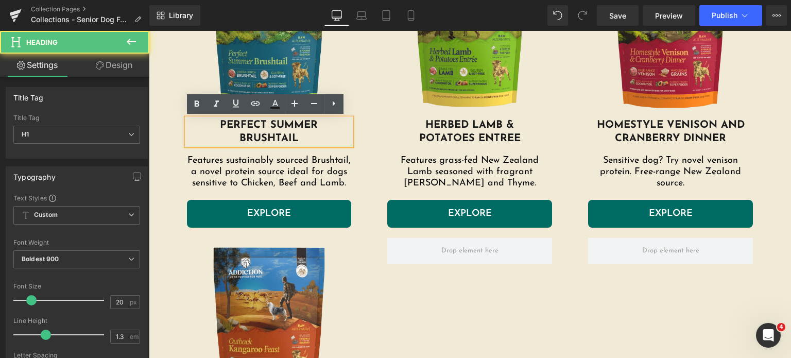
click at [262, 88] on img at bounding box center [269, 33] width 165 height 170
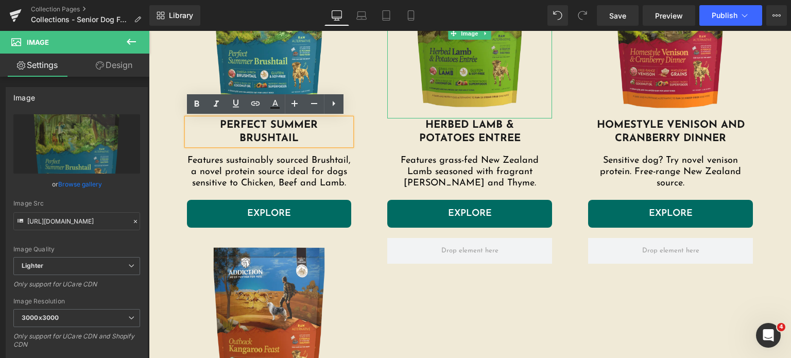
click at [533, 79] on img at bounding box center [469, 33] width 165 height 170
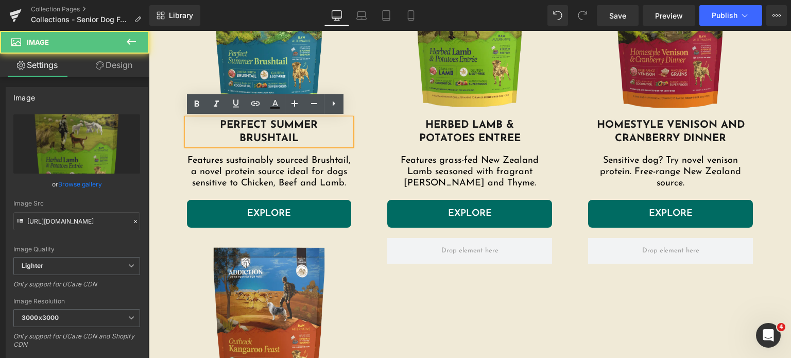
click at [625, 74] on img at bounding box center [670, 33] width 165 height 170
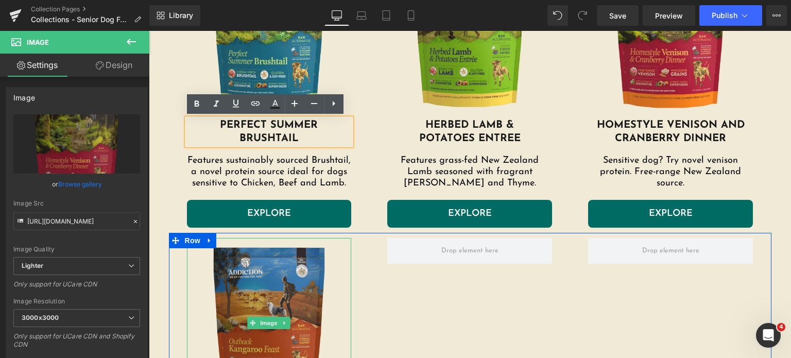
click at [220, 281] on img at bounding box center [269, 323] width 165 height 170
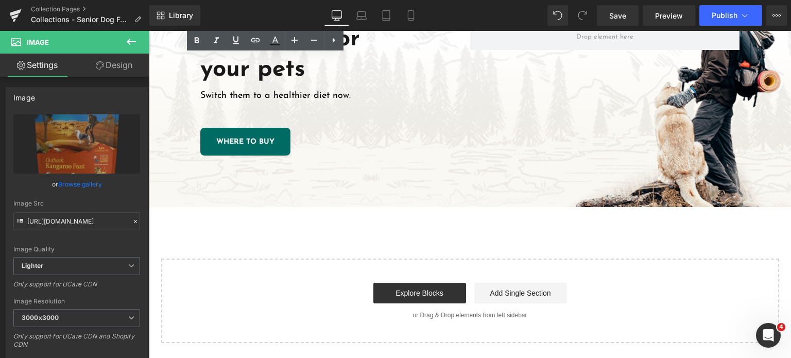
scroll to position [2471, 0]
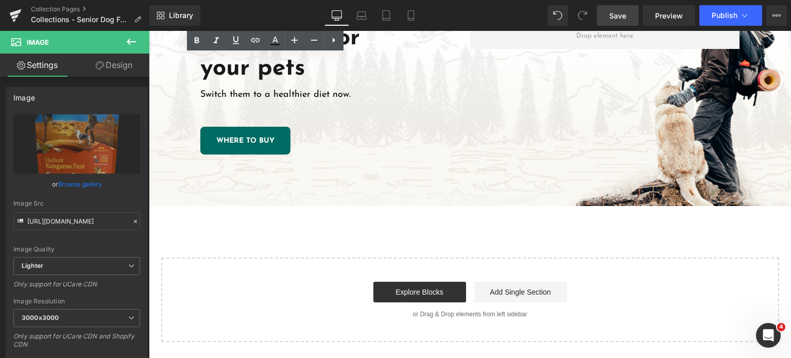
click at [614, 10] on span "Save" at bounding box center [617, 15] width 17 height 11
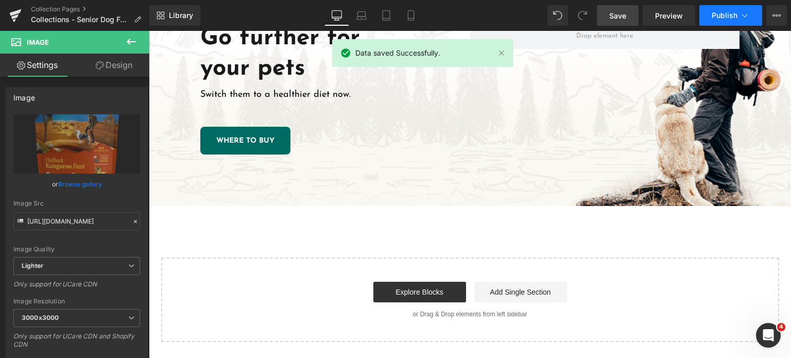
click at [729, 18] on span "Publish" at bounding box center [725, 15] width 26 height 8
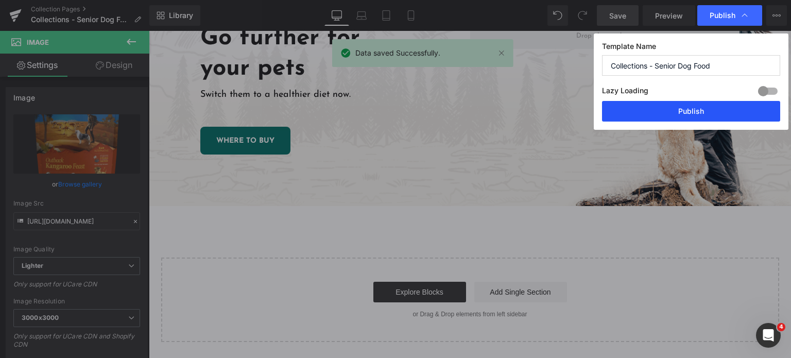
click at [700, 103] on button "Publish" at bounding box center [691, 111] width 178 height 21
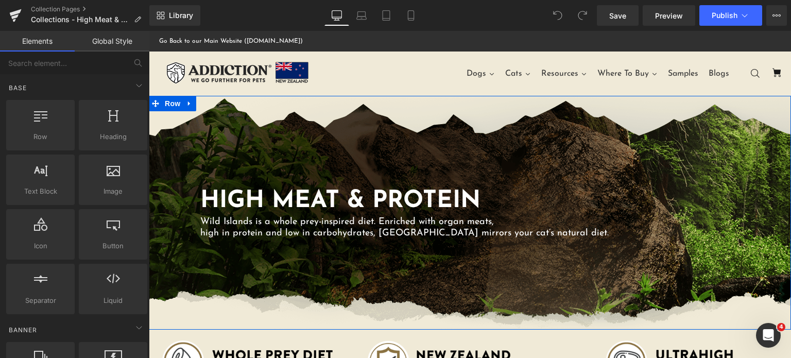
click at [437, 127] on div "High Meat & Protein Heading Wild Islands is a whole prey-inspired diet. Enriche…" at bounding box center [470, 213] width 642 height 234
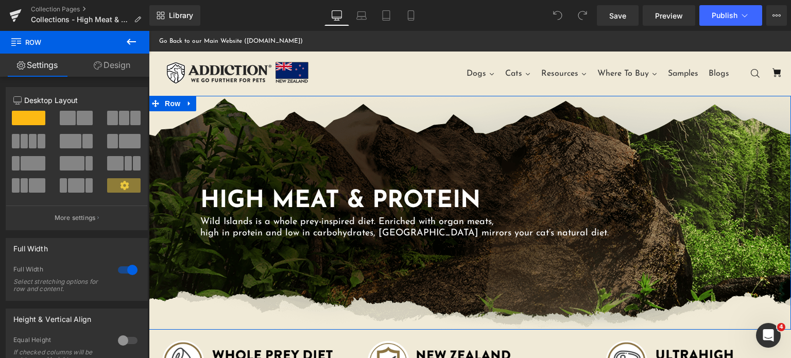
click at [109, 70] on link "Design" at bounding box center [112, 65] width 75 height 23
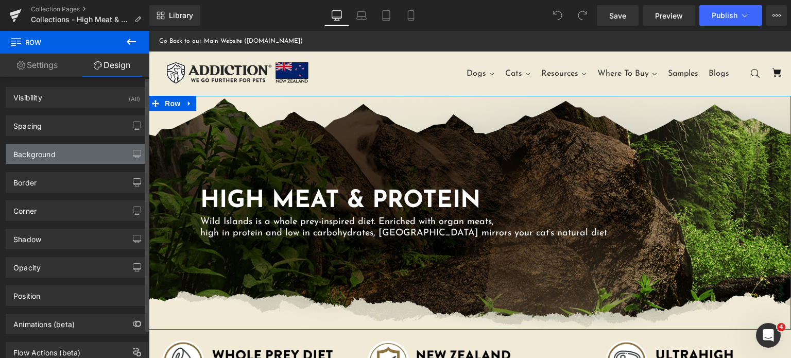
click at [75, 152] on div "Background" at bounding box center [76, 154] width 141 height 20
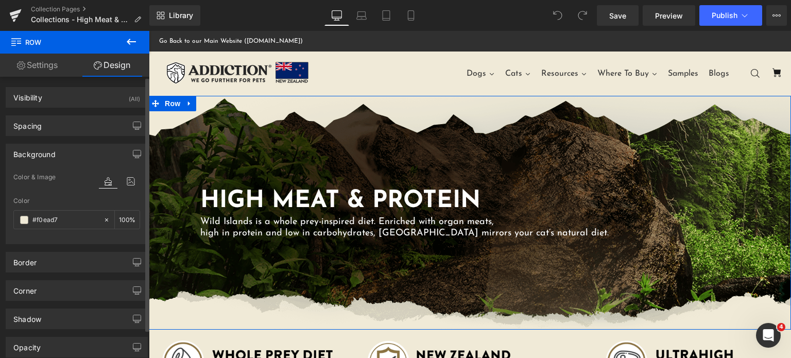
type input "#f0ead7"
type input "100"
type input "[URL][DOMAIN_NAME]"
click at [134, 183] on icon at bounding box center [131, 181] width 19 height 13
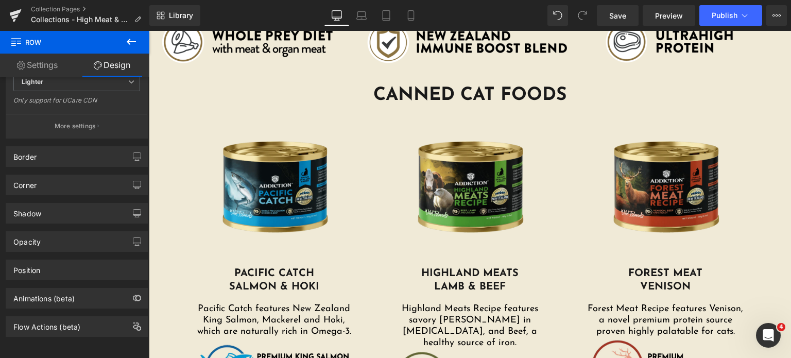
scroll to position [326, 0]
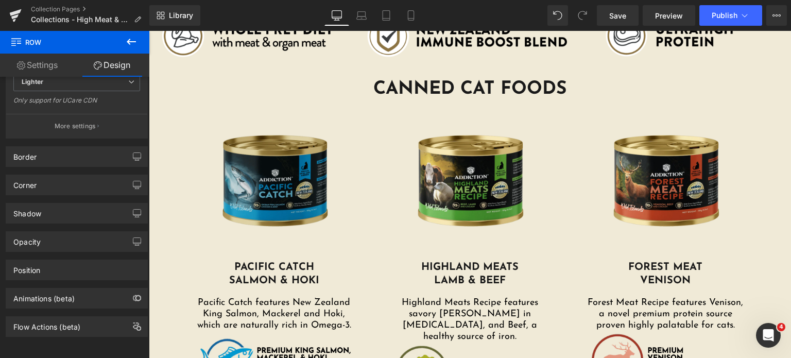
click at [245, 170] on img at bounding box center [275, 181] width 160 height 160
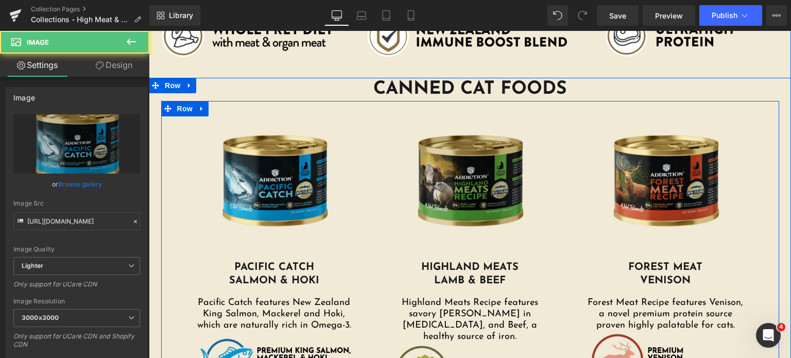
click at [419, 173] on img at bounding box center [470, 181] width 160 height 160
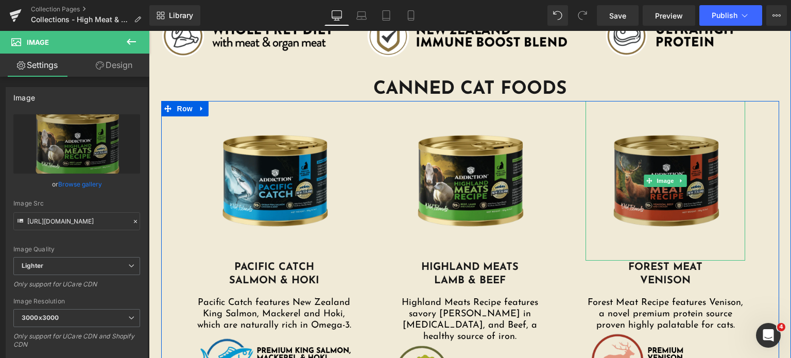
click at [701, 168] on img at bounding box center [666, 181] width 160 height 160
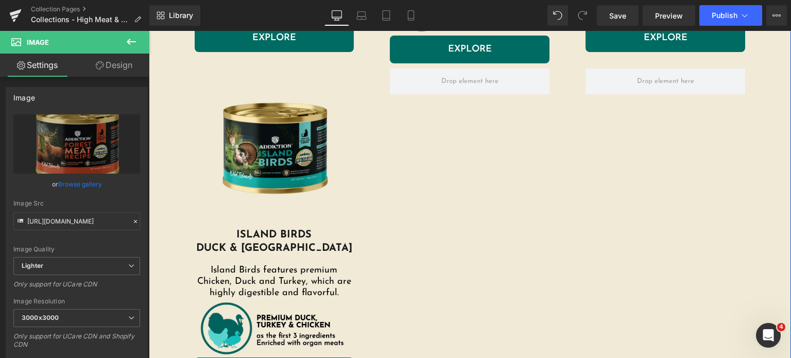
scroll to position [694, 0]
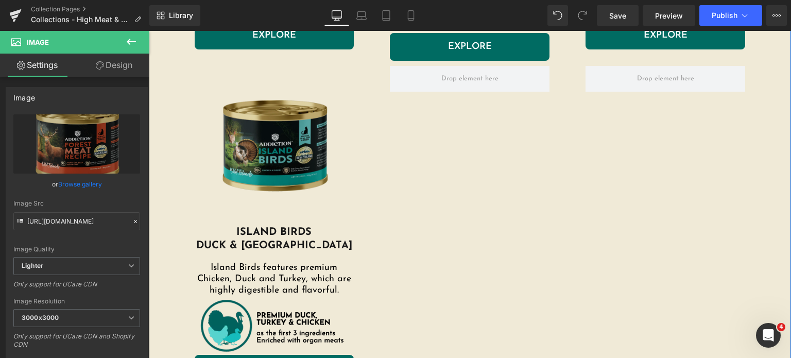
click at [281, 173] on img at bounding box center [275, 146] width 160 height 160
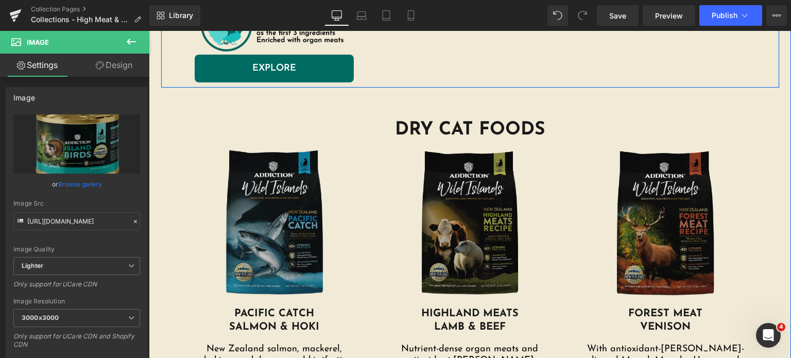
scroll to position [995, 0]
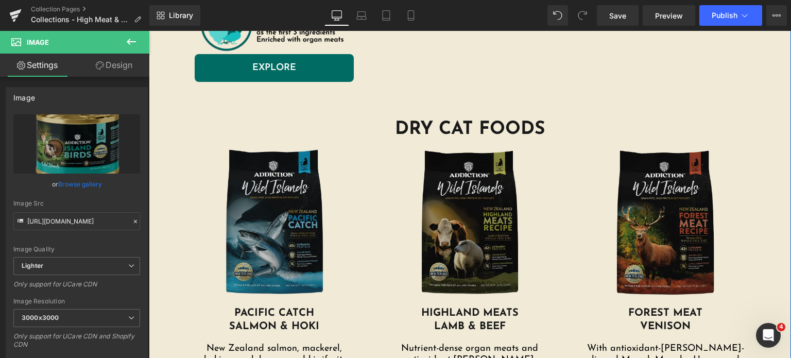
click at [274, 199] on img at bounding box center [275, 224] width 160 height 165
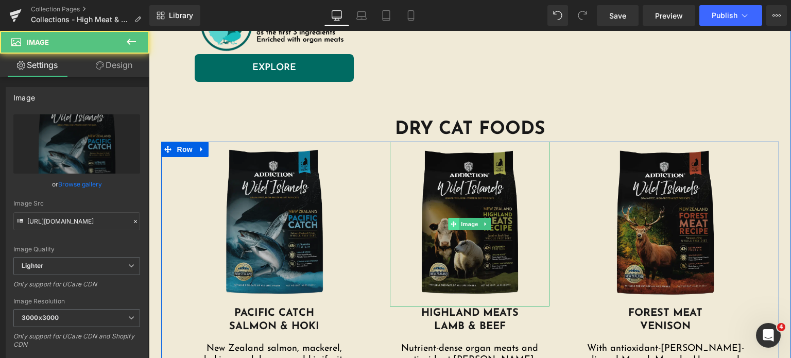
click at [451, 221] on icon at bounding box center [454, 224] width 6 height 6
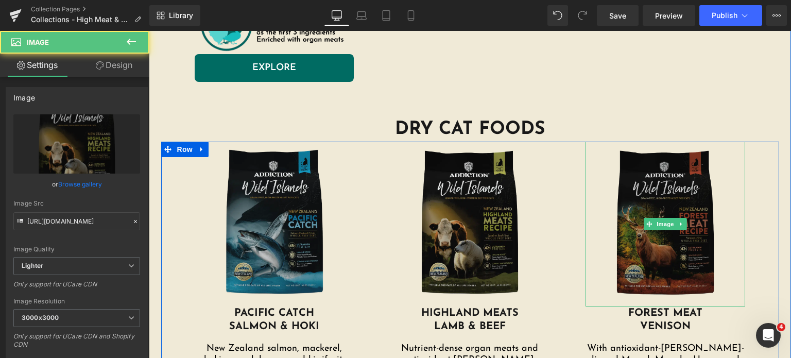
click at [693, 187] on img at bounding box center [666, 224] width 160 height 165
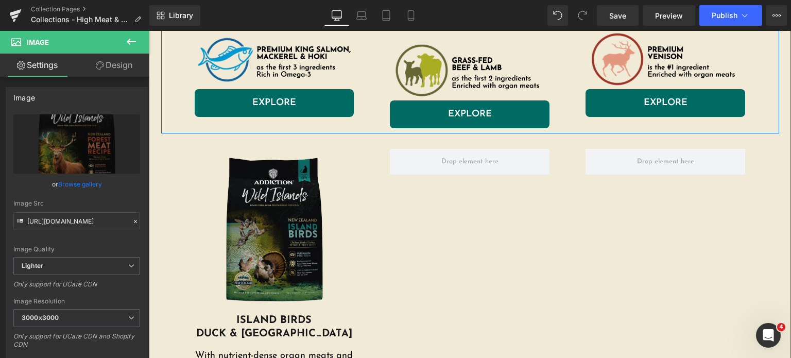
scroll to position [1364, 0]
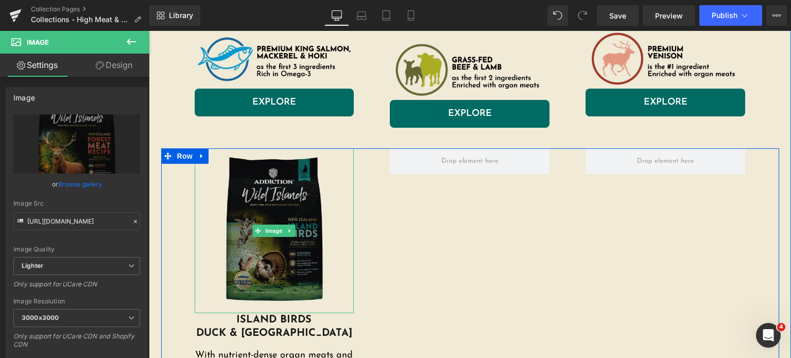
click at [249, 189] on img at bounding box center [275, 230] width 160 height 165
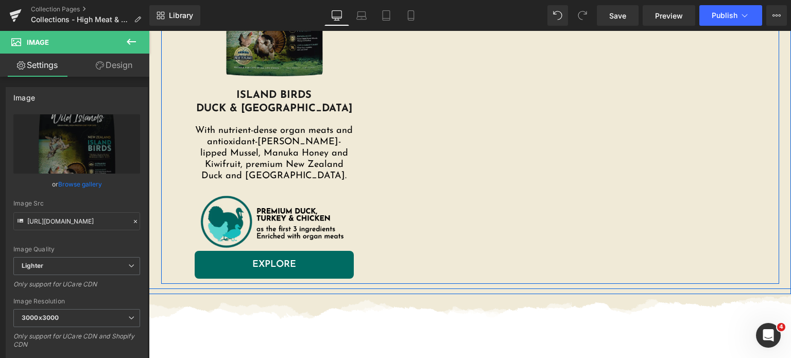
scroll to position [1677, 0]
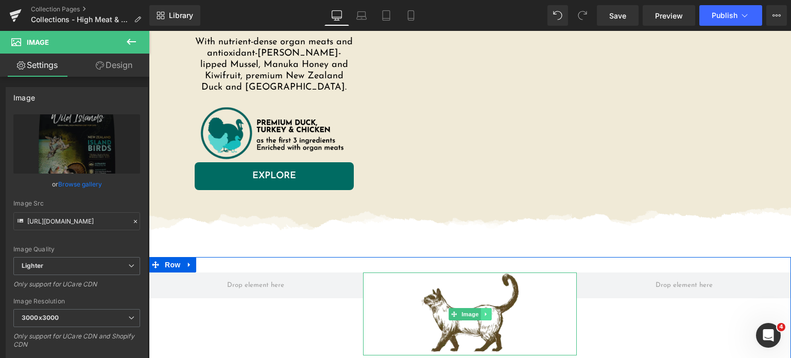
click at [483, 311] on icon at bounding box center [486, 314] width 6 height 6
click at [443, 288] on div "Image" at bounding box center [470, 314] width 214 height 83
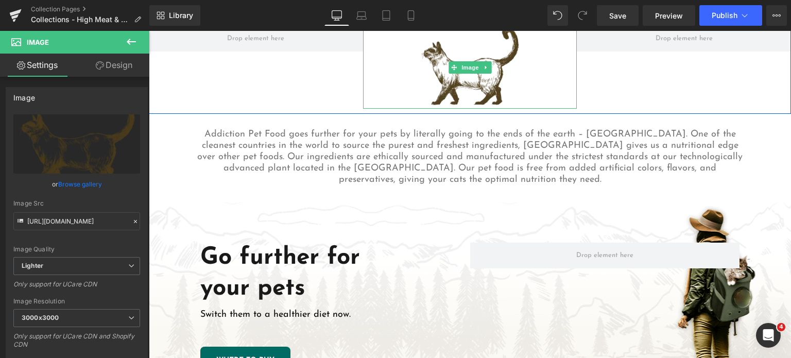
scroll to position [2012, 0]
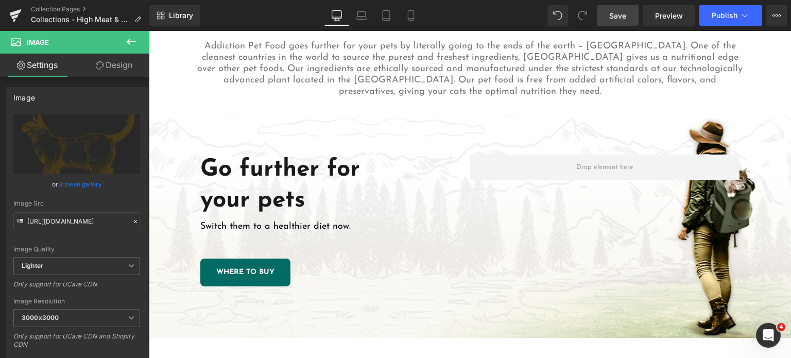
click at [607, 13] on link "Save" at bounding box center [618, 15] width 42 height 21
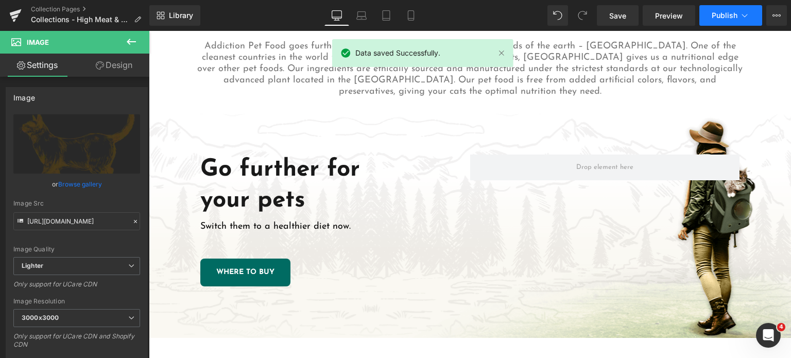
click at [723, 22] on button "Publish" at bounding box center [731, 15] width 63 height 21
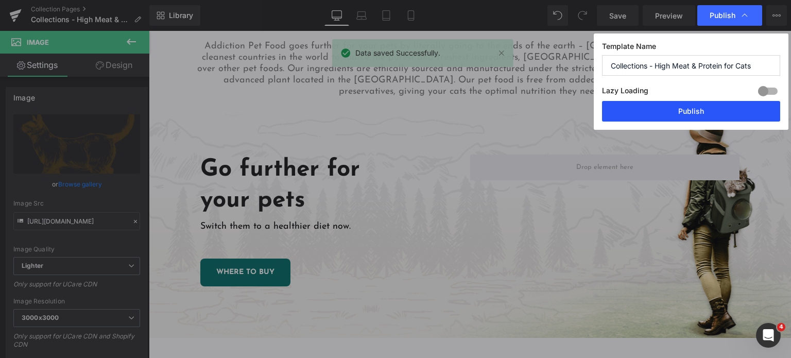
click at [674, 111] on button "Publish" at bounding box center [691, 111] width 178 height 21
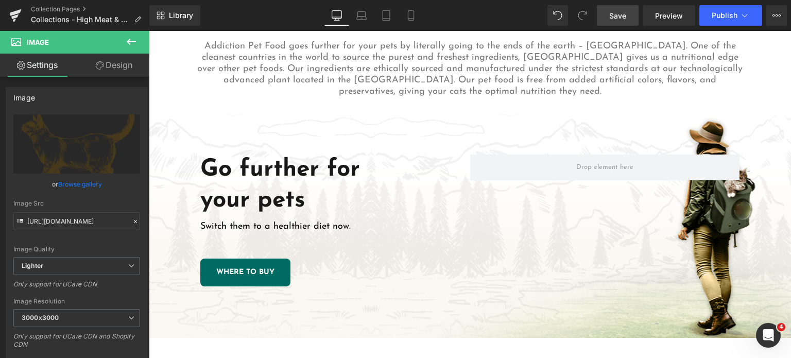
click at [618, 16] on span "Save" at bounding box center [617, 15] width 17 height 11
click at [707, 12] on button "Publish" at bounding box center [731, 15] width 63 height 21
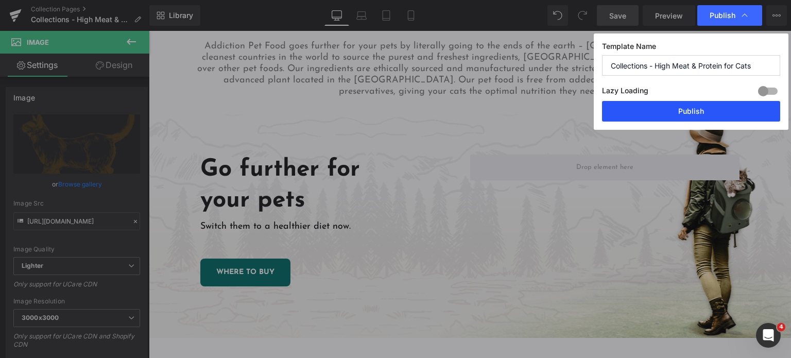
click at [686, 104] on button "Publish" at bounding box center [691, 111] width 178 height 21
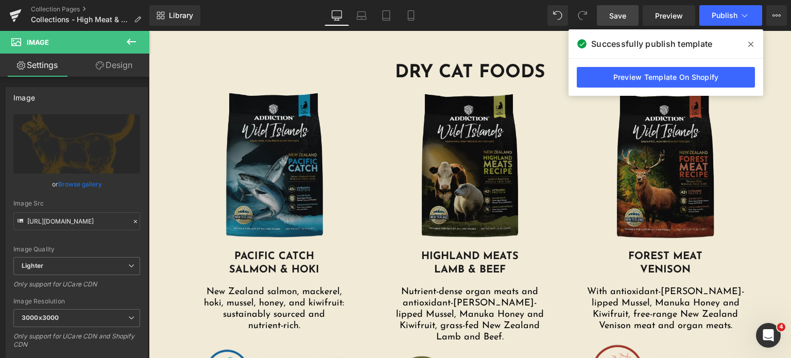
scroll to position [996, 0]
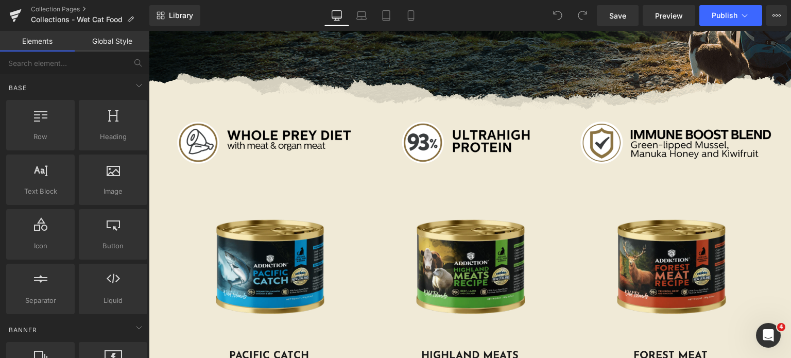
scroll to position [220, 0]
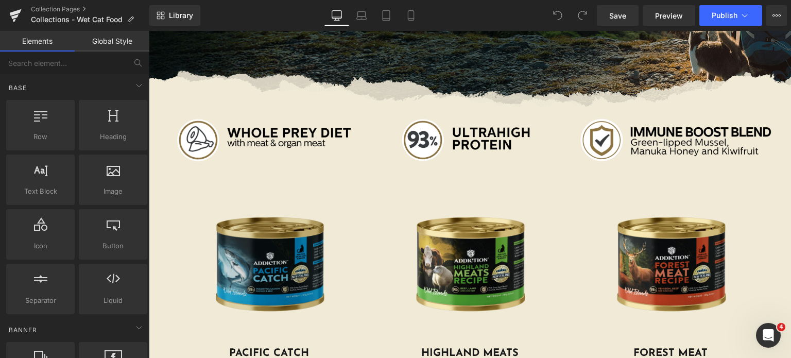
click at [229, 277] on img at bounding box center [269, 264] width 165 height 165
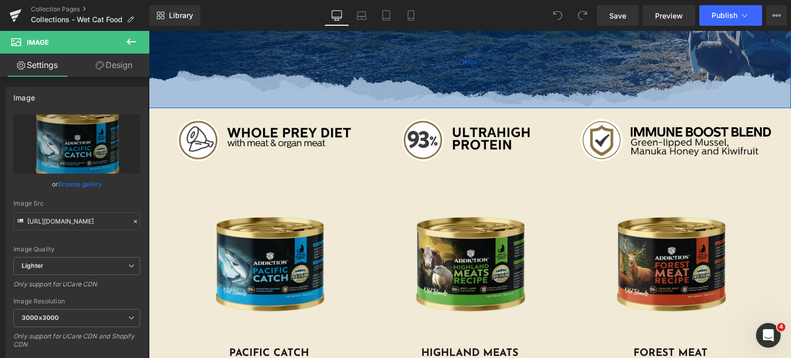
click at [416, 57] on div "175px" at bounding box center [470, 63] width 642 height 90
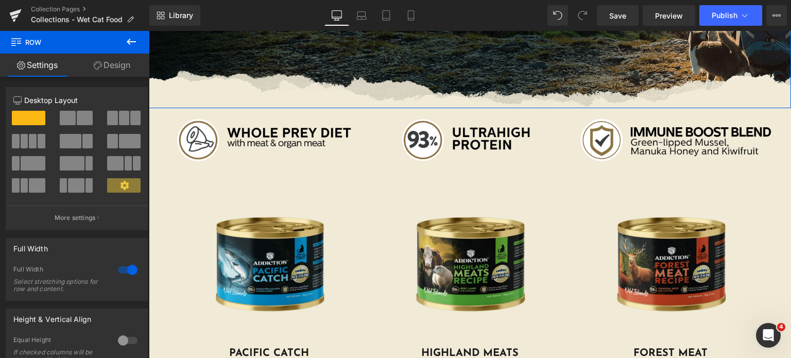
click at [114, 74] on link "Design" at bounding box center [112, 65] width 75 height 23
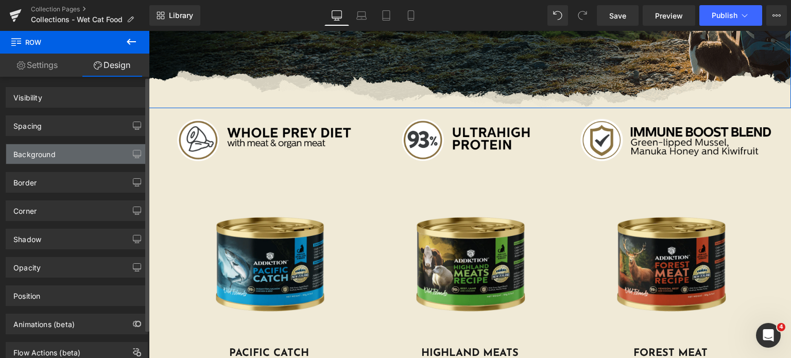
click at [73, 150] on div "Background" at bounding box center [76, 154] width 141 height 20
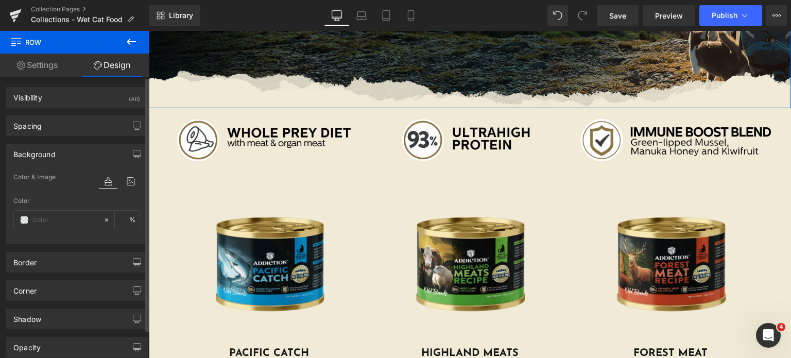
type input "#f0ead7"
type input "100"
click at [132, 180] on icon at bounding box center [131, 181] width 19 height 13
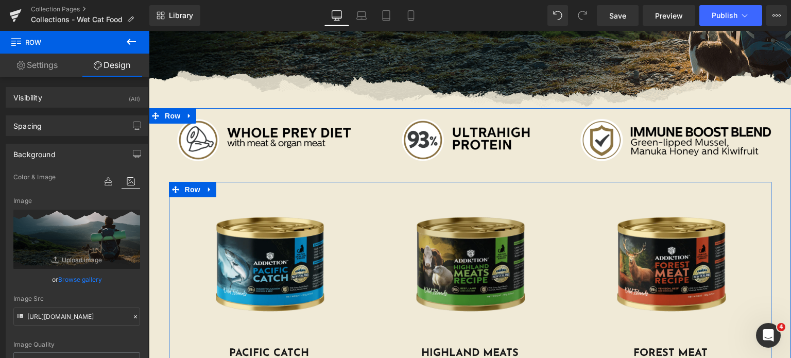
click at [439, 265] on img at bounding box center [469, 264] width 165 height 165
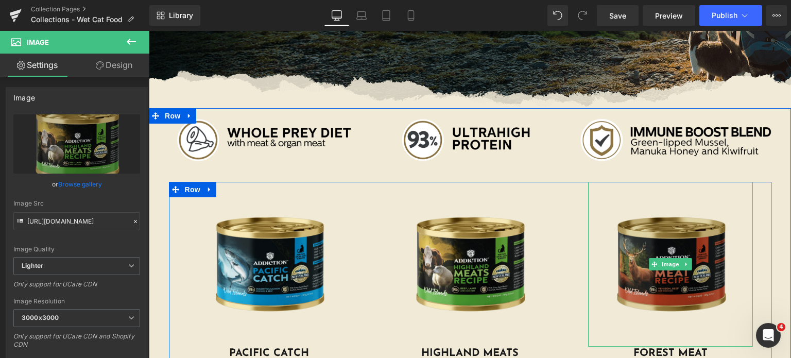
click at [671, 249] on img at bounding box center [670, 264] width 165 height 165
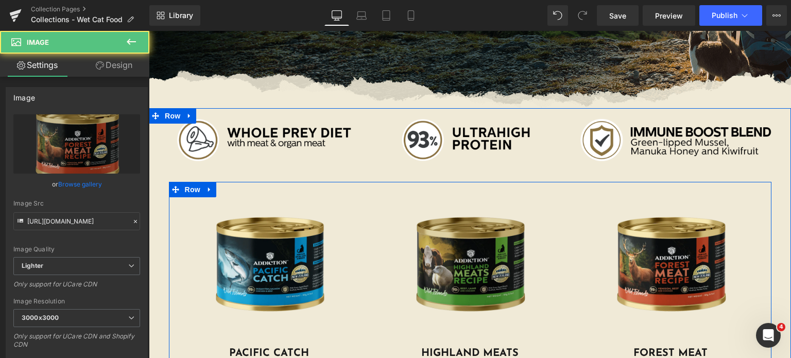
scroll to position [727, 0]
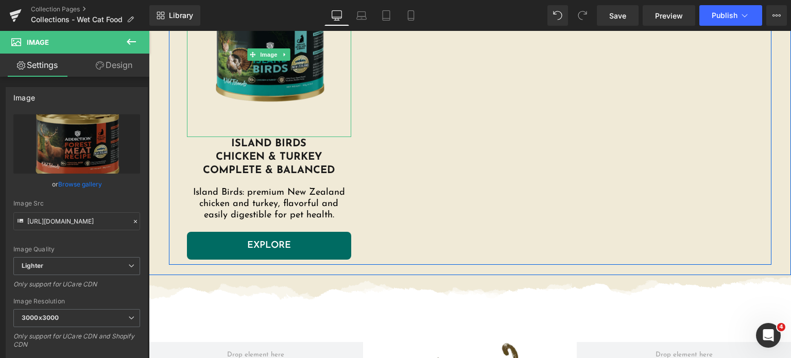
click at [312, 82] on img at bounding box center [269, 54] width 165 height 165
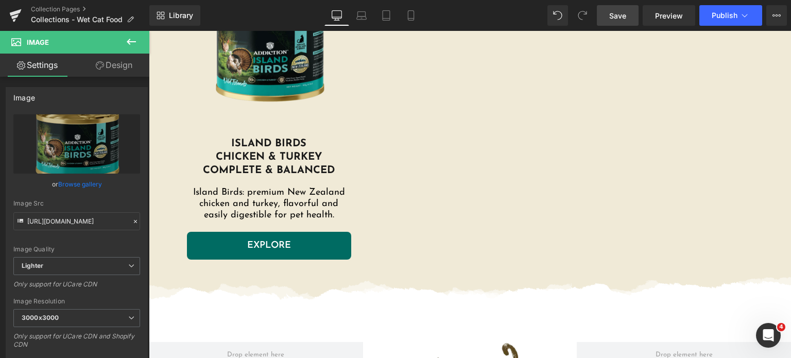
click at [625, 11] on span "Save" at bounding box center [617, 15] width 17 height 11
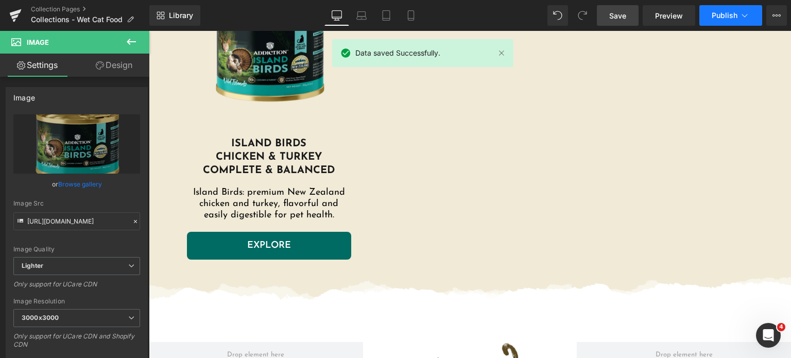
click at [728, 18] on span "Publish" at bounding box center [725, 15] width 26 height 8
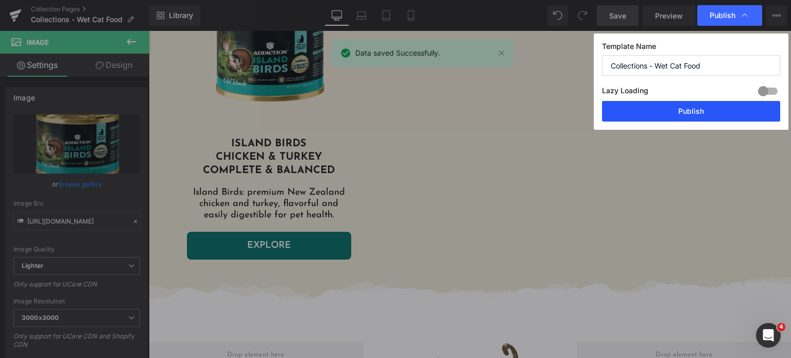
click at [691, 114] on button "Publish" at bounding box center [691, 111] width 178 height 21
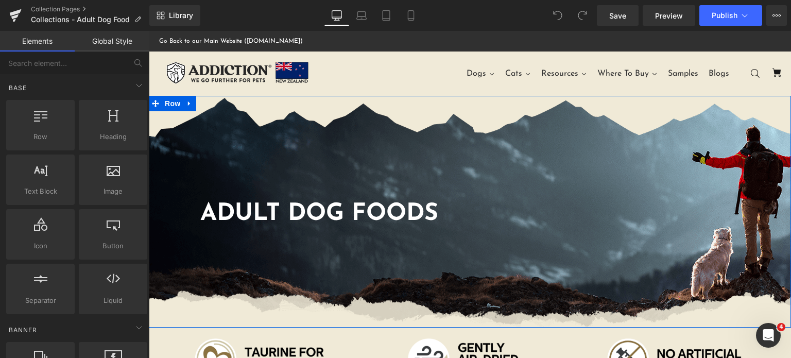
click at [436, 173] on div "Adult Dog foods Heading Row" at bounding box center [470, 212] width 642 height 232
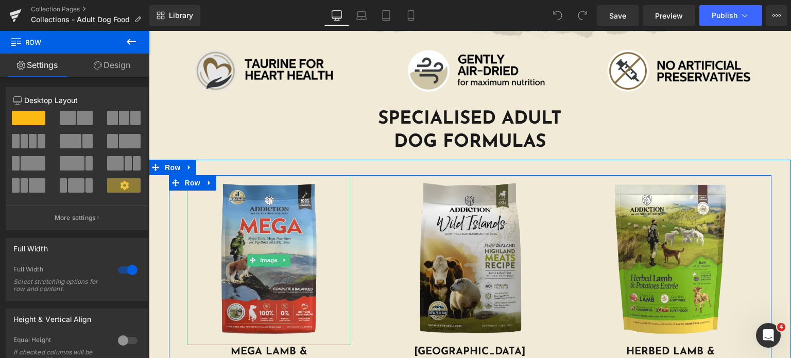
scroll to position [288, 0]
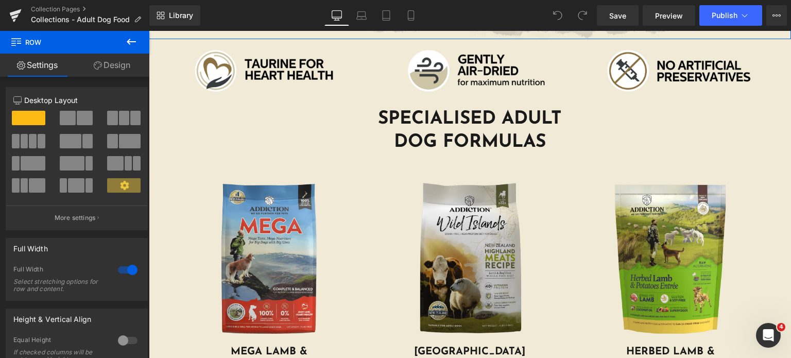
click at [111, 67] on link "Design" at bounding box center [112, 65] width 75 height 23
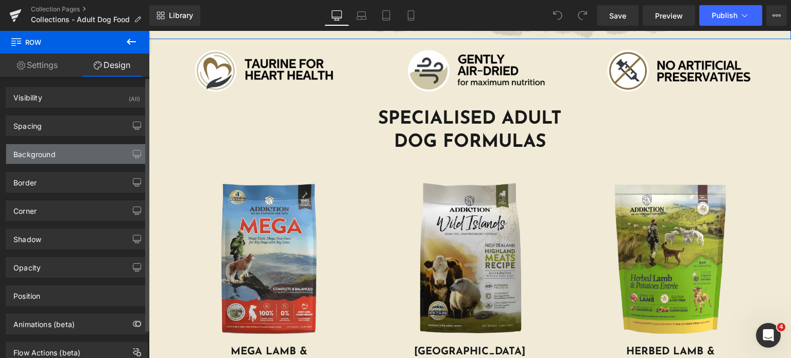
click at [67, 146] on div "Background" at bounding box center [76, 154] width 141 height 20
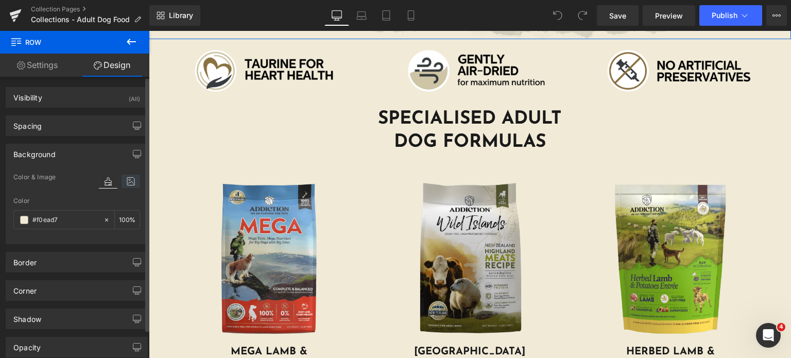
click at [128, 184] on icon at bounding box center [131, 181] width 19 height 13
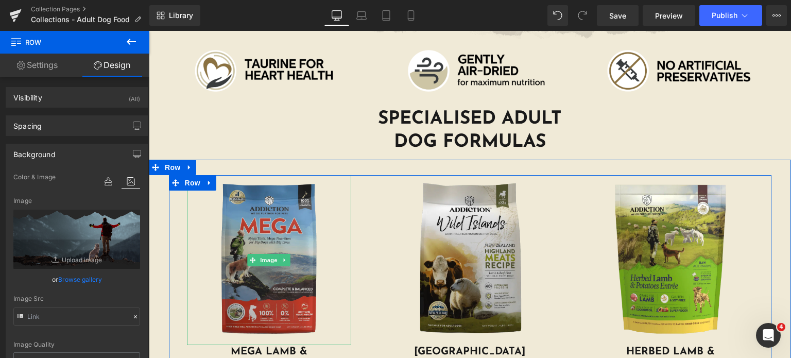
click at [244, 243] on img at bounding box center [269, 260] width 165 height 170
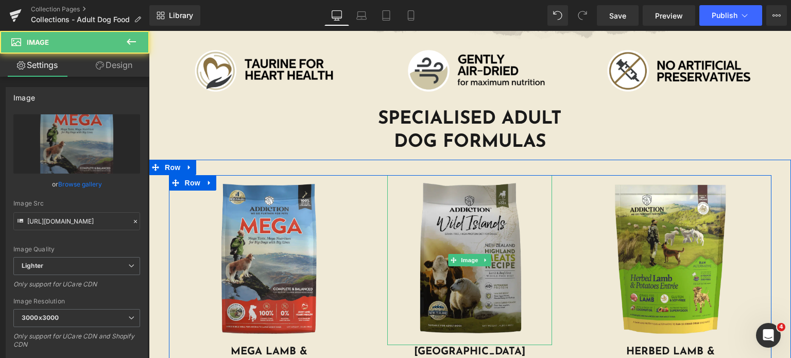
click at [438, 232] on img at bounding box center [469, 260] width 165 height 170
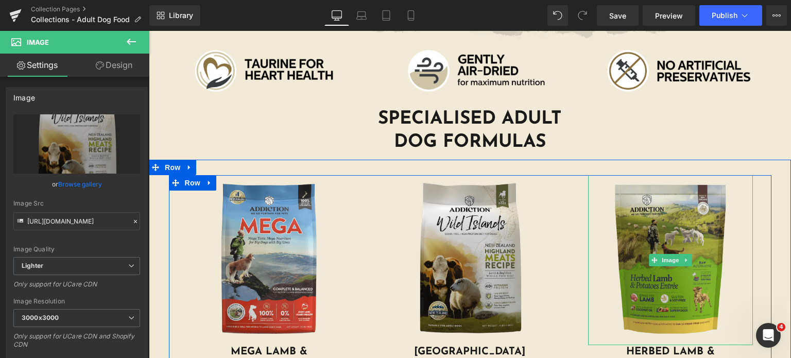
click at [659, 218] on img at bounding box center [670, 260] width 165 height 170
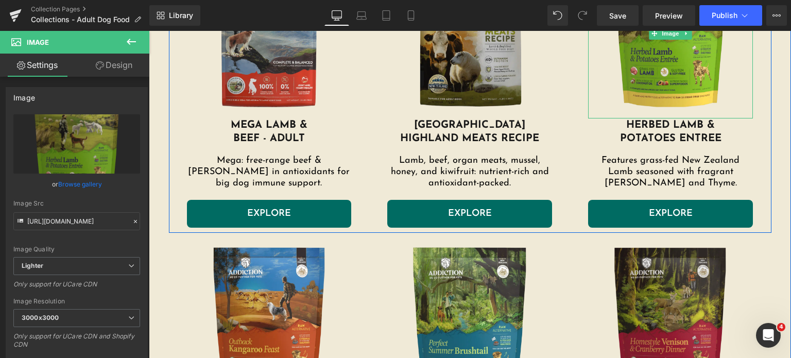
scroll to position [517, 0]
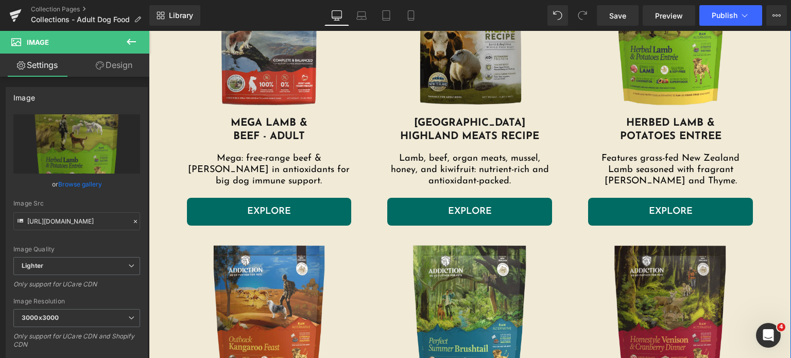
click at [658, 257] on img at bounding box center [670, 321] width 165 height 170
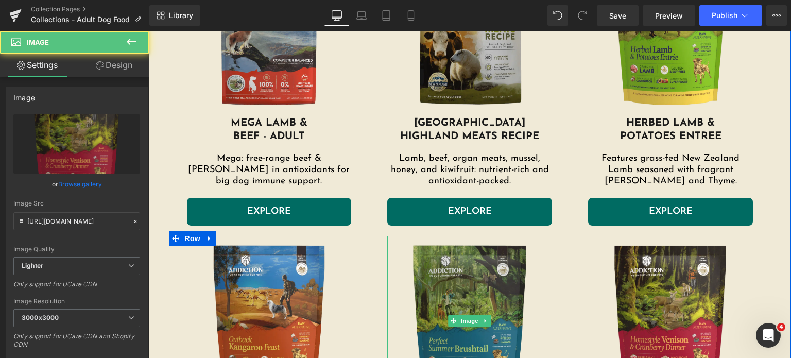
click at [487, 286] on img at bounding box center [469, 321] width 165 height 170
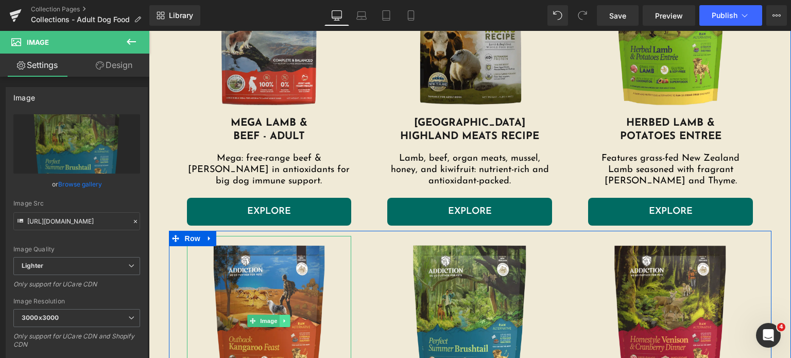
click at [282, 318] on icon at bounding box center [285, 321] width 6 height 6
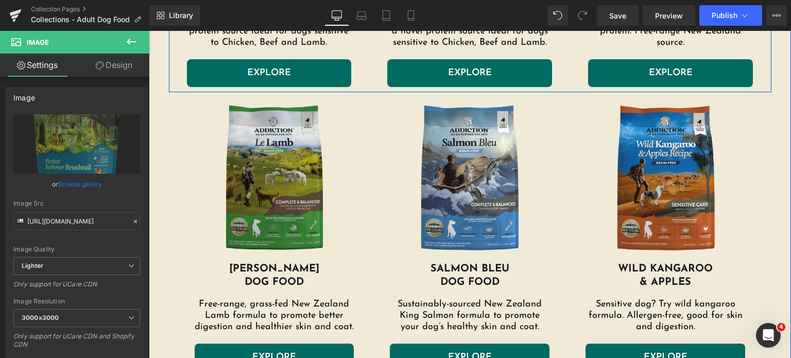
scroll to position [950, 0]
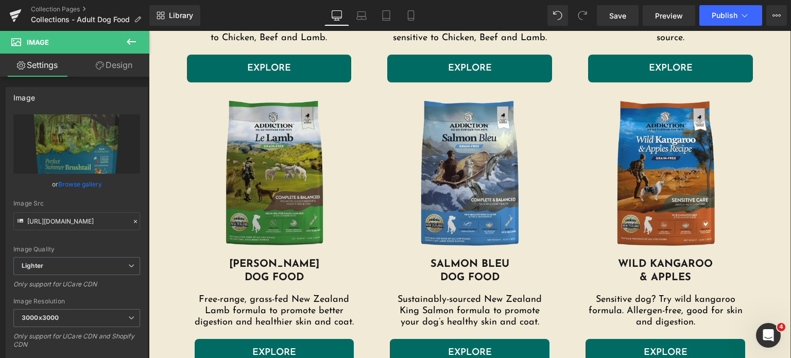
click at [278, 206] on img at bounding box center [275, 175] width 160 height 165
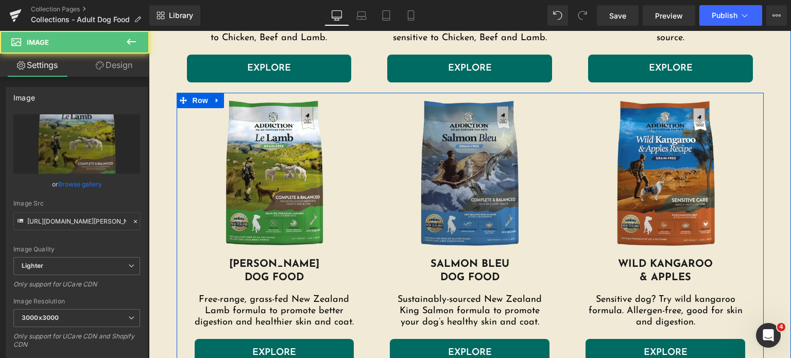
click at [431, 159] on img at bounding box center [470, 175] width 160 height 165
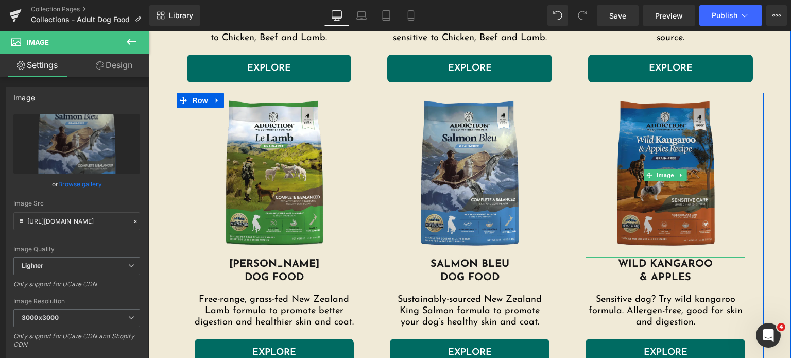
click at [631, 142] on img at bounding box center [666, 175] width 160 height 165
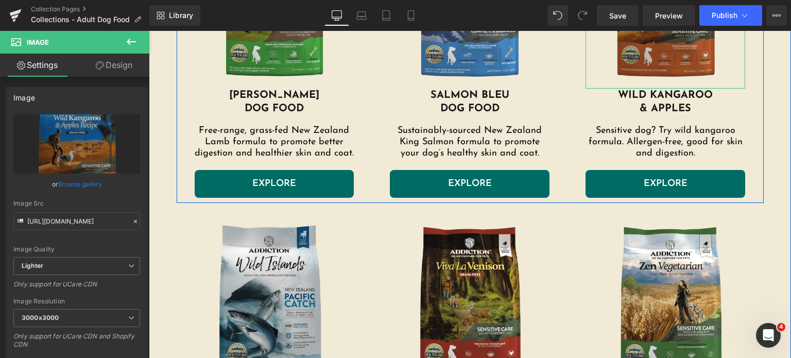
scroll to position [1147, 0]
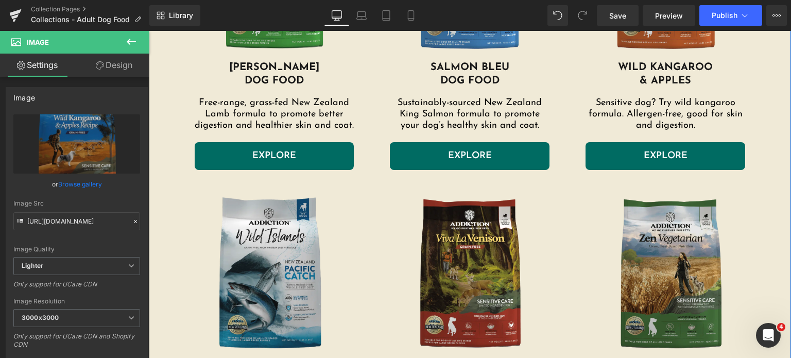
click at [639, 218] on img at bounding box center [670, 276] width 165 height 170
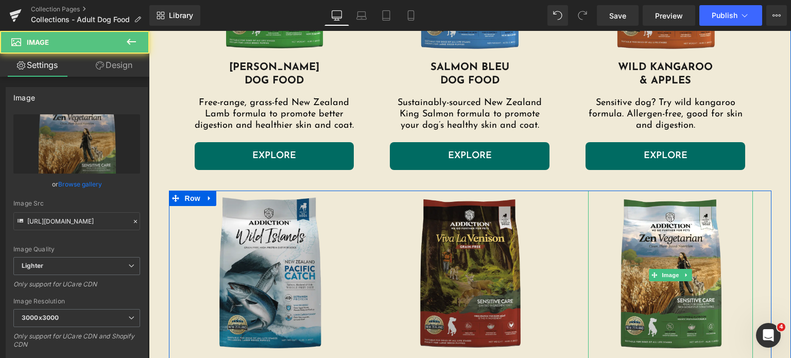
click at [455, 247] on img at bounding box center [469, 276] width 165 height 170
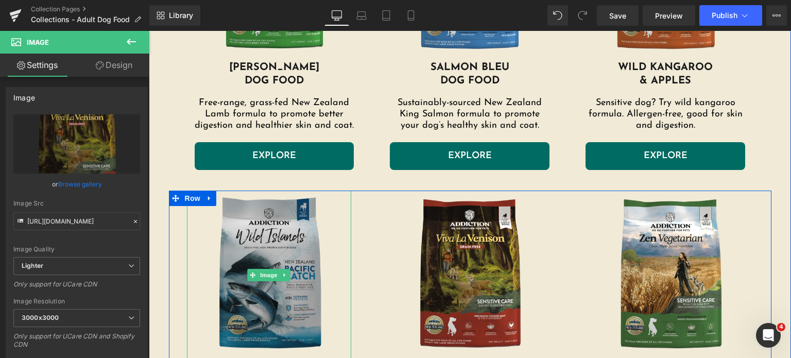
click at [222, 245] on img at bounding box center [269, 276] width 165 height 170
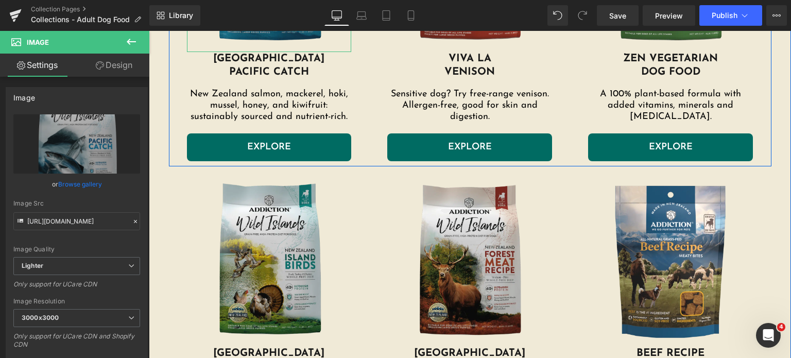
scroll to position [1494, 0]
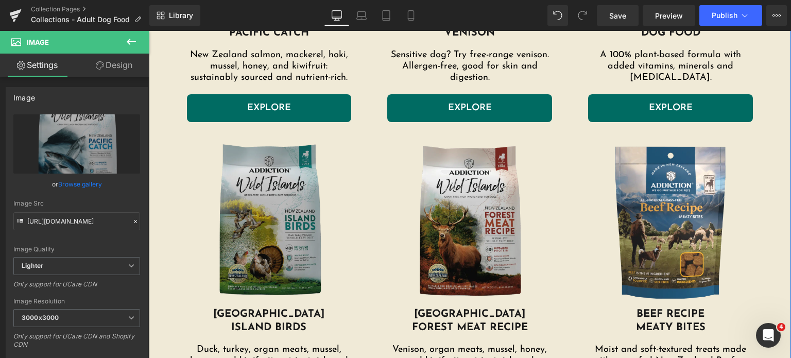
click at [229, 235] on img at bounding box center [269, 223] width 165 height 170
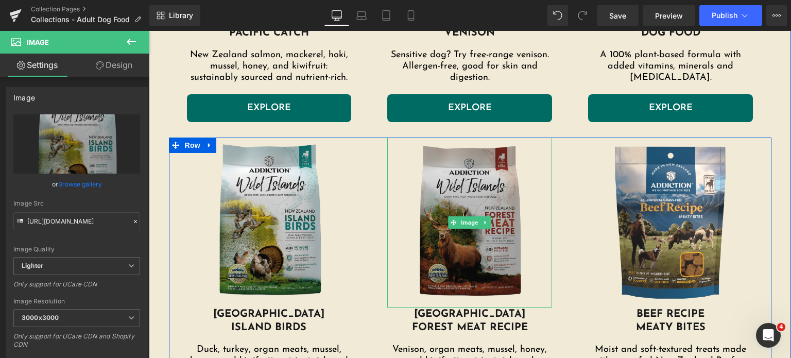
click at [462, 195] on img at bounding box center [469, 223] width 165 height 170
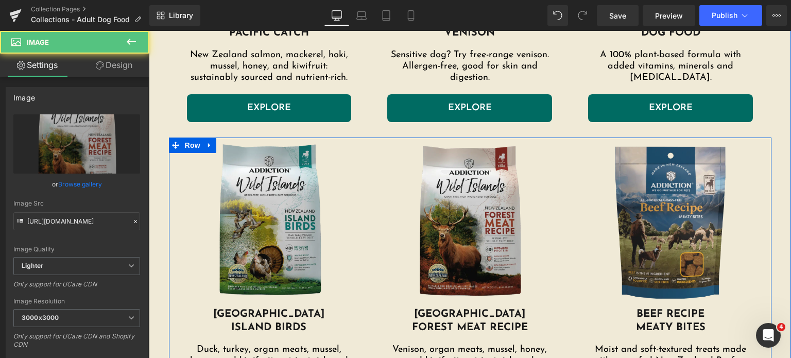
click at [603, 185] on img at bounding box center [670, 223] width 165 height 170
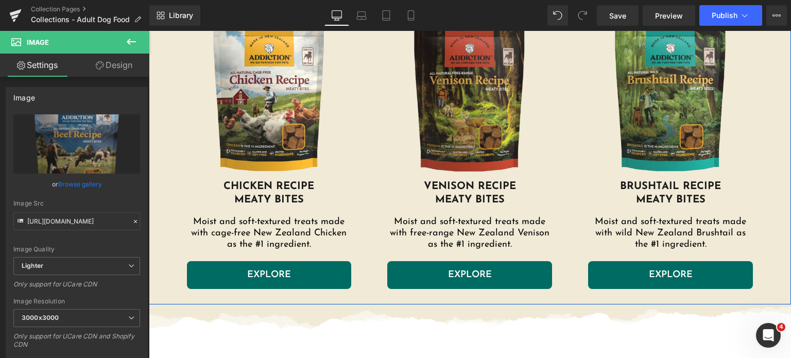
scroll to position [1918, 0]
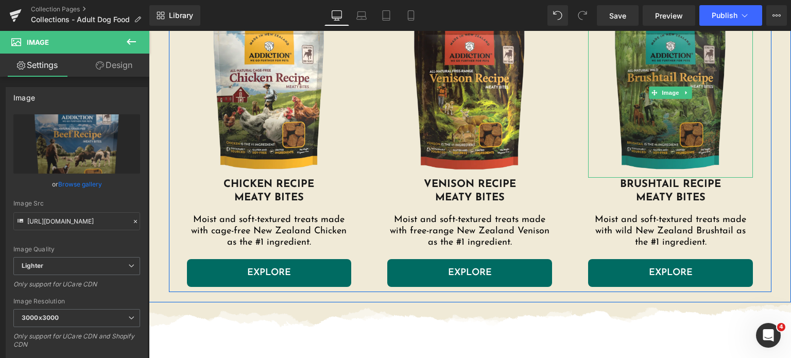
click at [622, 94] on img at bounding box center [670, 93] width 165 height 170
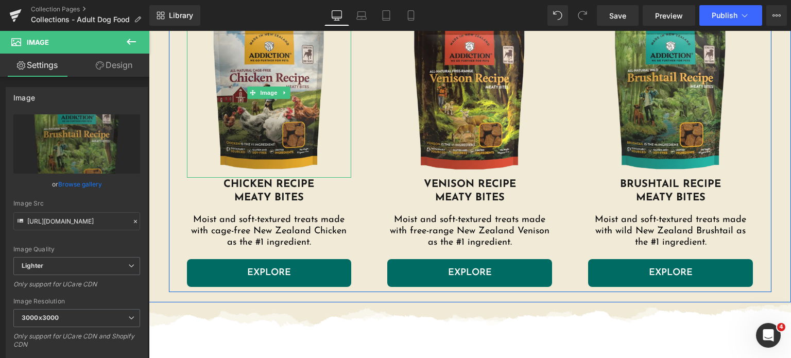
click at [270, 111] on img at bounding box center [269, 93] width 165 height 170
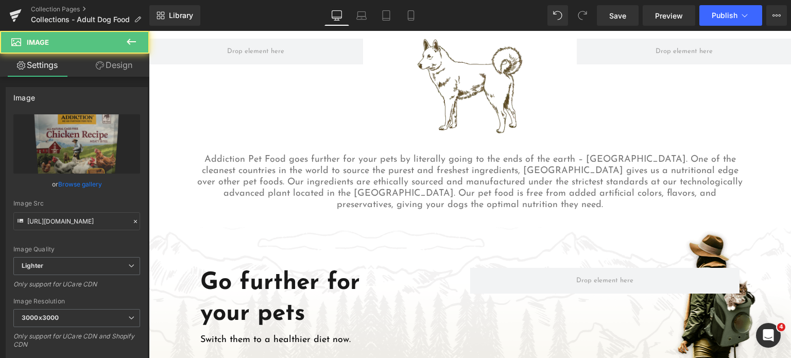
scroll to position [2407, 0]
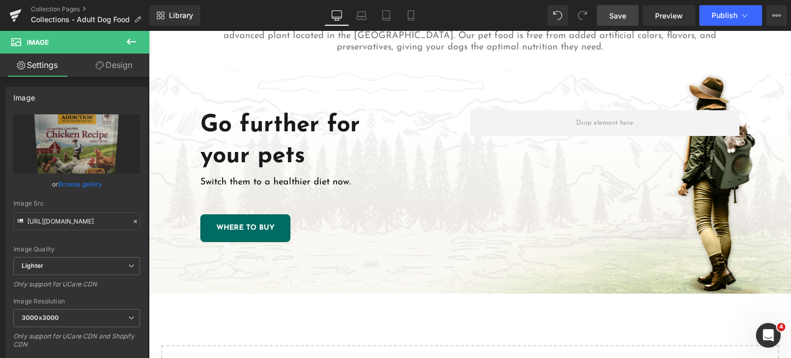
click at [611, 21] on link "Save" at bounding box center [618, 15] width 42 height 21
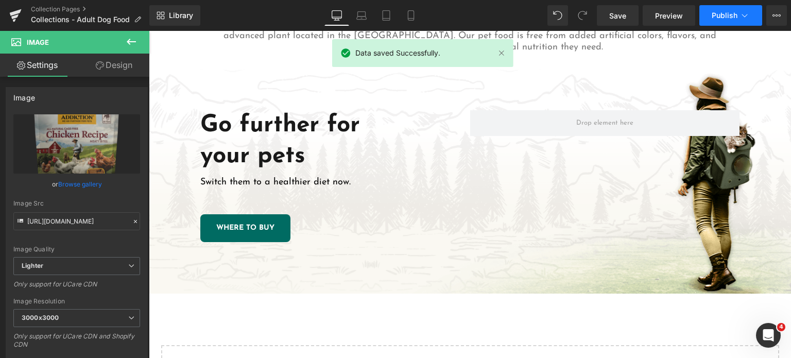
click at [727, 15] on span "Publish" at bounding box center [725, 15] width 26 height 8
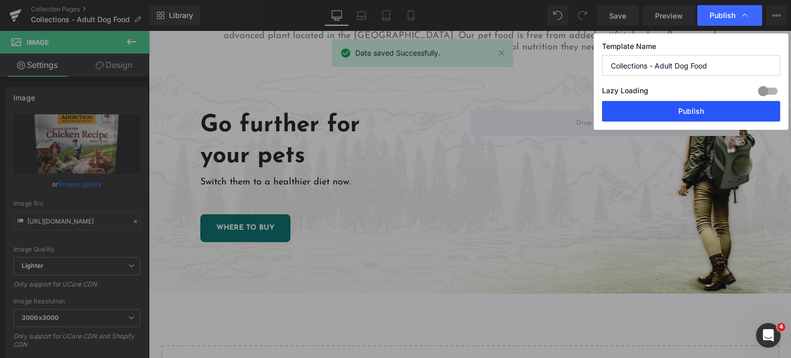
click at [682, 108] on button "Publish" at bounding box center [691, 111] width 178 height 21
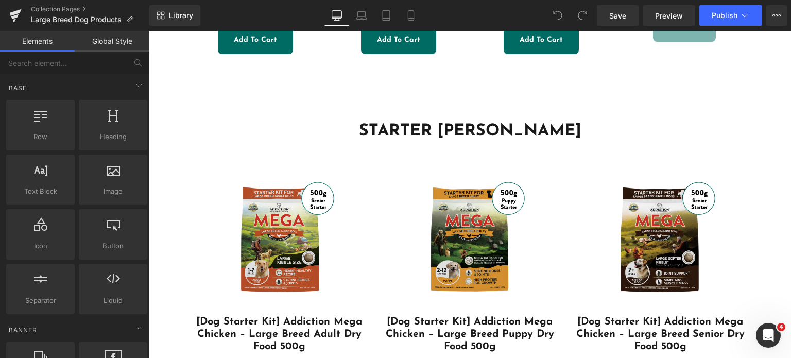
scroll to position [1226, 0]
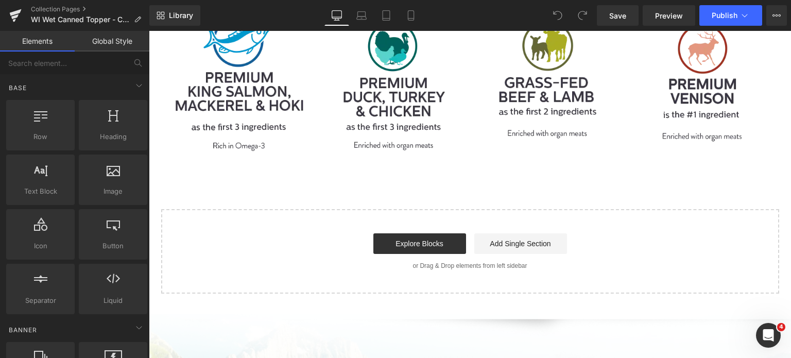
scroll to position [1452, 0]
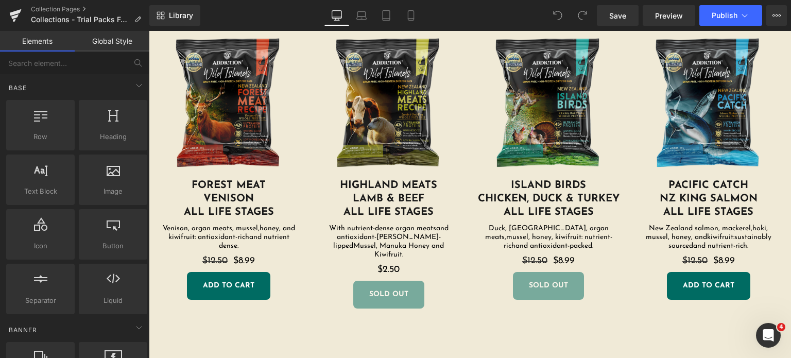
scroll to position [381, 0]
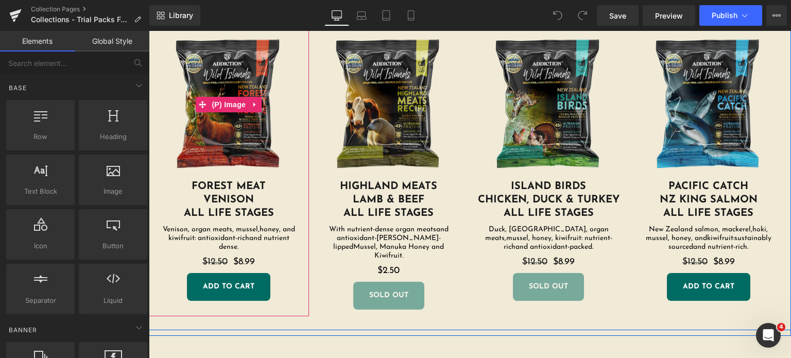
click at [234, 93] on img at bounding box center [229, 105] width 150 height 150
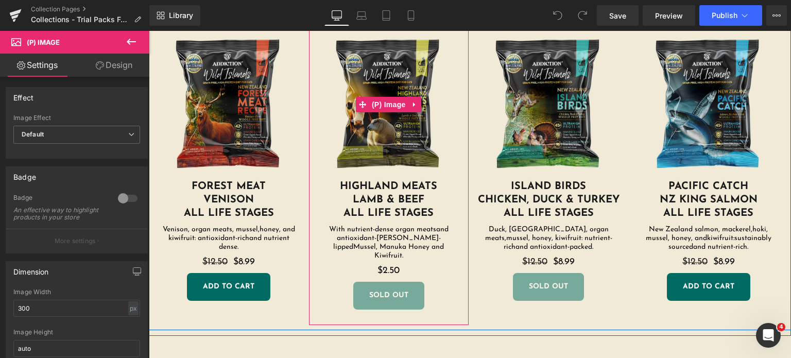
click at [360, 93] on img at bounding box center [389, 105] width 150 height 150
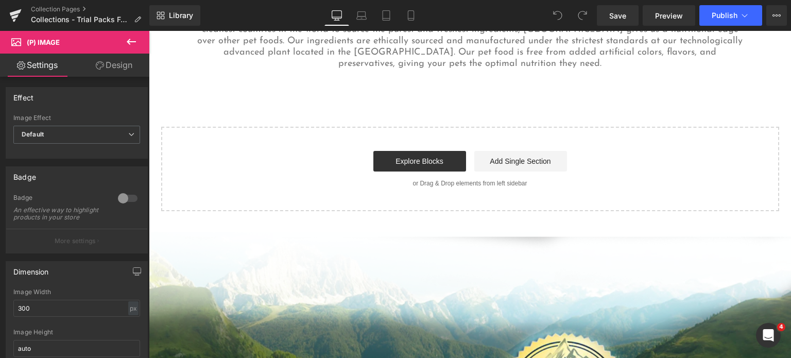
scroll to position [1409, 0]
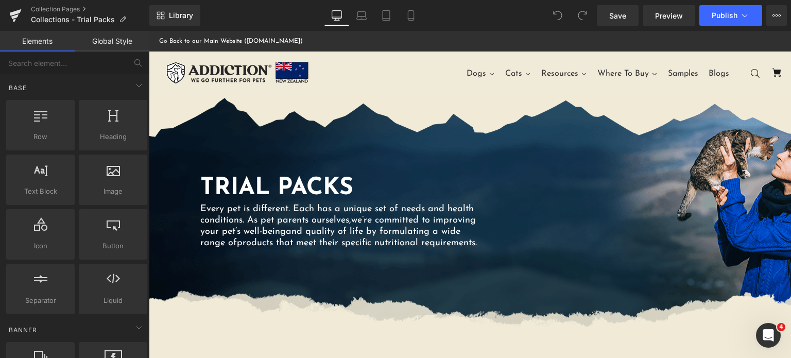
click at [486, 115] on div "TRIAL PACKS Heading Every pet is different. Each has a unique set of needs and …" at bounding box center [470, 211] width 642 height 231
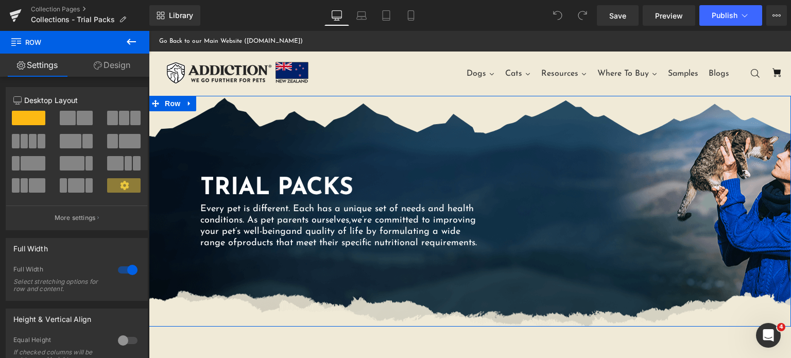
click at [107, 69] on link "Design" at bounding box center [112, 65] width 75 height 23
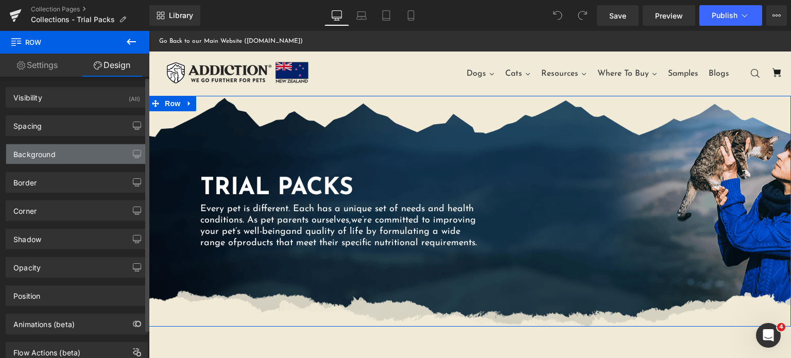
click at [61, 154] on div "Background" at bounding box center [76, 154] width 141 height 20
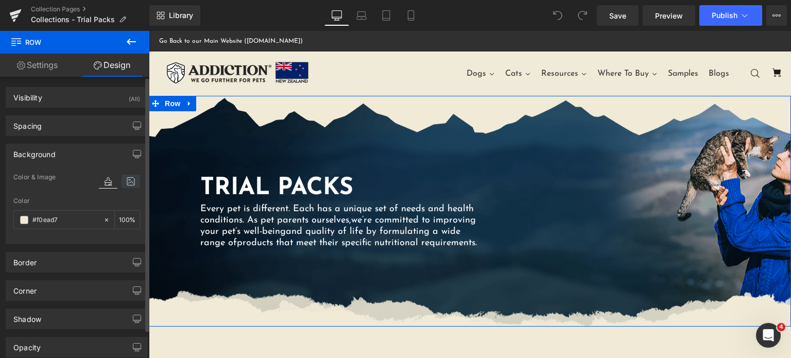
click at [126, 179] on icon at bounding box center [131, 181] width 19 height 13
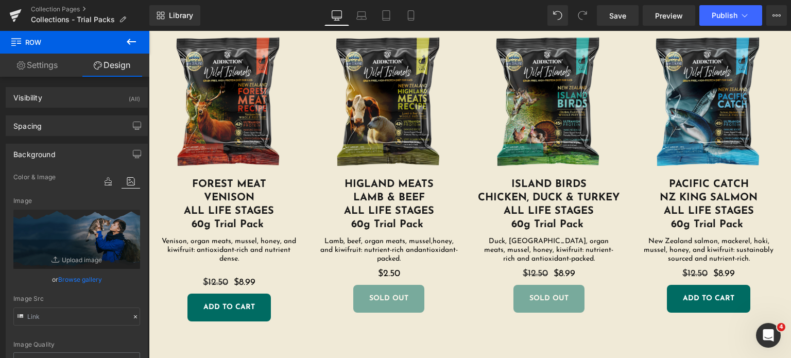
scroll to position [400, 0]
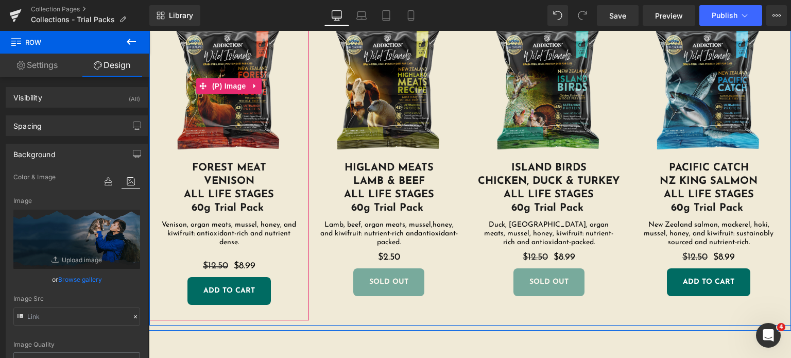
click at [257, 99] on img at bounding box center [230, 86] width 150 height 150
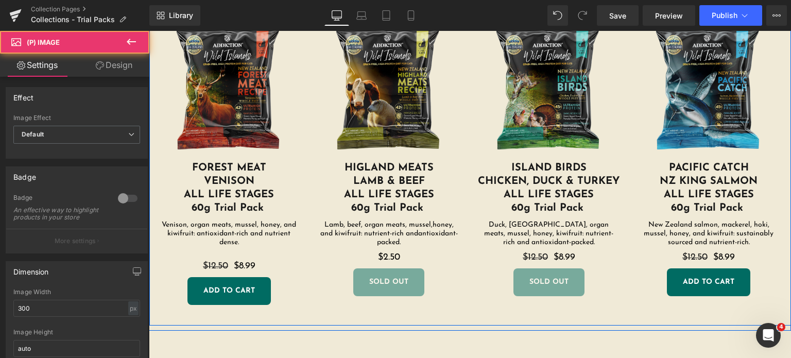
click at [354, 96] on img at bounding box center [389, 86] width 150 height 150
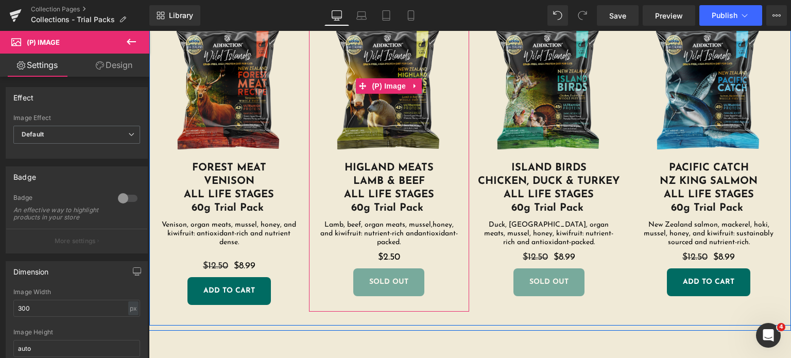
click at [554, 107] on img at bounding box center [549, 86] width 150 height 150
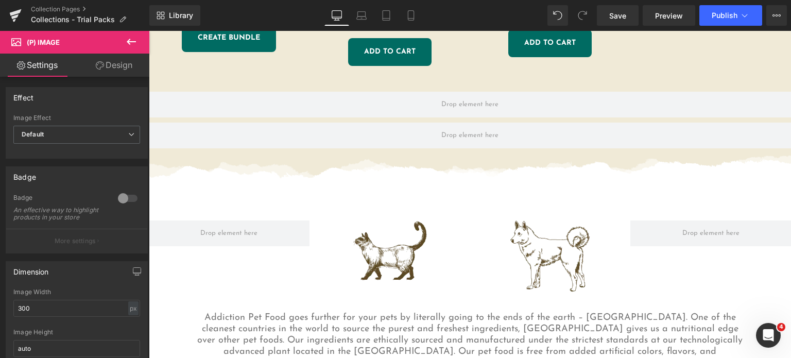
scroll to position [2106, 0]
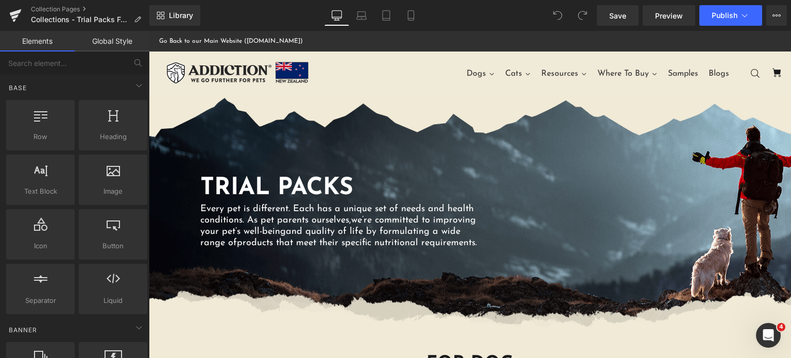
click at [459, 155] on div "TRIAL PACKS Heading Every pet is different. Each has a unique set of needs and …" at bounding box center [470, 211] width 642 height 231
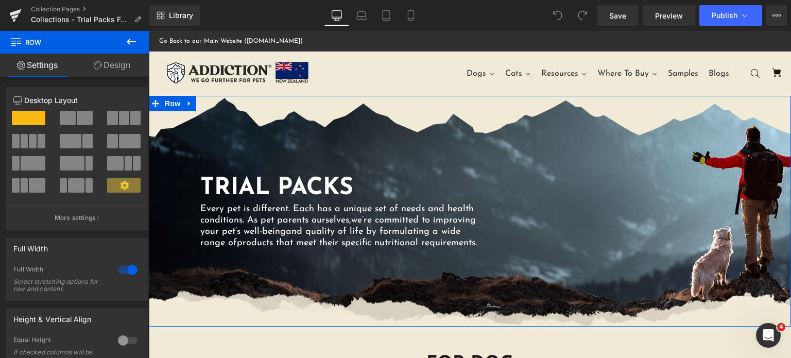
click at [118, 65] on link "Design" at bounding box center [112, 65] width 75 height 23
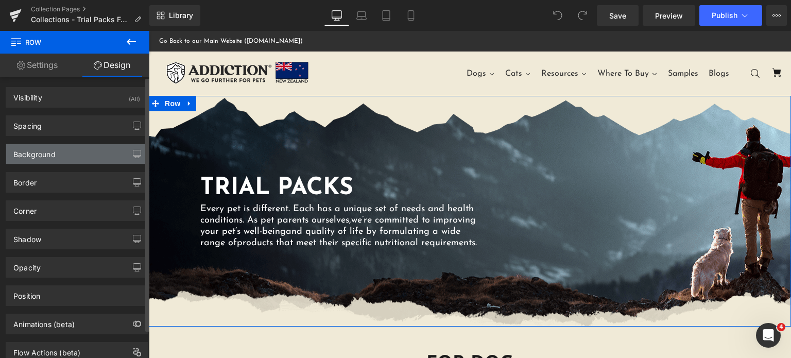
click at [60, 149] on div "Background" at bounding box center [76, 154] width 141 height 20
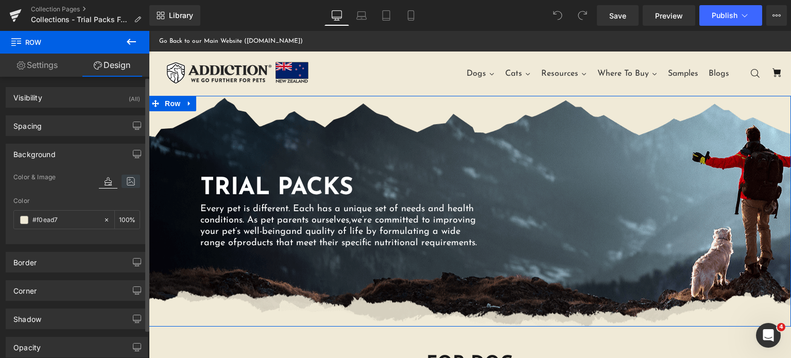
click at [131, 178] on icon at bounding box center [131, 181] width 19 height 13
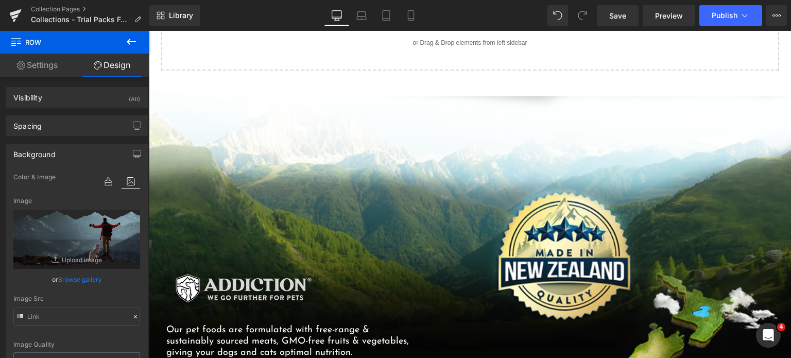
scroll to position [2488, 0]
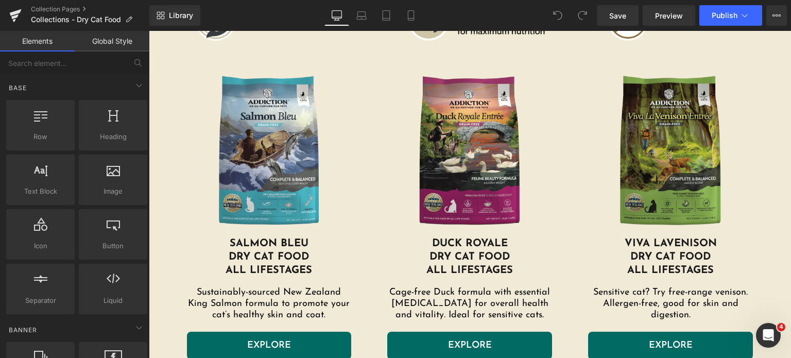
scroll to position [342, 0]
